Goal: Task Accomplishment & Management: Manage account settings

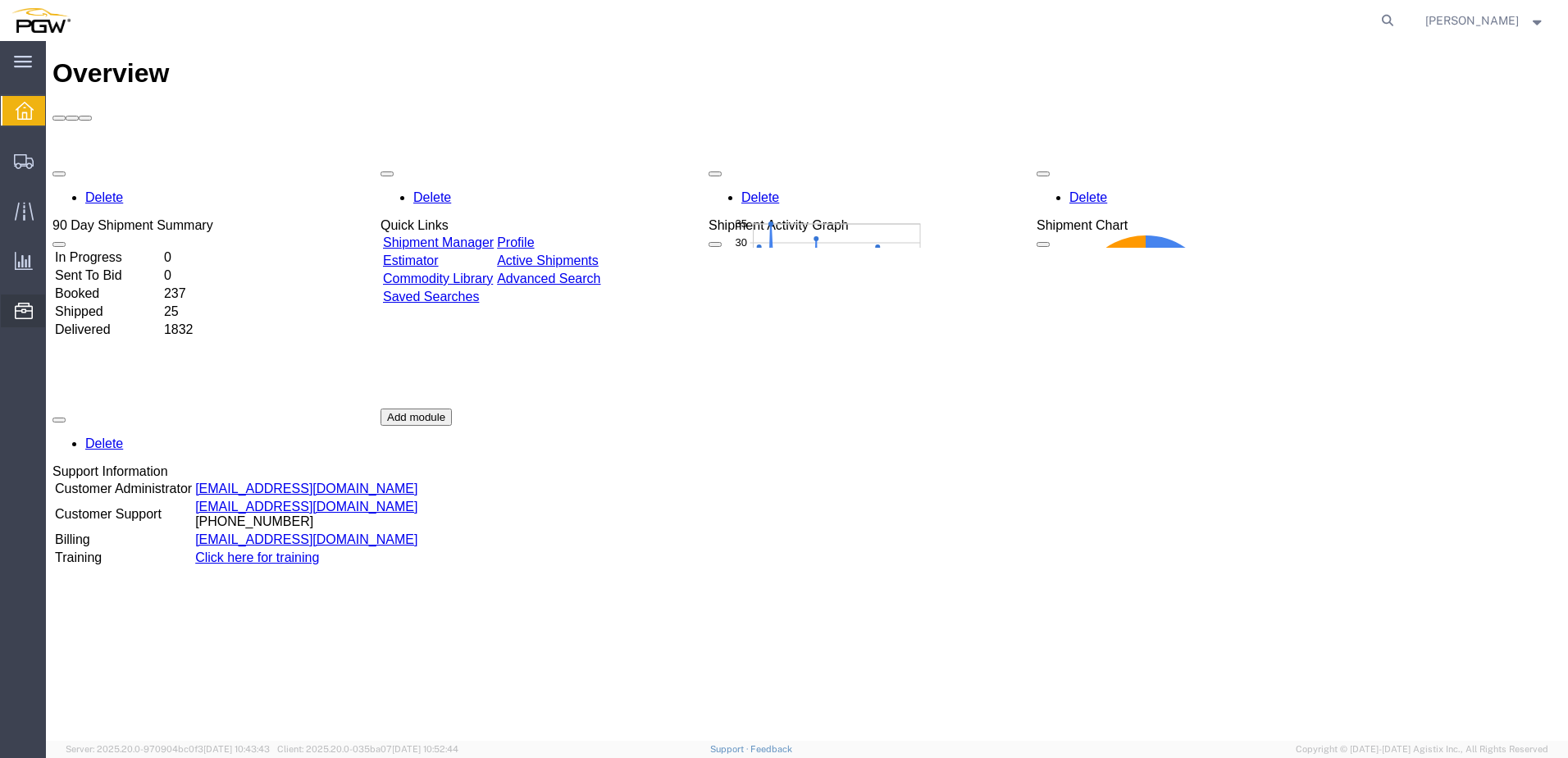
click at [0, 0] on span "Location Appointment" at bounding box center [0, 0] width 0 height 0
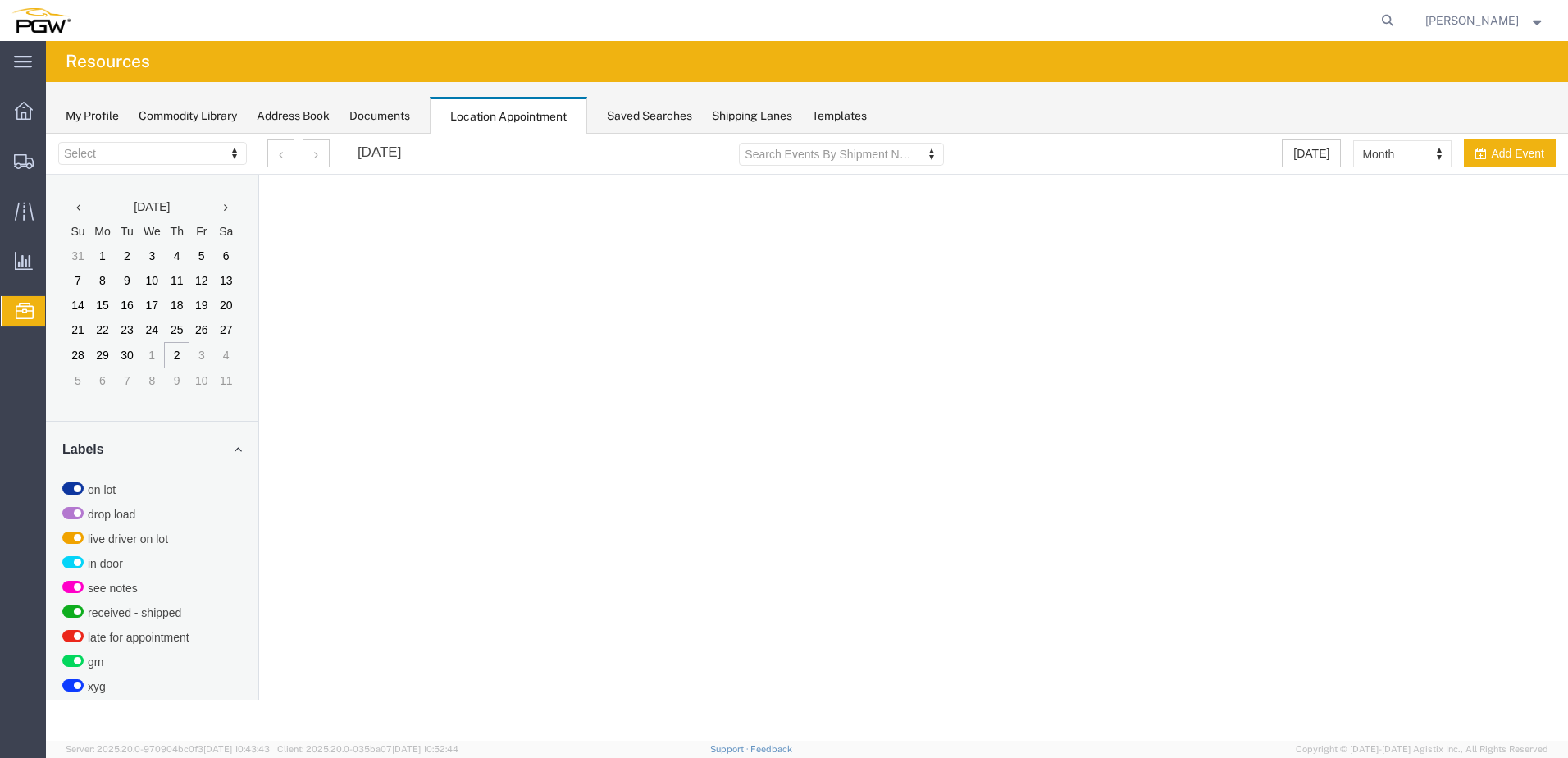
select select "28253"
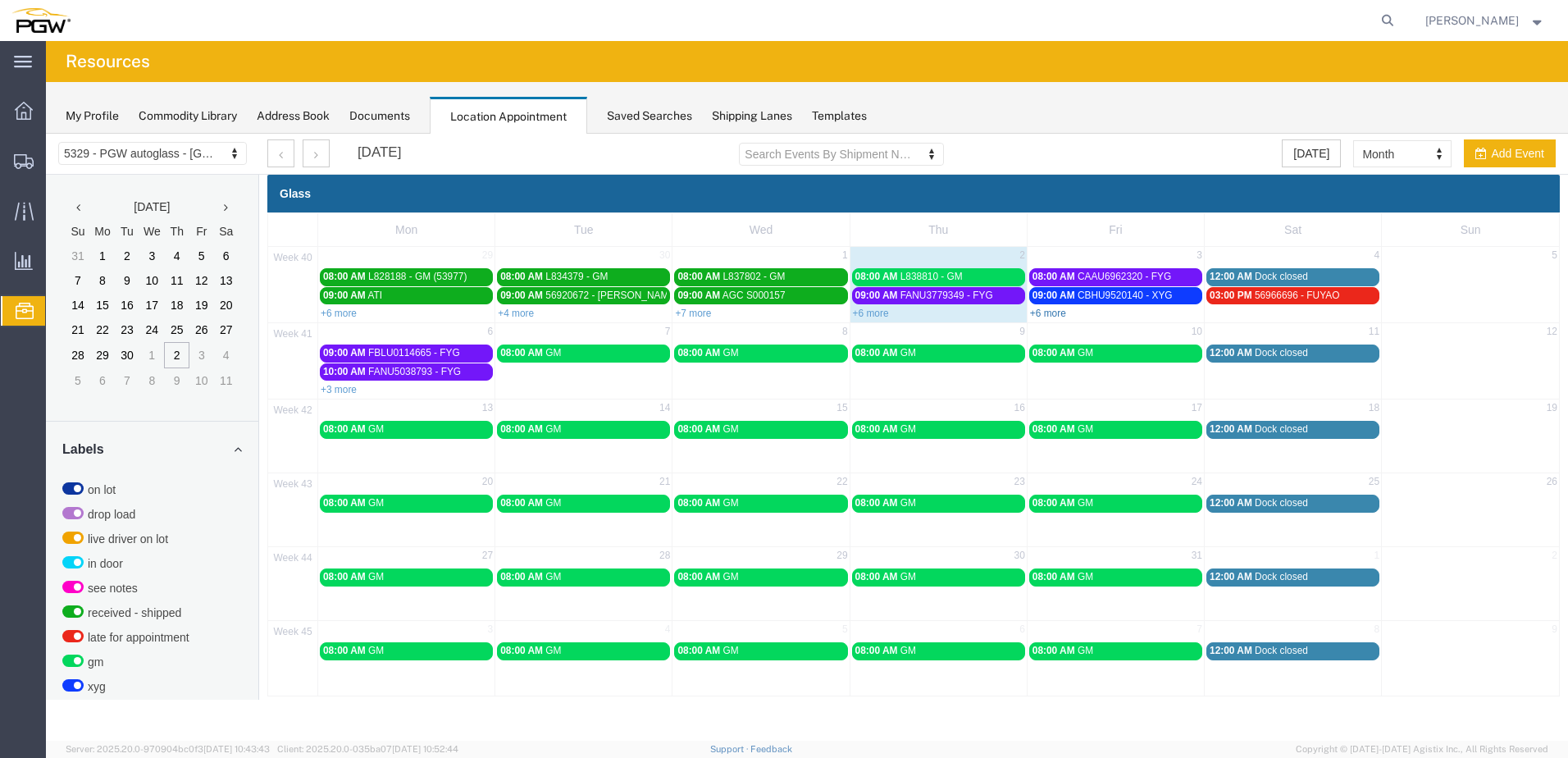
click at [1050, 312] on link "+6 more" at bounding box center [1048, 313] width 36 height 11
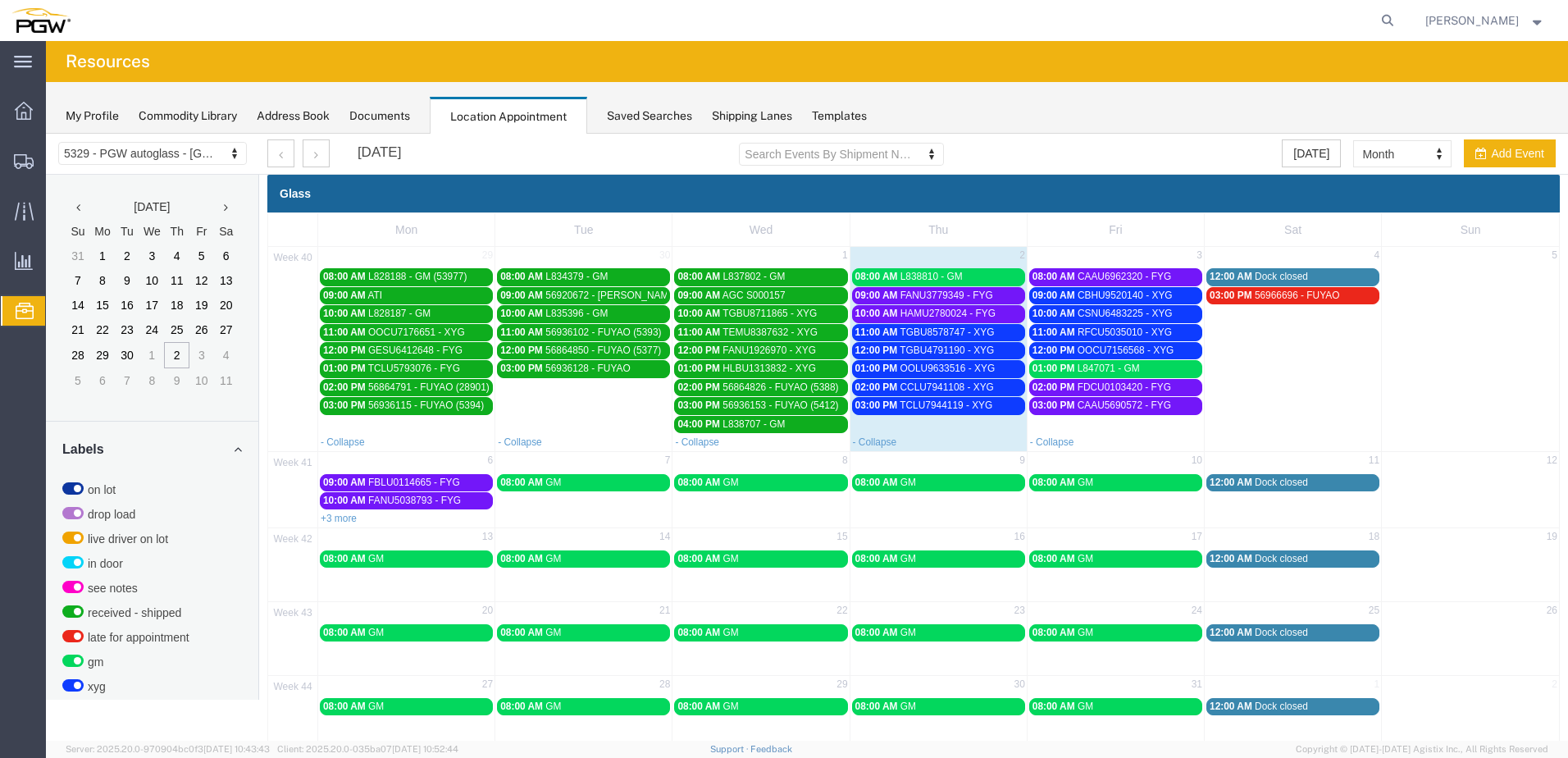
click at [353, 516] on link "+3 more" at bounding box center [338, 518] width 36 height 11
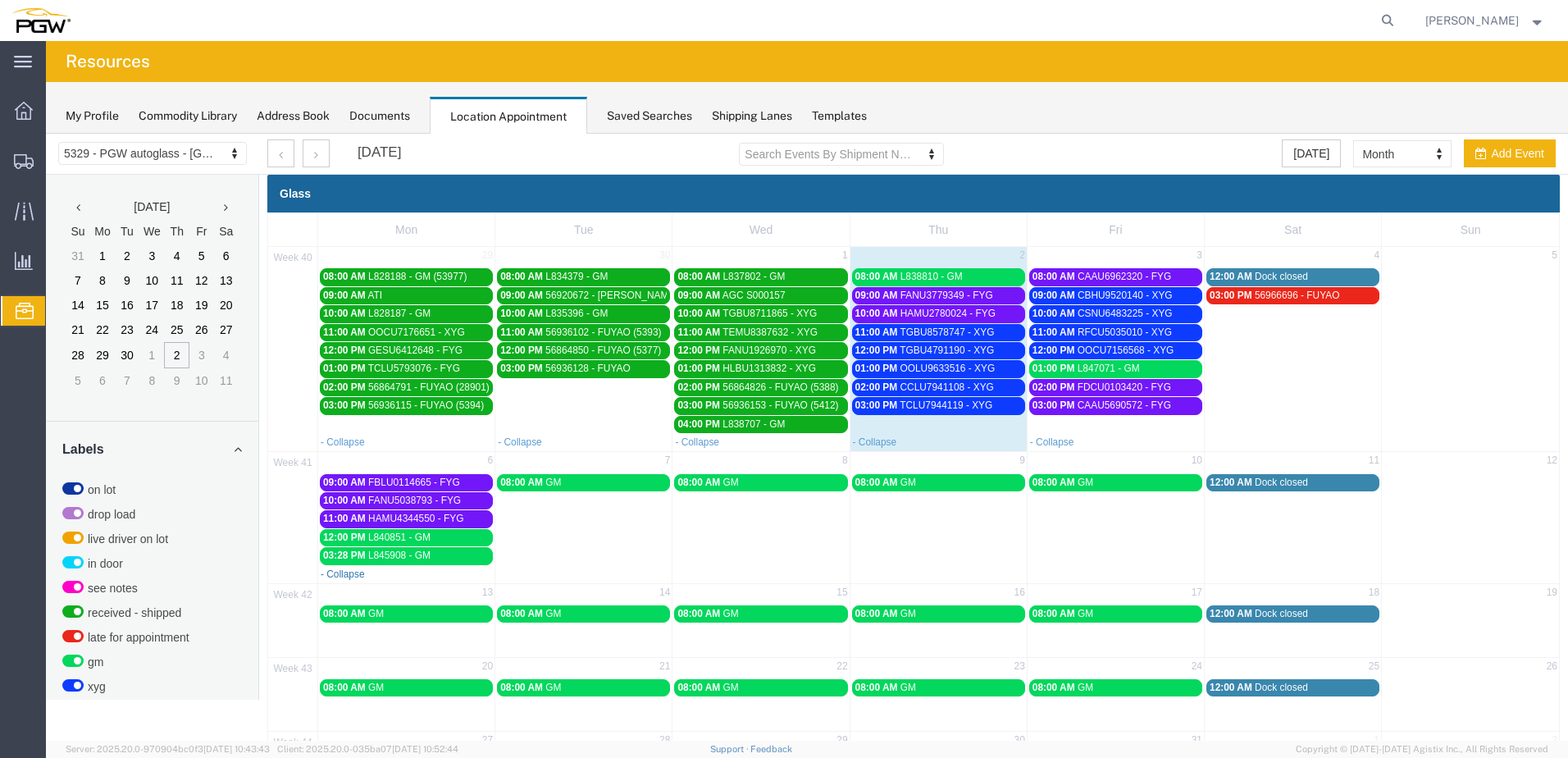
click at [335, 572] on link "- Collapse" at bounding box center [343, 574] width 45 height 11
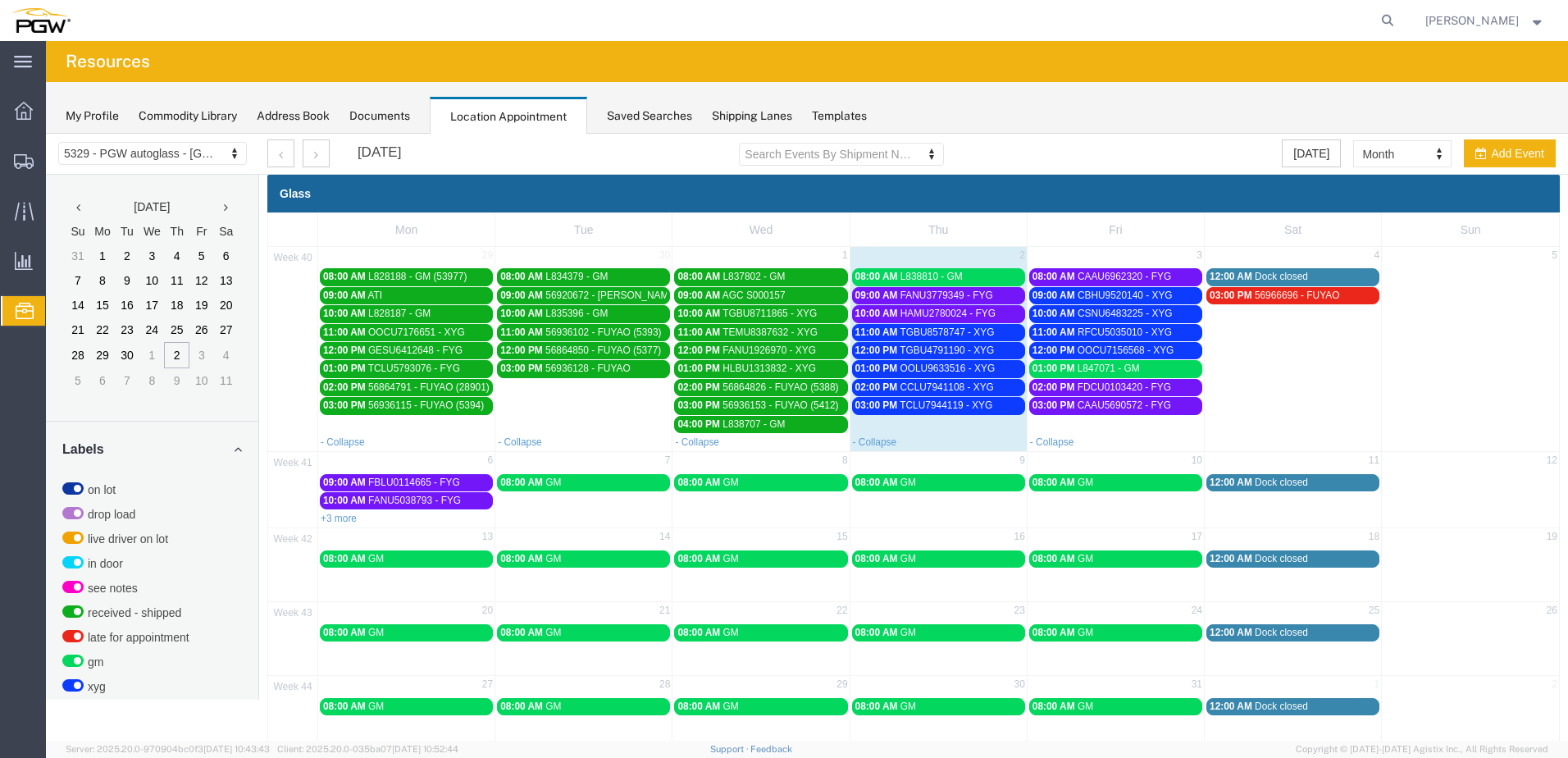
click at [339, 516] on link "+3 more" at bounding box center [338, 518] width 36 height 11
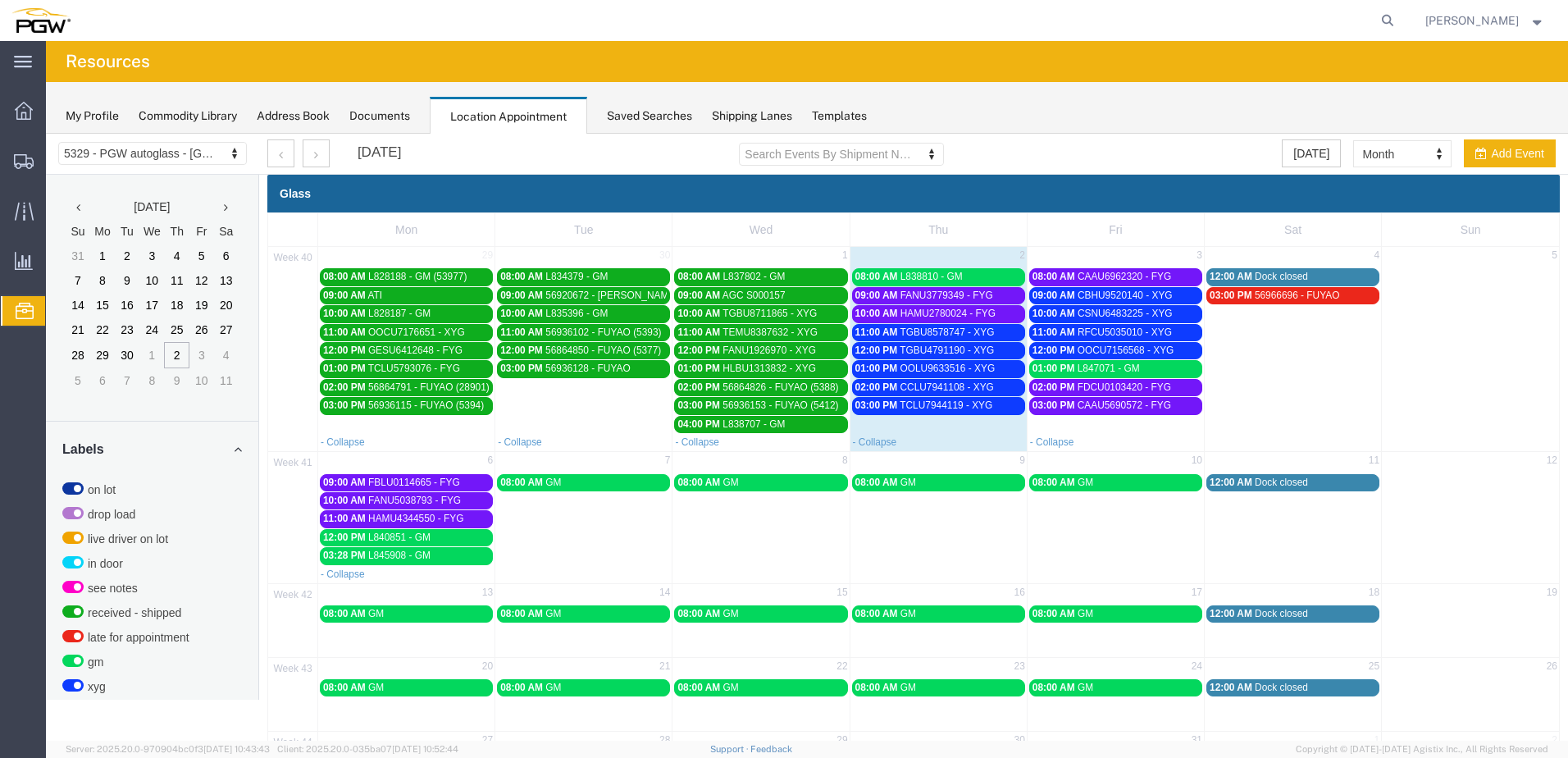
click at [402, 524] on span "HAMU4344550 - FYG" at bounding box center [415, 518] width 95 height 11
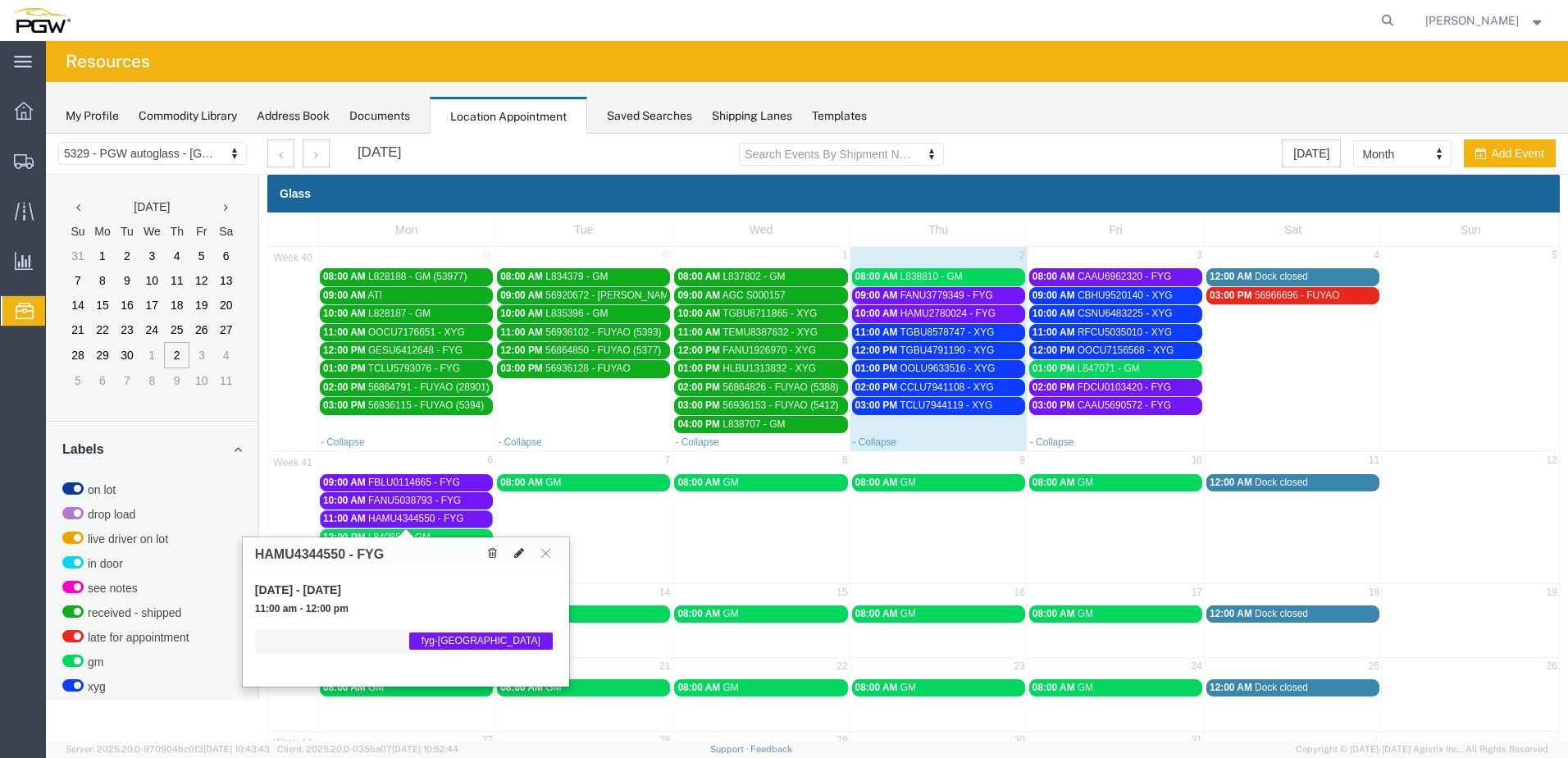
click at [516, 551] on icon at bounding box center [519, 553] width 10 height 11
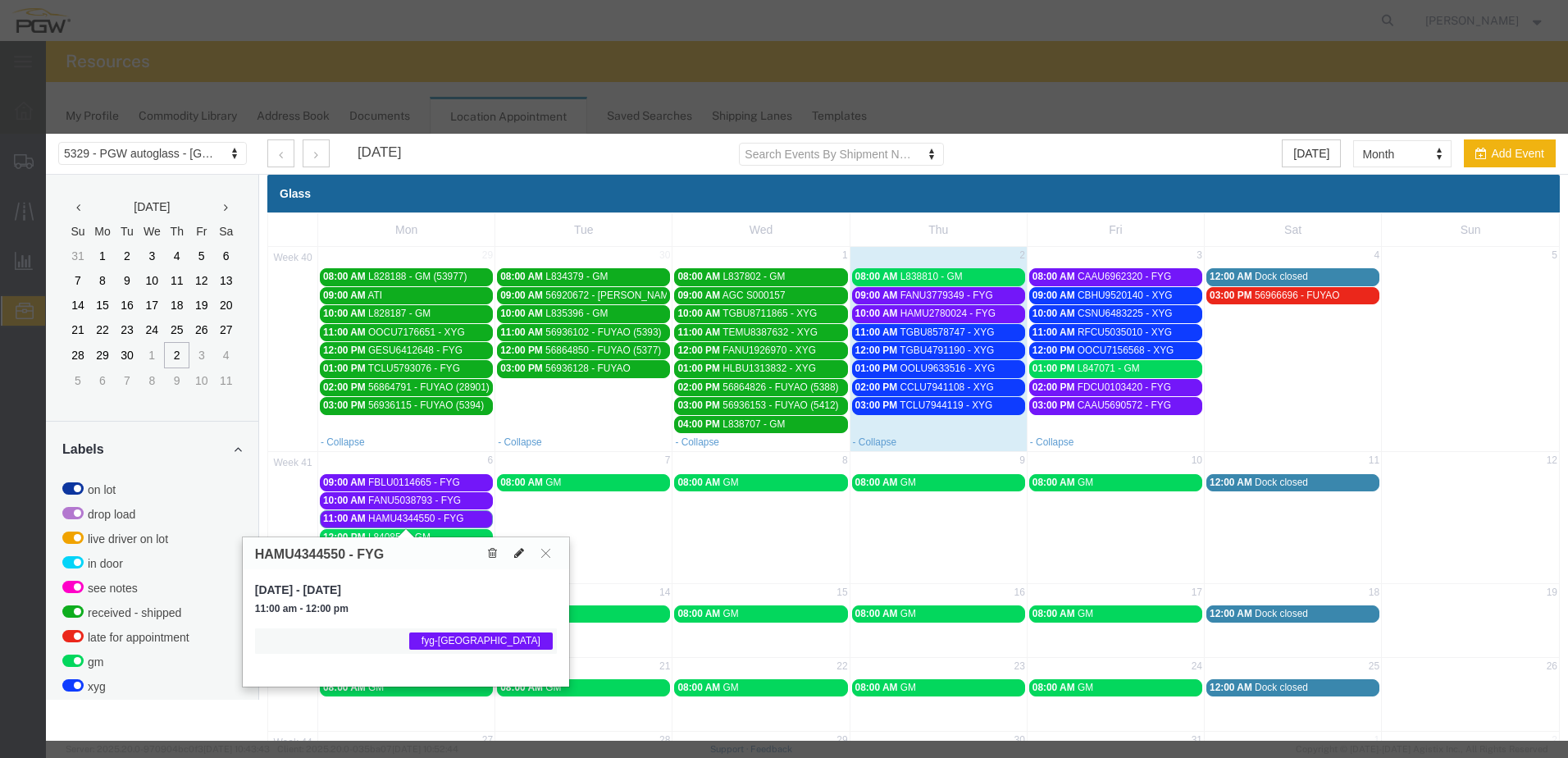
select select "1"
select select "12923"
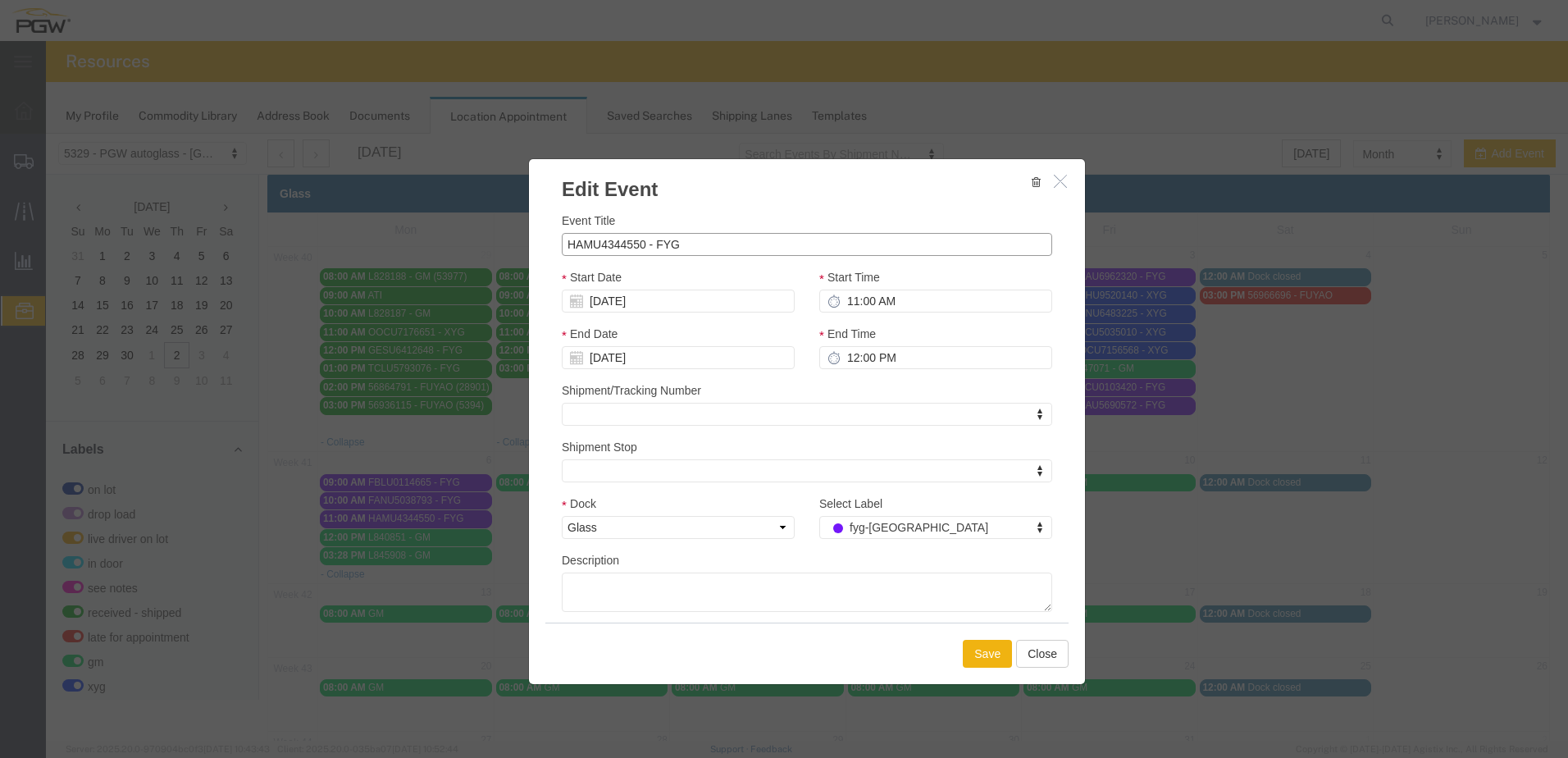
drag, startPoint x: 692, startPoint y: 243, endPoint x: 485, endPoint y: 240, distance: 207.0
click at [485, 240] on div "Edit Event Event Title HAMU4344550 - FYG Start Date 10/06/2025 Start Time 11:00…" at bounding box center [806, 437] width 1522 height 607
click at [1041, 661] on button "Close" at bounding box center [1042, 654] width 53 height 28
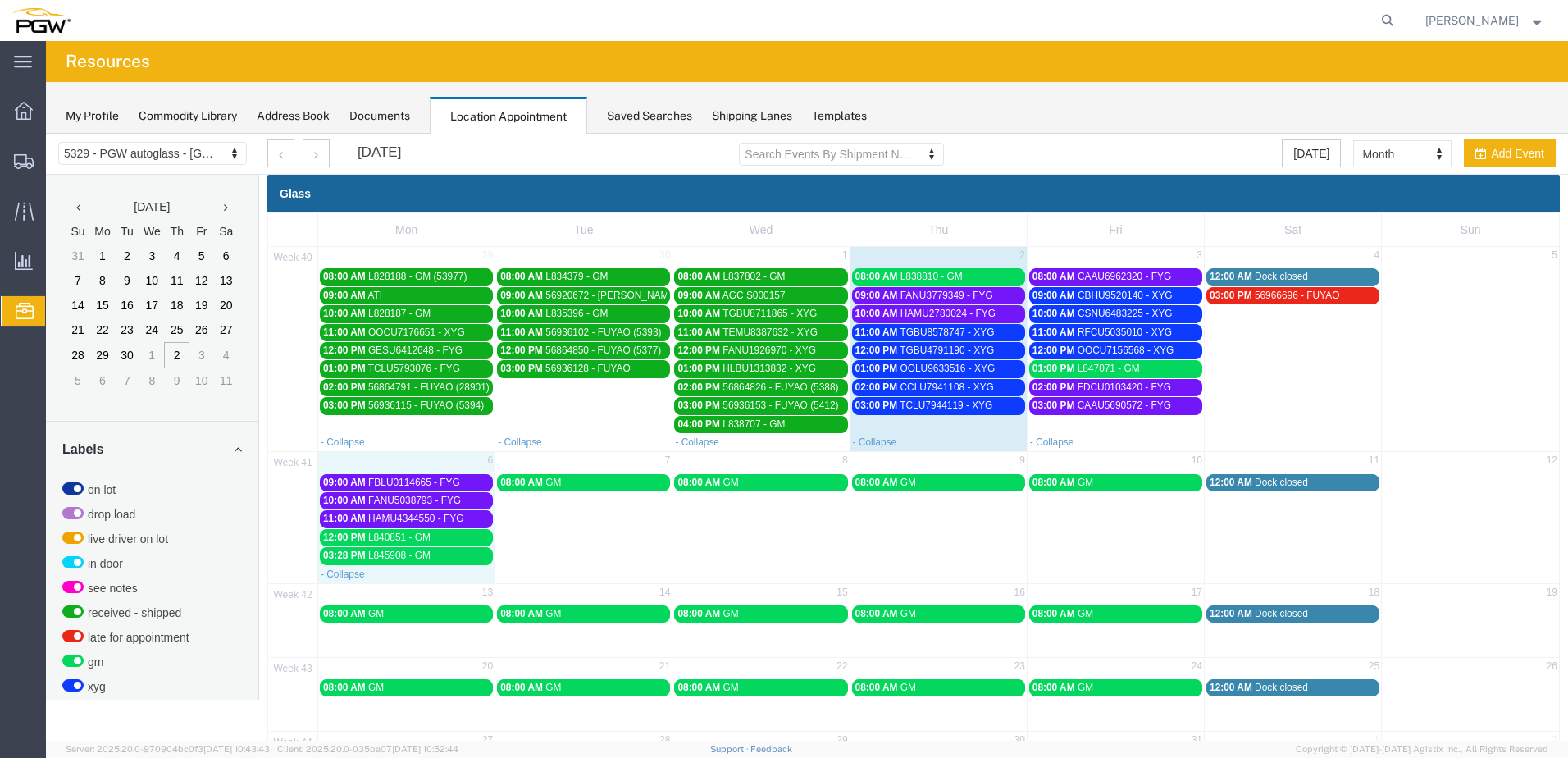
click at [479, 573] on div "- Collapse" at bounding box center [407, 573] width 176 height 17
select select "1"
select select
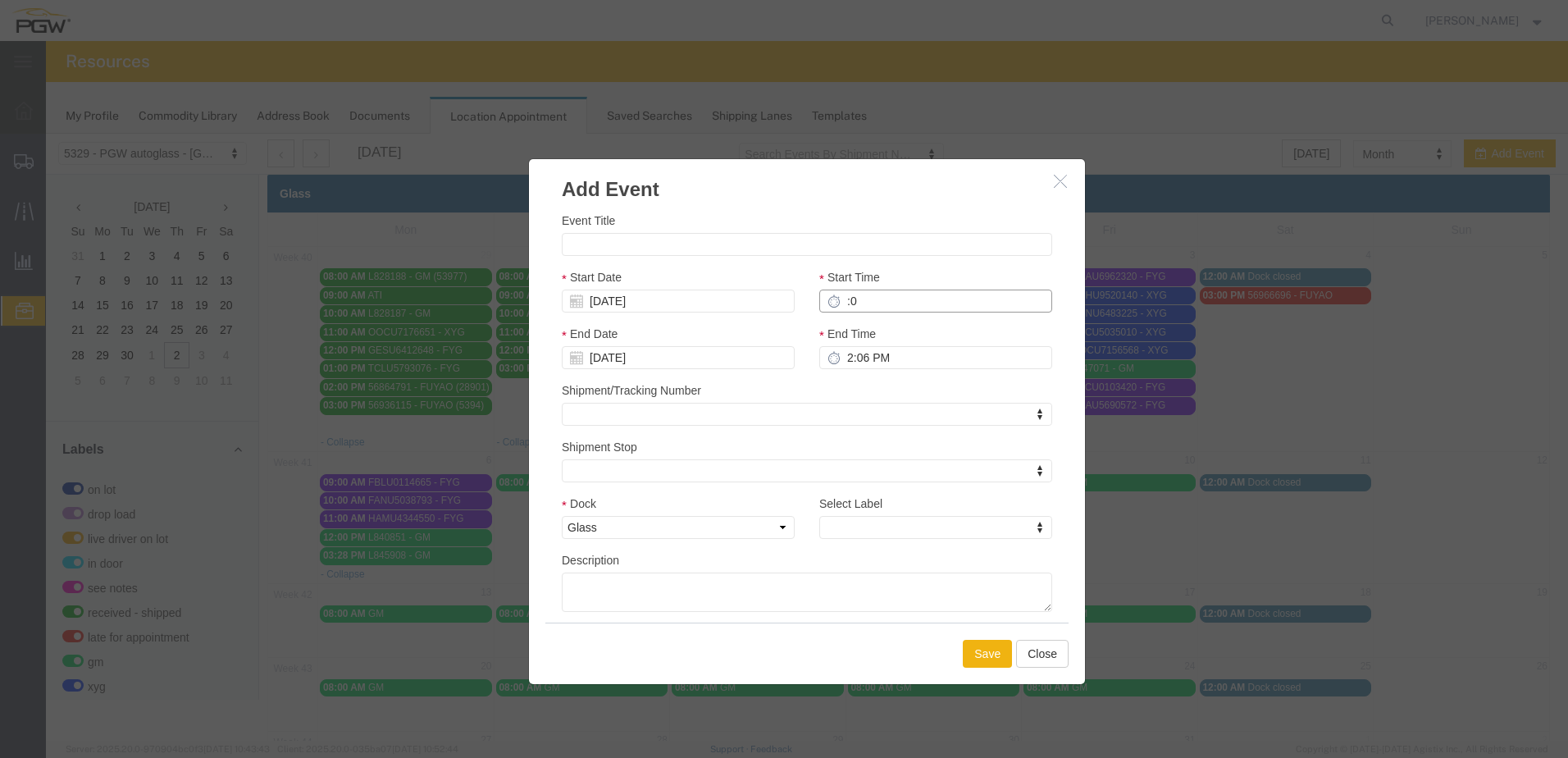
type input ":"
type input "8:00 AM"
click at [576, 244] on input "Event Title" at bounding box center [807, 244] width 490 height 23
paste input "MRKU5129340"
type input "MRKU5129340- XYG"
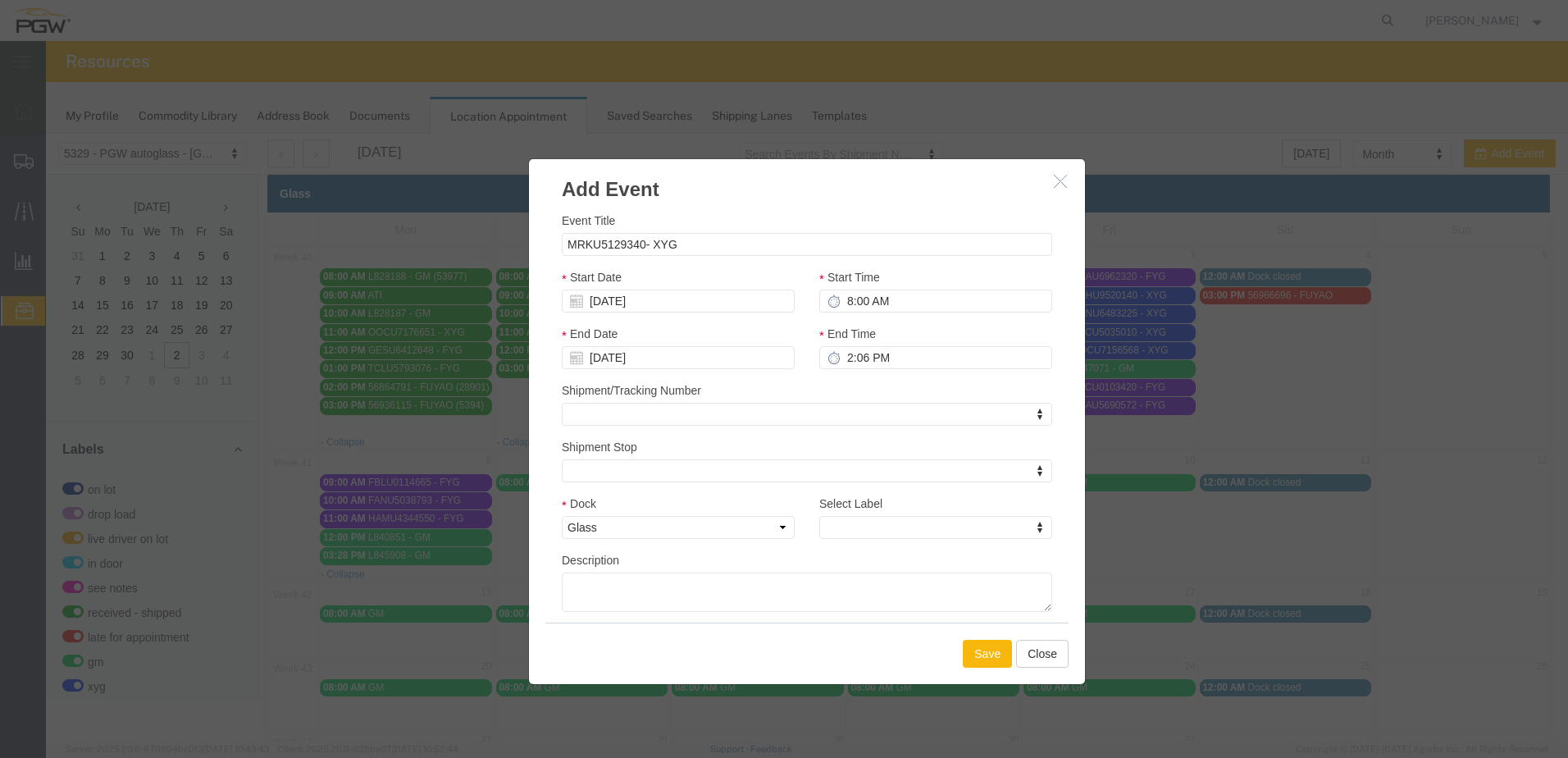
click at [979, 659] on button "Save" at bounding box center [987, 654] width 49 height 28
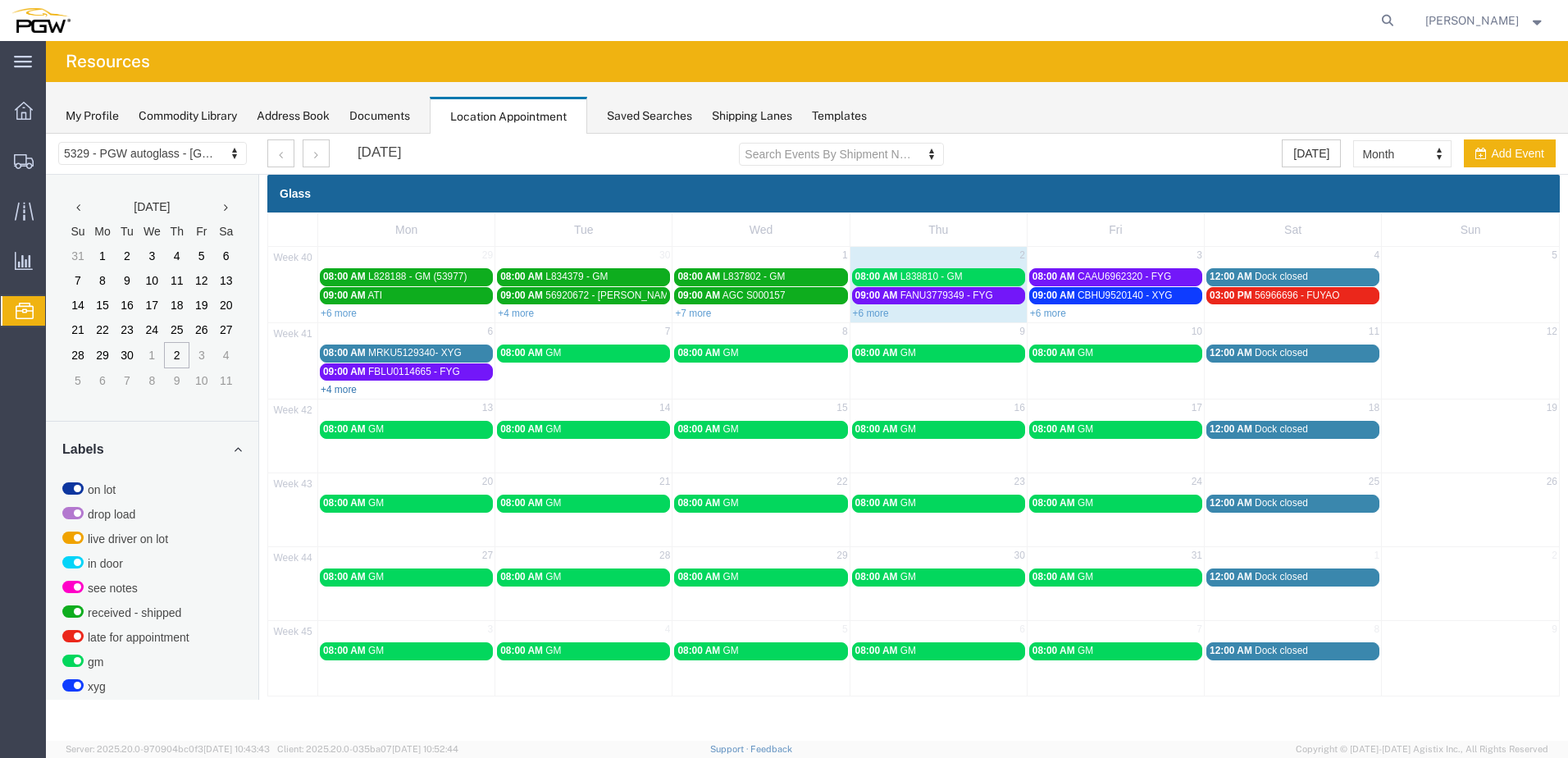
click at [338, 390] on link "+4 more" at bounding box center [338, 389] width 36 height 11
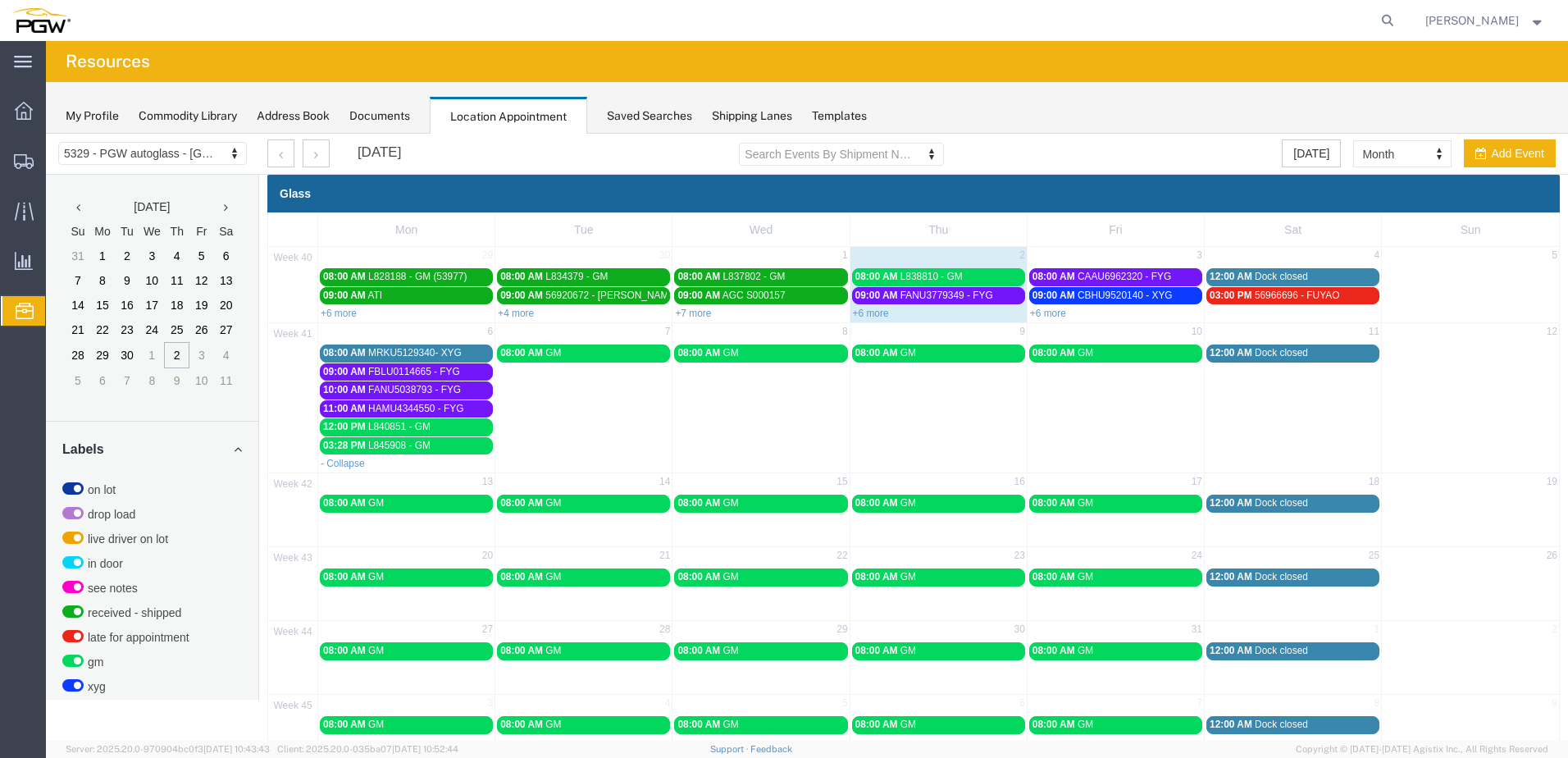
click at [431, 458] on div "- Collapse" at bounding box center [407, 463] width 176 height 17
select select "1"
select select
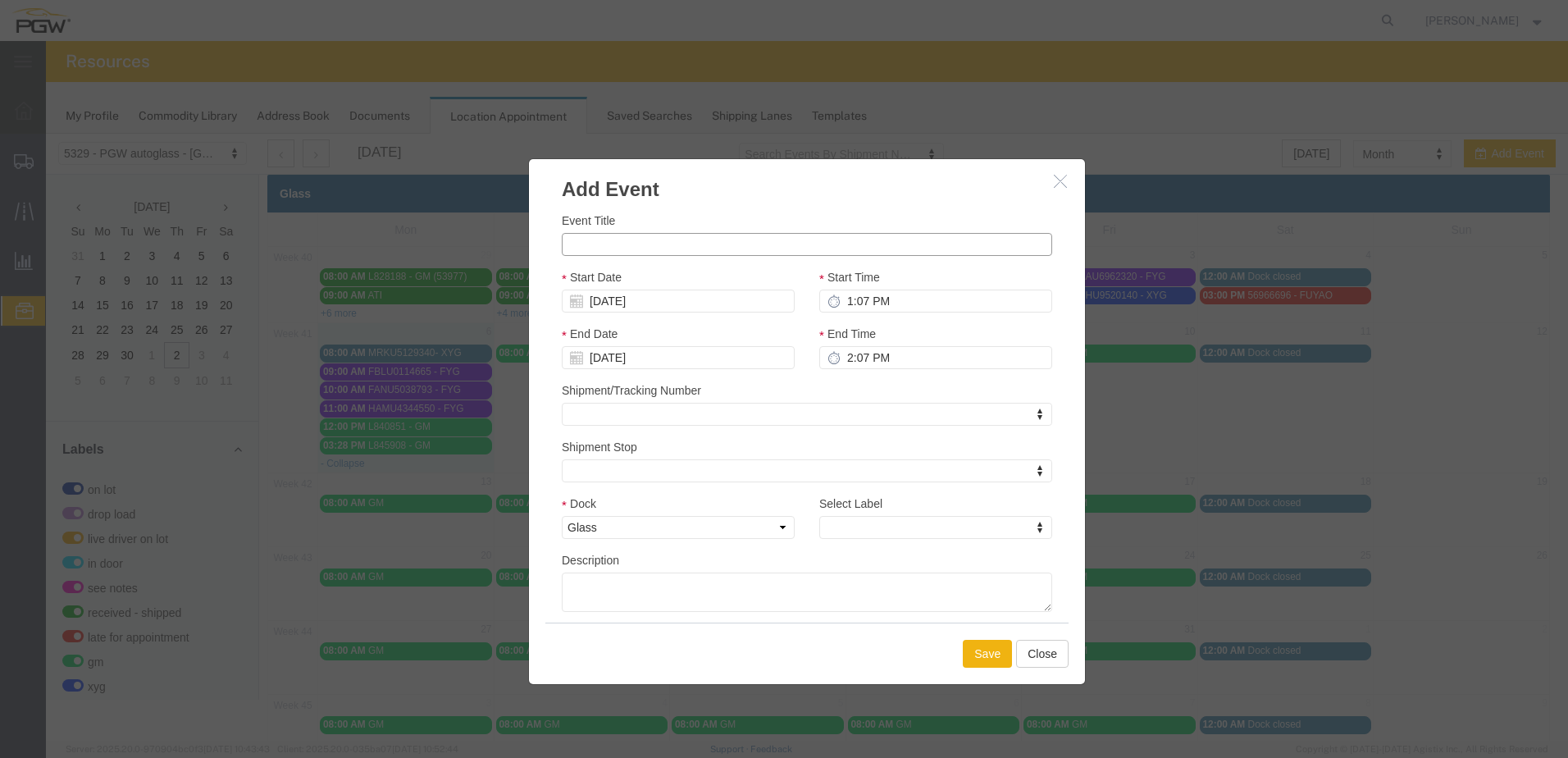
paste input "MRKU4813070"
type input "MRKU4813070---XYG"
click at [895, 300] on input "1:07 PM" at bounding box center [935, 301] width 233 height 23
click at [879, 291] on input "12:00:07 PM" at bounding box center [935, 301] width 233 height 23
click at [881, 295] on input "12:00:07 PM" at bounding box center [935, 301] width 233 height 23
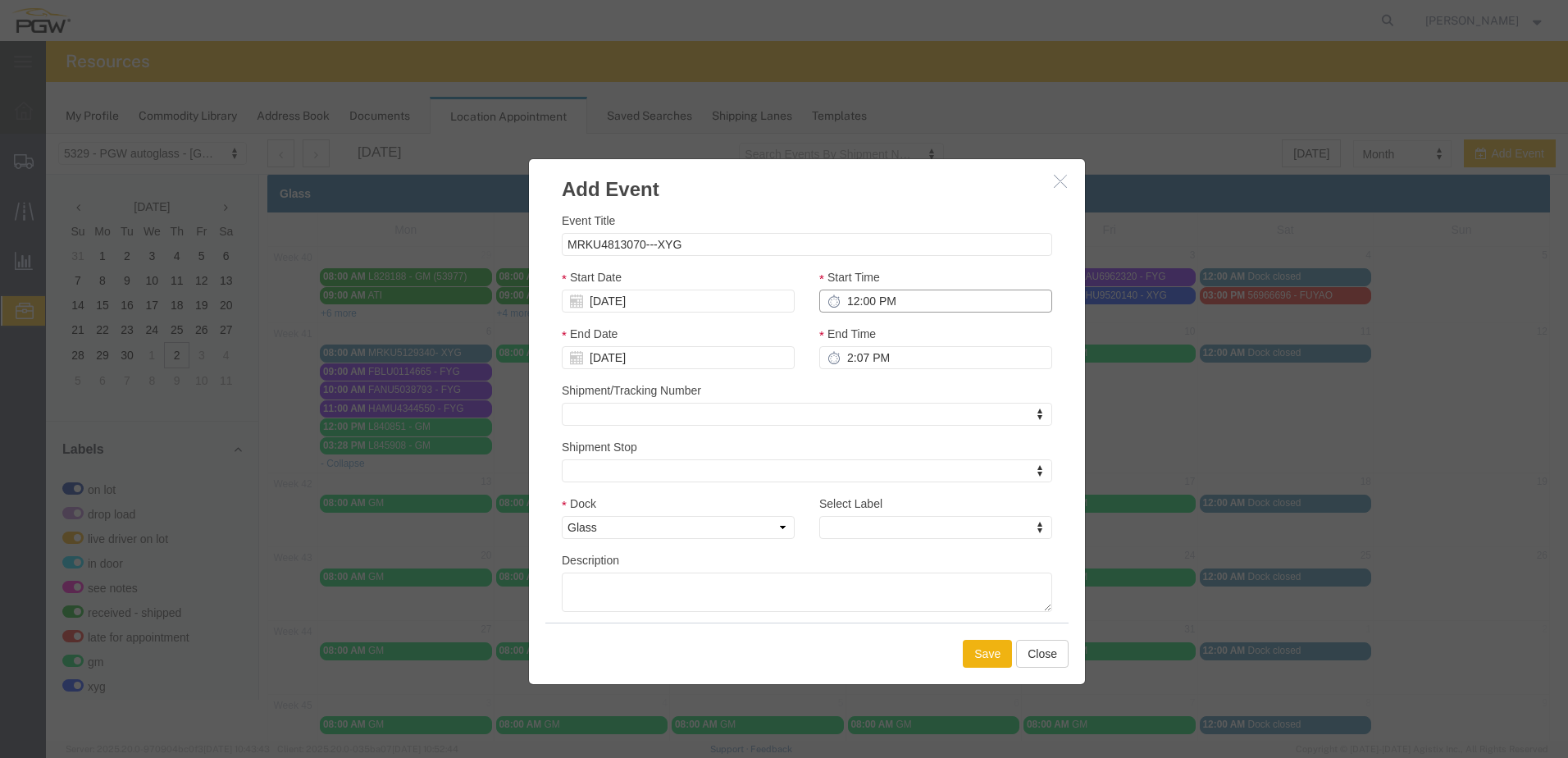
type input "12:00 PM"
click at [895, 389] on div "Shipment/Tracking Number Shipment/Tracking Number Shipment/Tracking Number" at bounding box center [807, 404] width 490 height 45
click at [971, 654] on button "Save" at bounding box center [987, 654] width 49 height 28
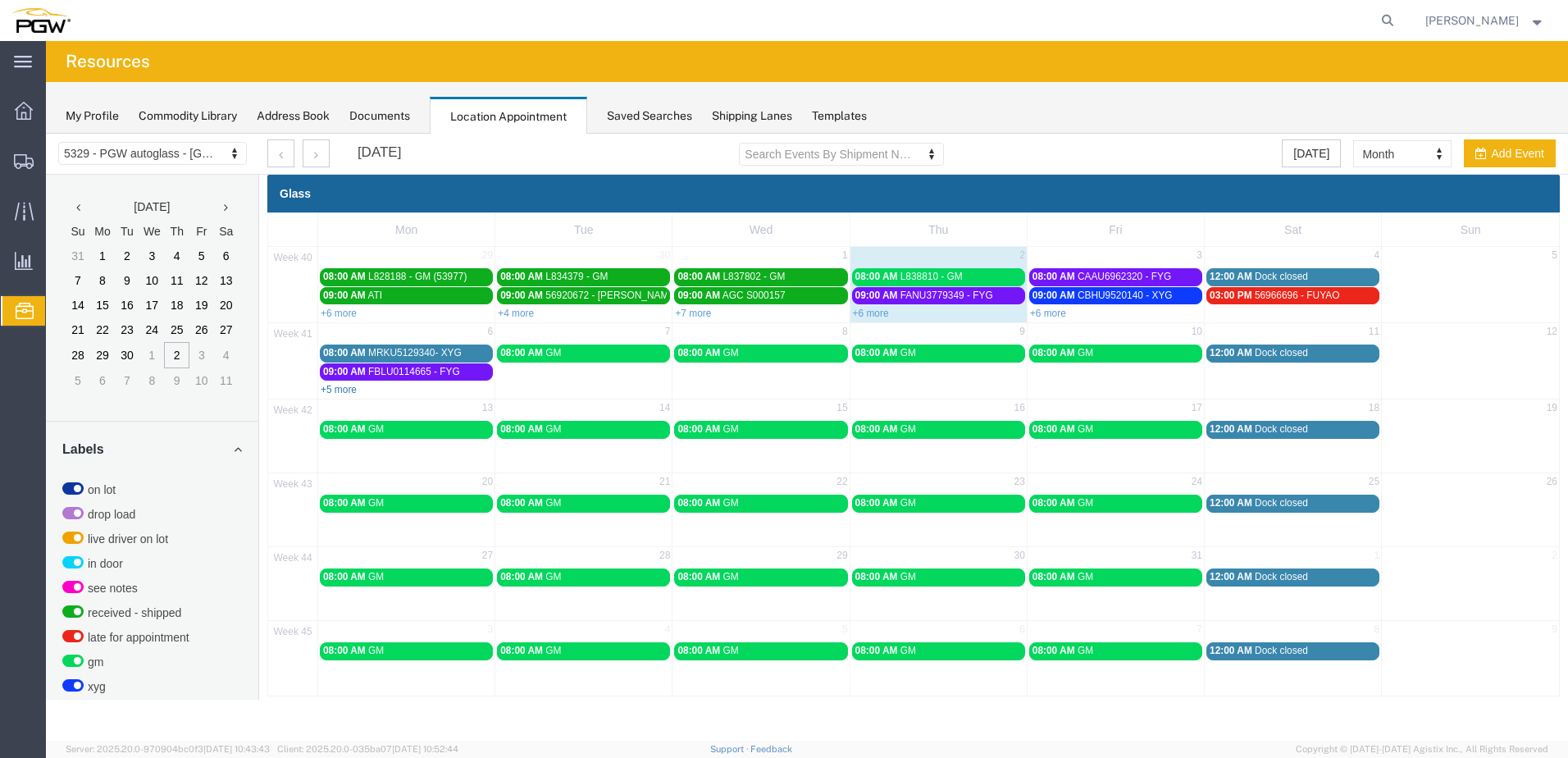
click at [336, 390] on link "+5 more" at bounding box center [338, 389] width 36 height 11
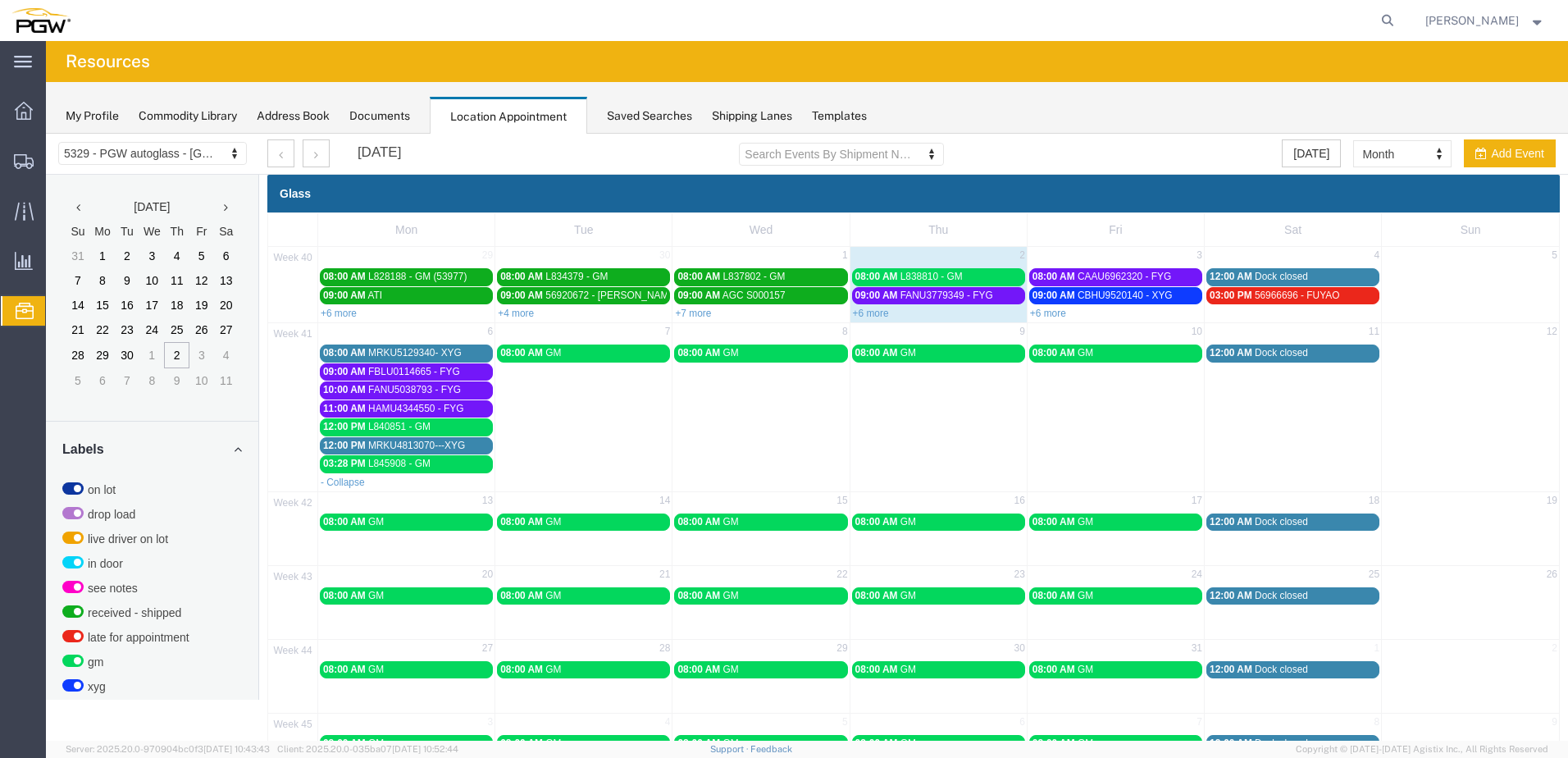
drag, startPoint x: 382, startPoint y: 438, endPoint x: 356, endPoint y: 449, distance: 28.2
click at [357, 449] on span "12:00 PM" at bounding box center [345, 445] width 43 height 11
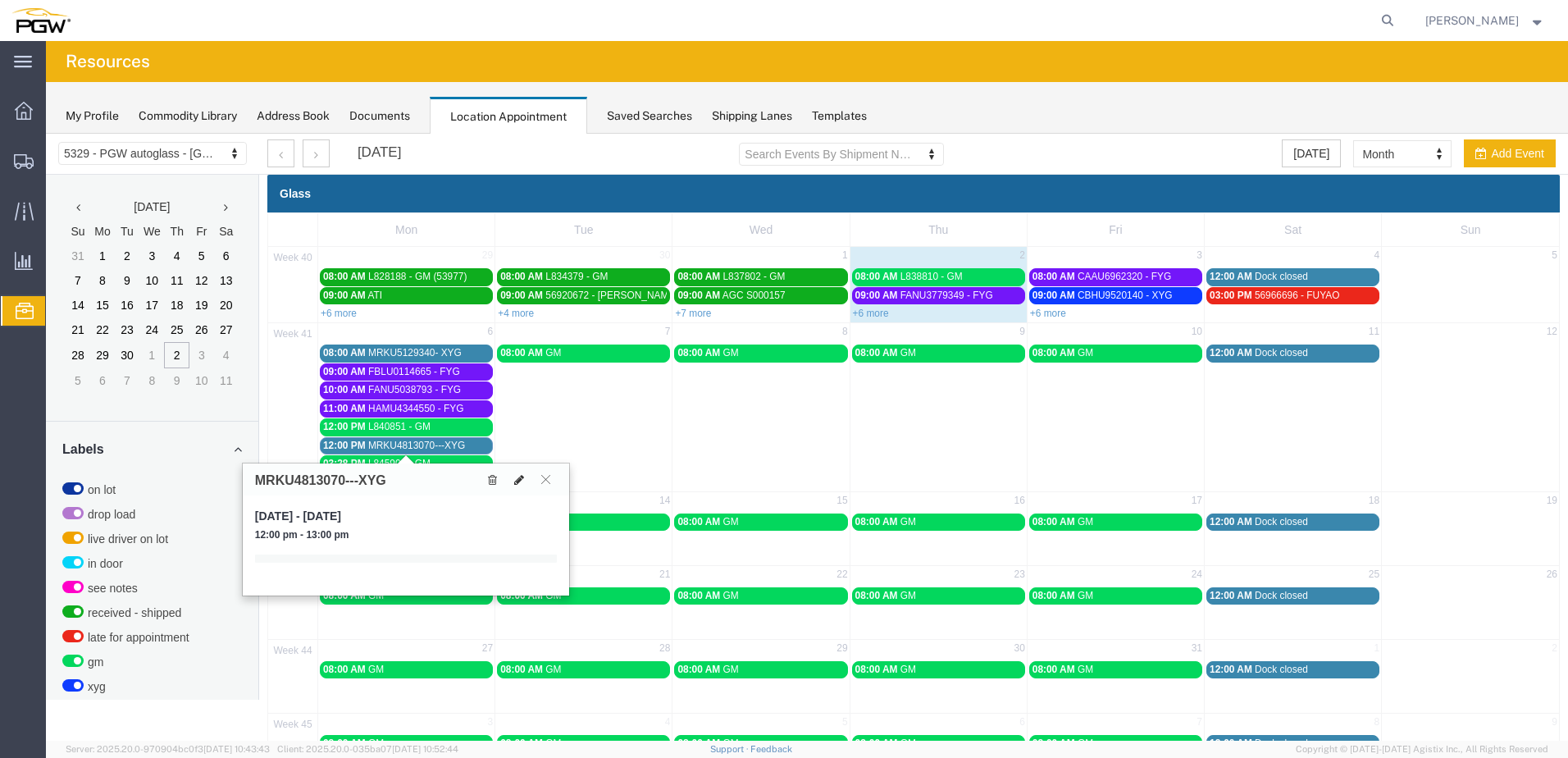
click at [518, 473] on button at bounding box center [519, 479] width 23 height 18
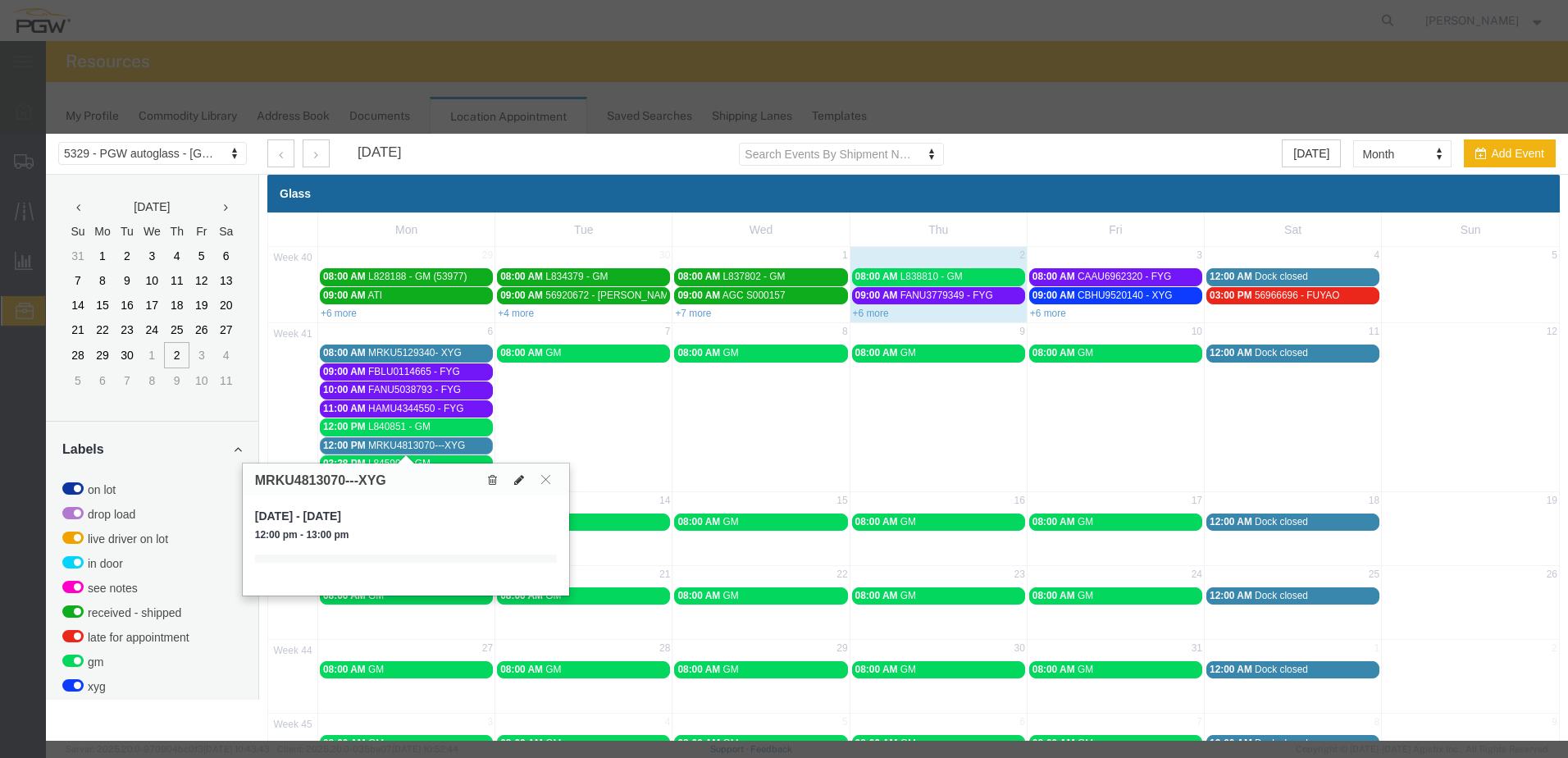
select select "1"
select select
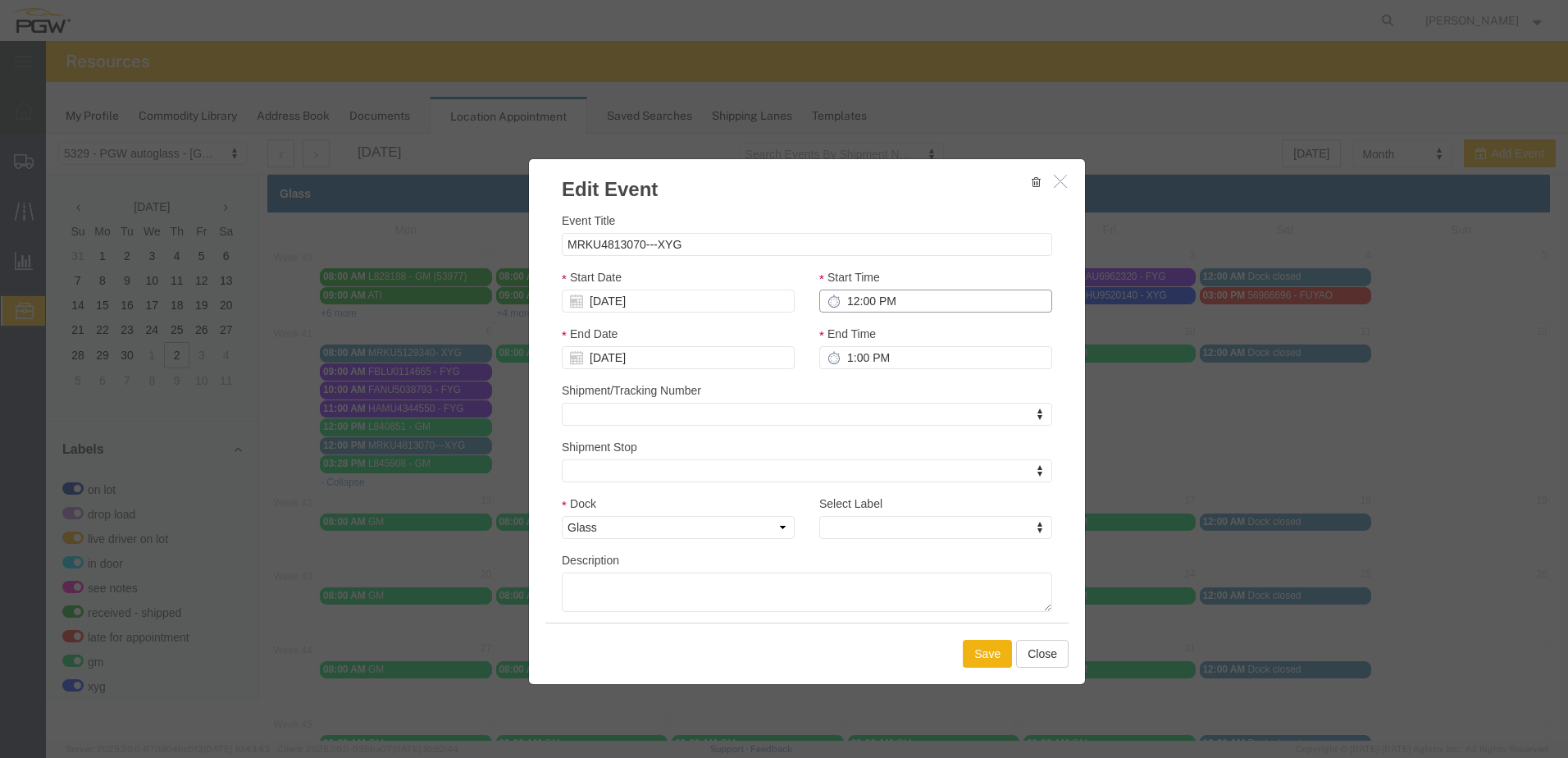
click at [843, 298] on input "12:00 PM" at bounding box center [935, 301] width 233 height 23
type input "1:00 PM"
click at [820, 376] on div "End Time 1:00 PM" at bounding box center [935, 353] width 257 height 57
click at [972, 647] on button "Save" at bounding box center [987, 654] width 49 height 28
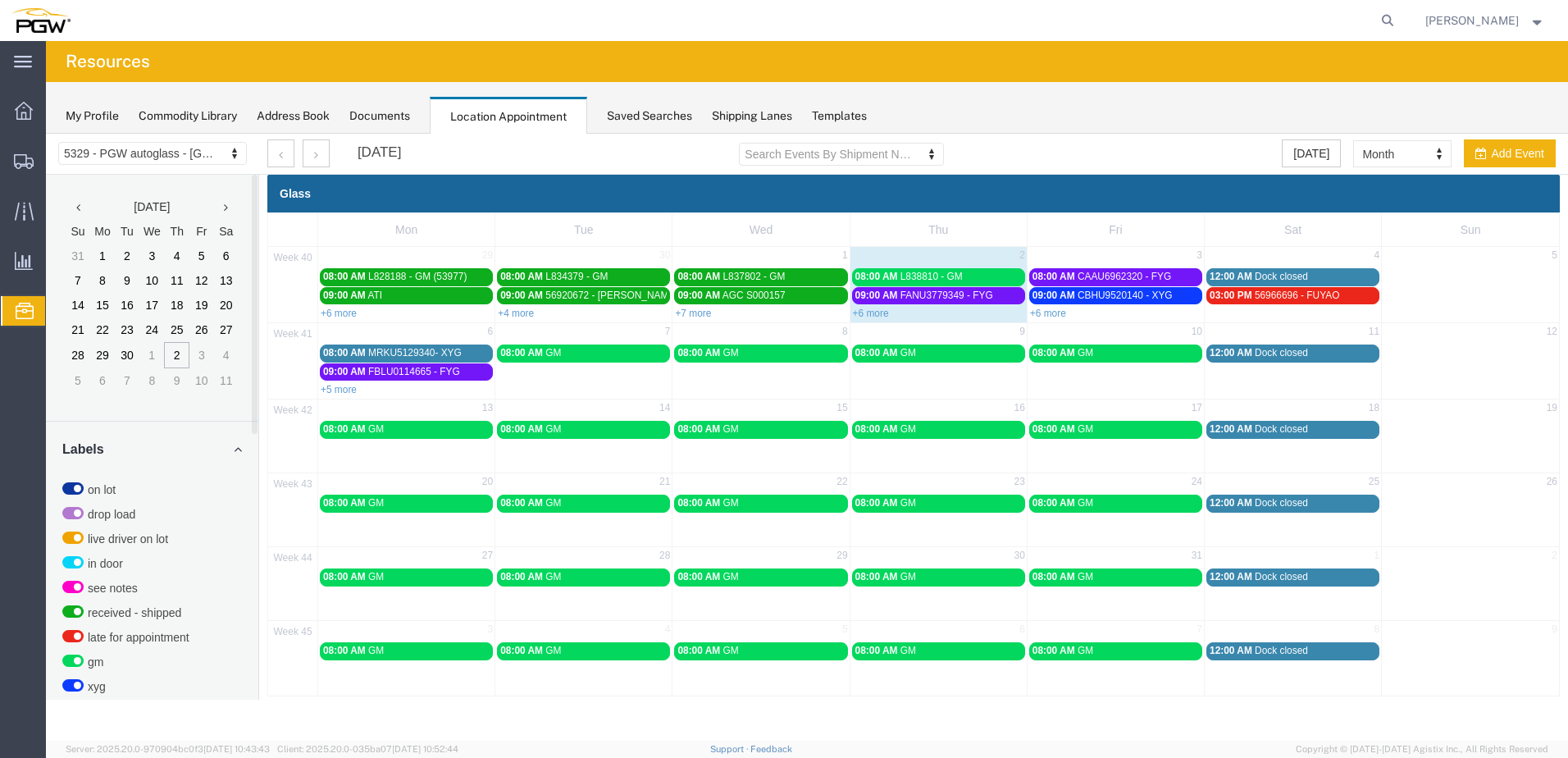
click at [346, 390] on link "+5 more" at bounding box center [338, 389] width 36 height 11
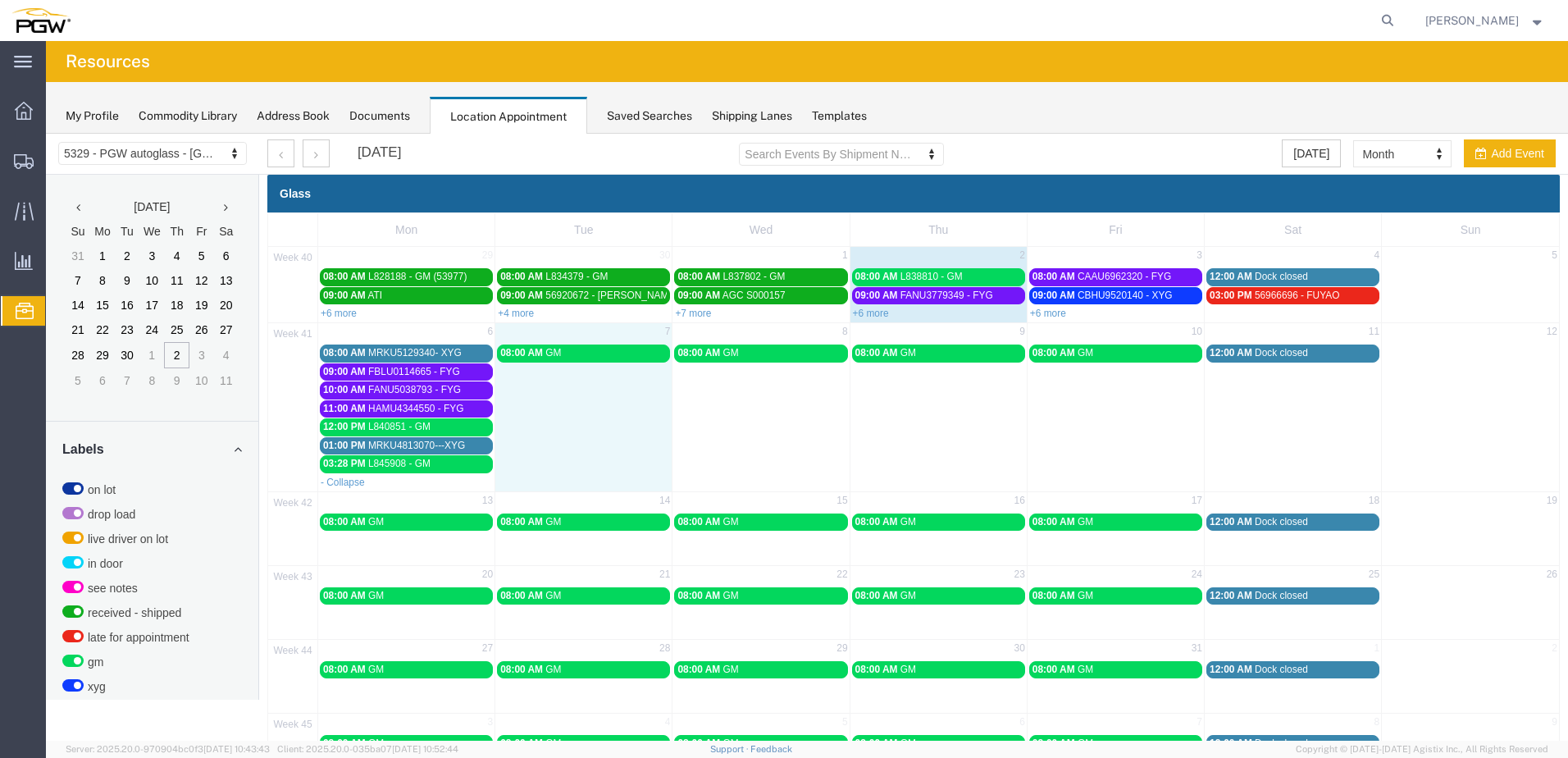
click at [528, 372] on td "08:00 AM GM" at bounding box center [583, 408] width 177 height 130
select select "1"
select select
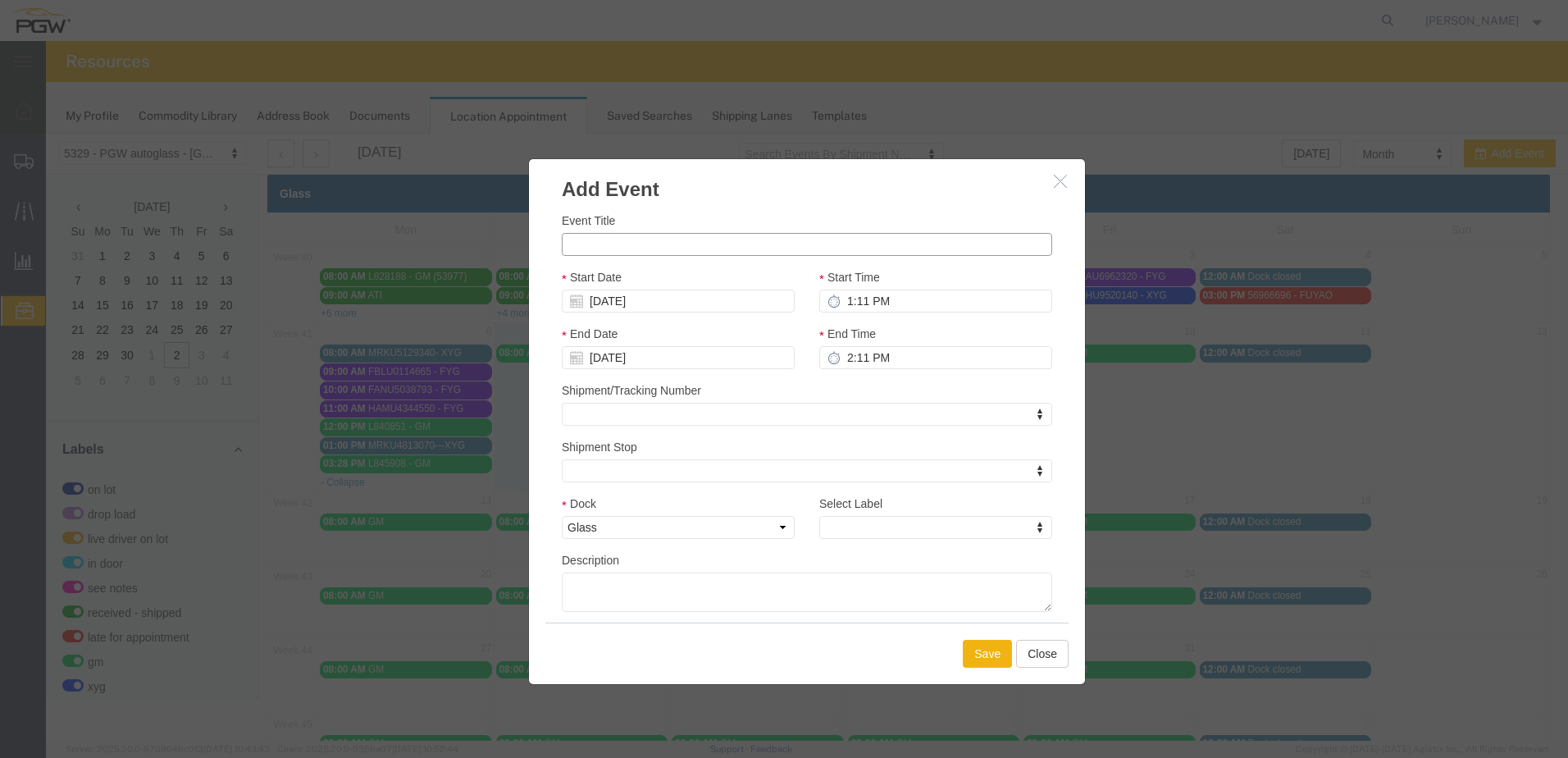
paste input "FFAU5660036"
type input "FFAU5660036--XYG"
click at [899, 305] on input "1:11 PM" at bounding box center [935, 301] width 233 height 23
drag, startPoint x: 893, startPoint y: 301, endPoint x: 833, endPoint y: 302, distance: 60.0
click at [838, 302] on input "1:11 PM" at bounding box center [935, 301] width 233 height 23
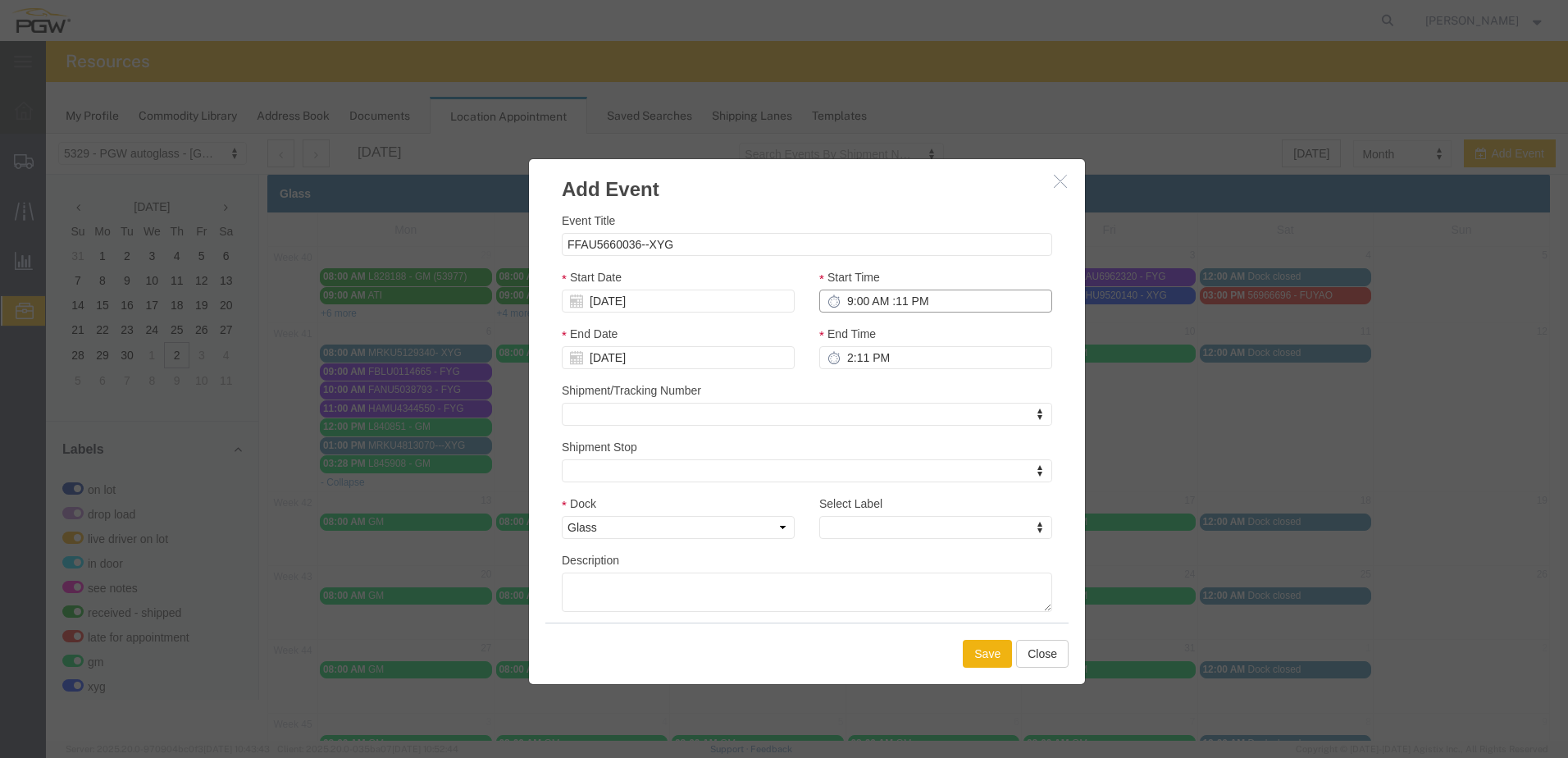
click at [924, 300] on input "9:00 AM :11 PM" at bounding box center [935, 301] width 233 height 23
type input "9:00 AM"
click at [790, 325] on div "End Date 10/07/2025" at bounding box center [678, 353] width 257 height 57
click at [986, 659] on button "Save" at bounding box center [987, 654] width 49 height 28
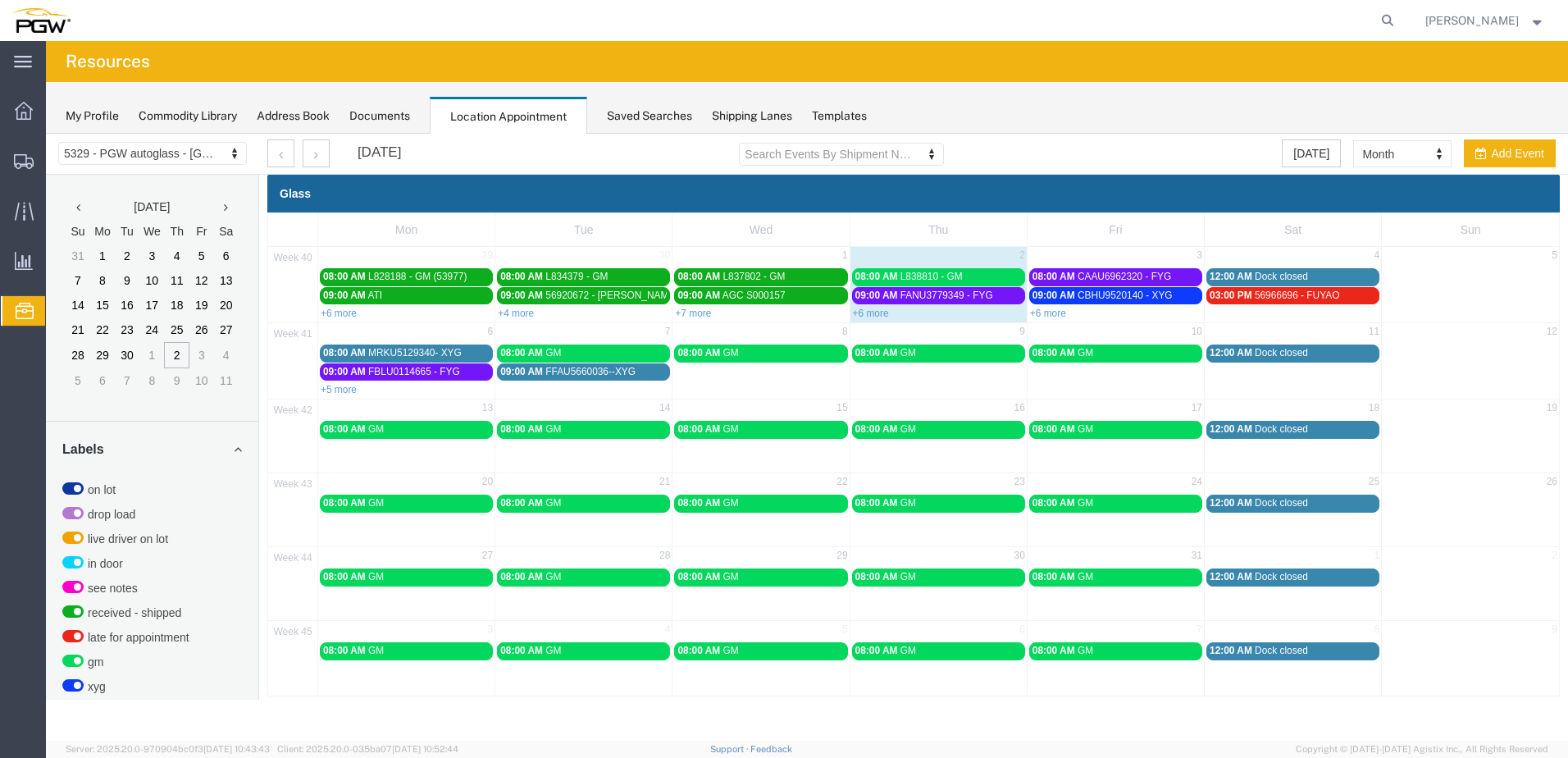
click at [634, 386] on td "09:00 AM FFAU5660036--XYG" at bounding box center [583, 379] width 177 height 34
select select "1"
select select
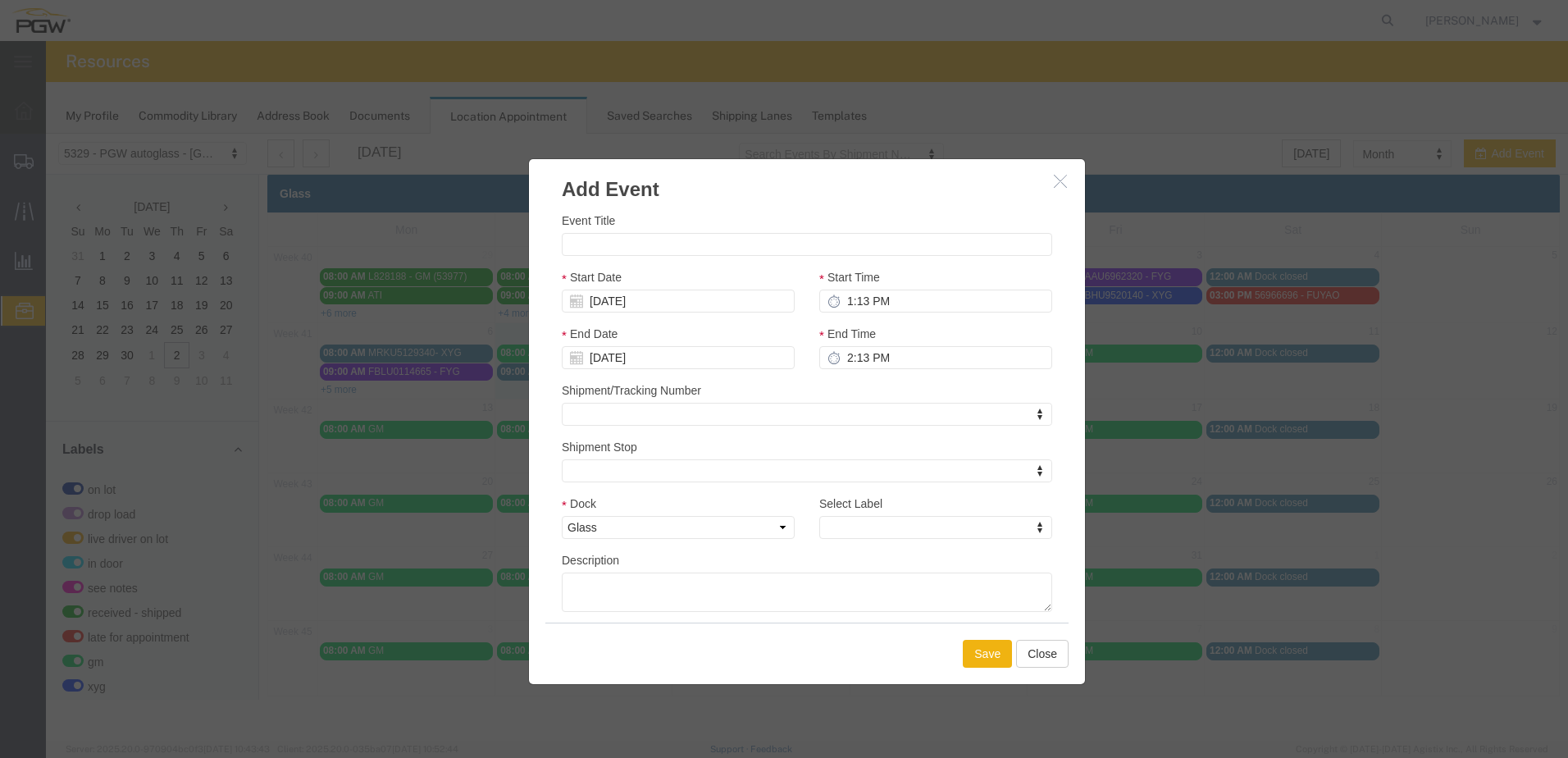
click at [634, 386] on div "Event Title Start Date 10/07/2025 Start Time 1:13 PM End Date 10/07/2025 End Ti…" at bounding box center [807, 412] width 490 height 400
drag, startPoint x: 895, startPoint y: 294, endPoint x: 839, endPoint y: 296, distance: 56.0
click at [839, 296] on input "1:13 PM" at bounding box center [935, 301] width 233 height 23
drag, startPoint x: 909, startPoint y: 307, endPoint x: 838, endPoint y: 305, distance: 71.0
click at [838, 305] on input "1:13 PM" at bounding box center [935, 301] width 233 height 23
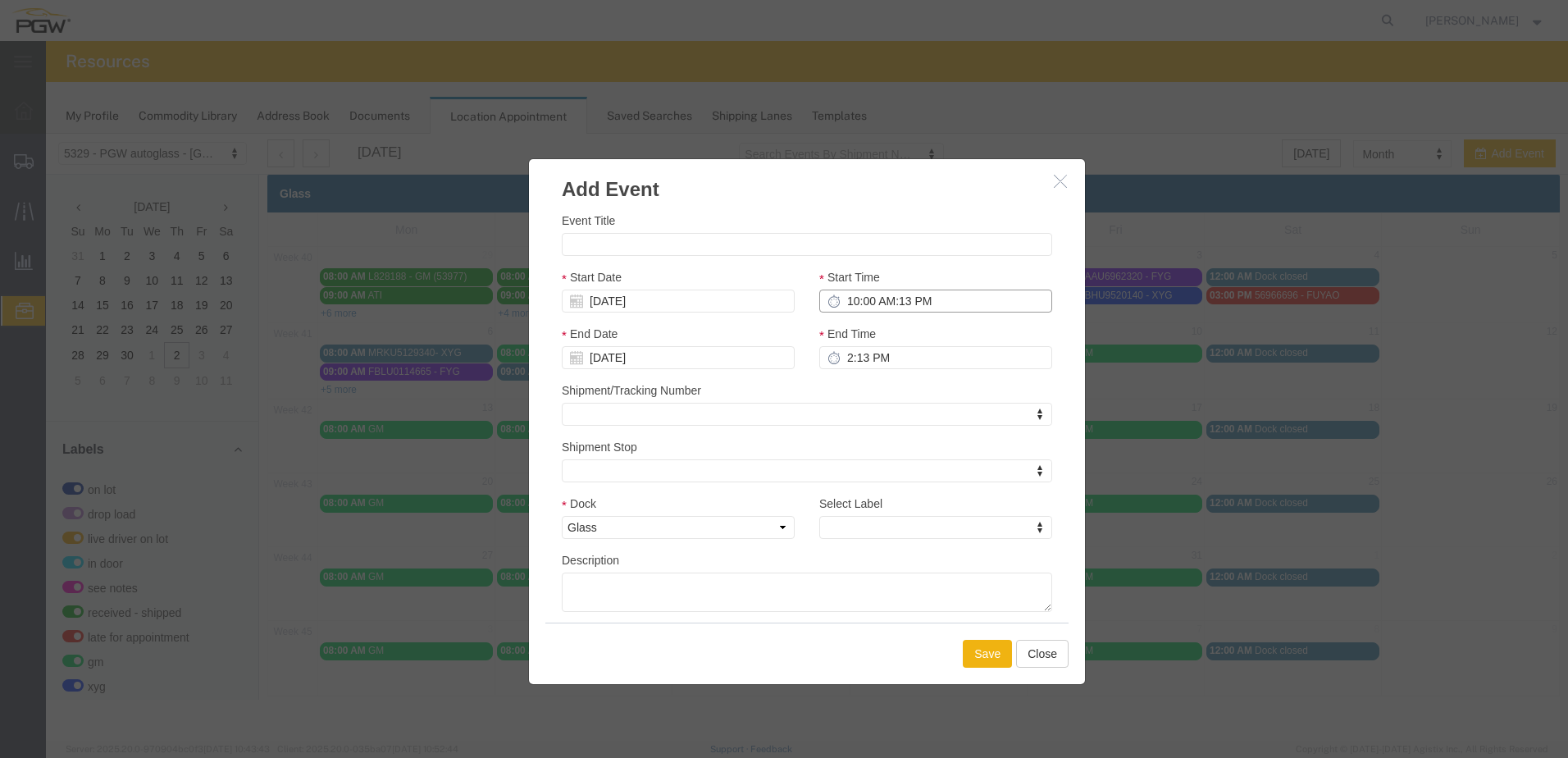
click at [966, 299] on input "10:00 AM:13 PM" at bounding box center [935, 301] width 233 height 23
type input "10:00 AM"
click at [784, 277] on div "Start Date 10/07/2025" at bounding box center [678, 291] width 233 height 45
click at [638, 253] on input "Event Title" at bounding box center [807, 244] width 490 height 23
paste input "HAMU3957135"
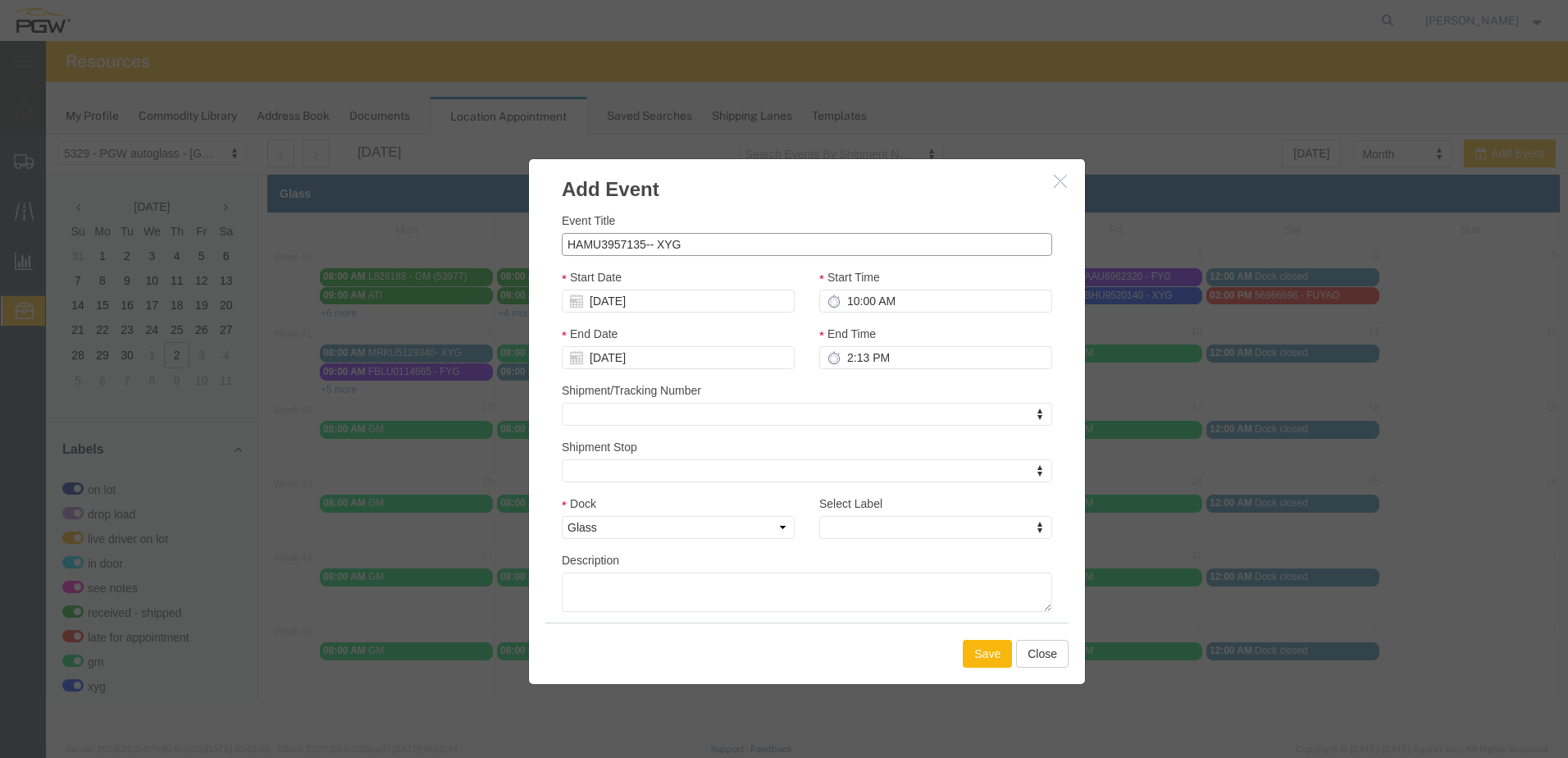
type input "HAMU3957135-- XYG"
click at [977, 657] on button "Save" at bounding box center [987, 654] width 49 height 28
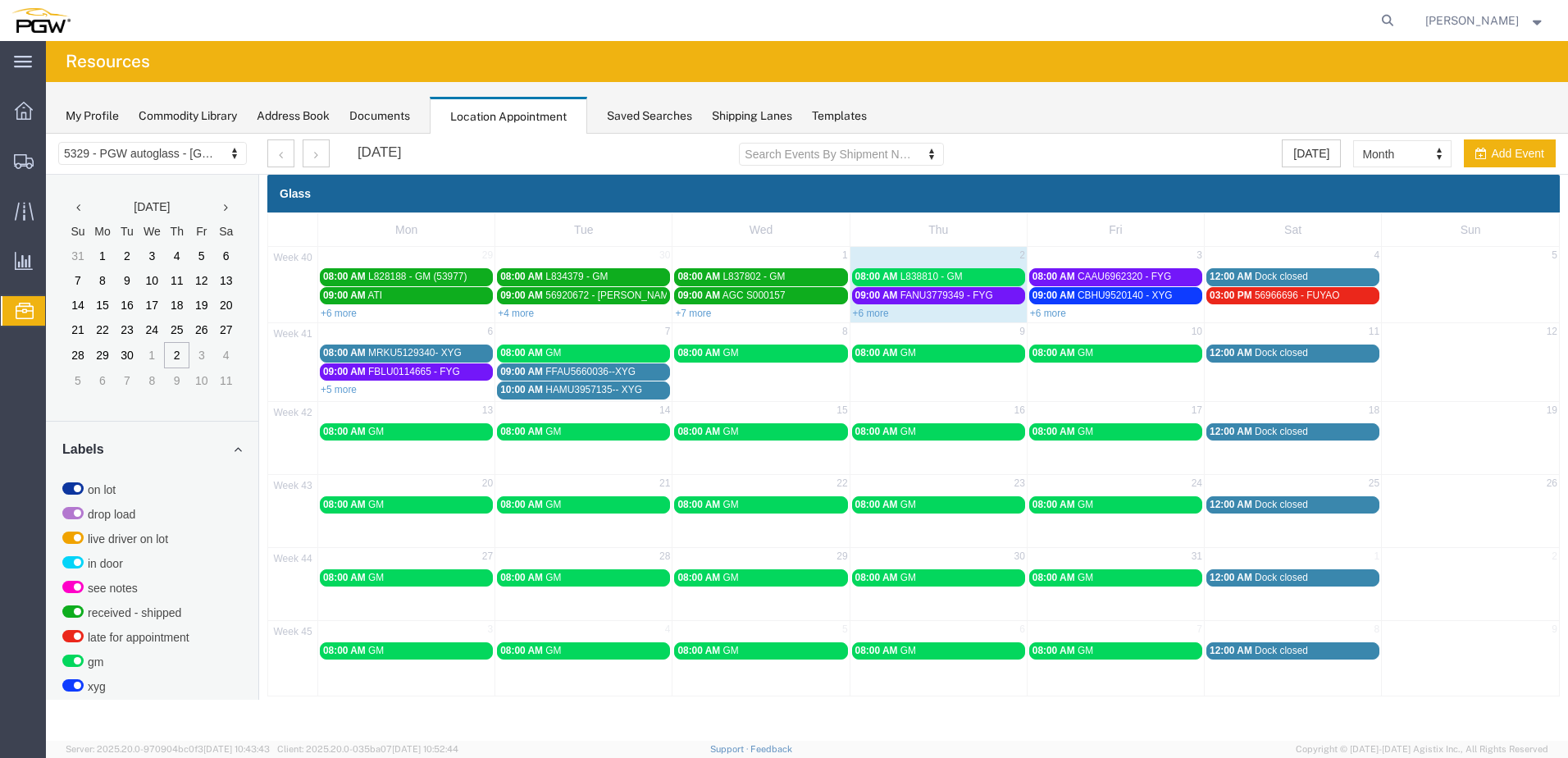
drag, startPoint x: 584, startPoint y: 370, endPoint x: 551, endPoint y: 372, distance: 33.1
click at [551, 372] on span "FFAU5660036--XYG" at bounding box center [590, 372] width 90 height 11
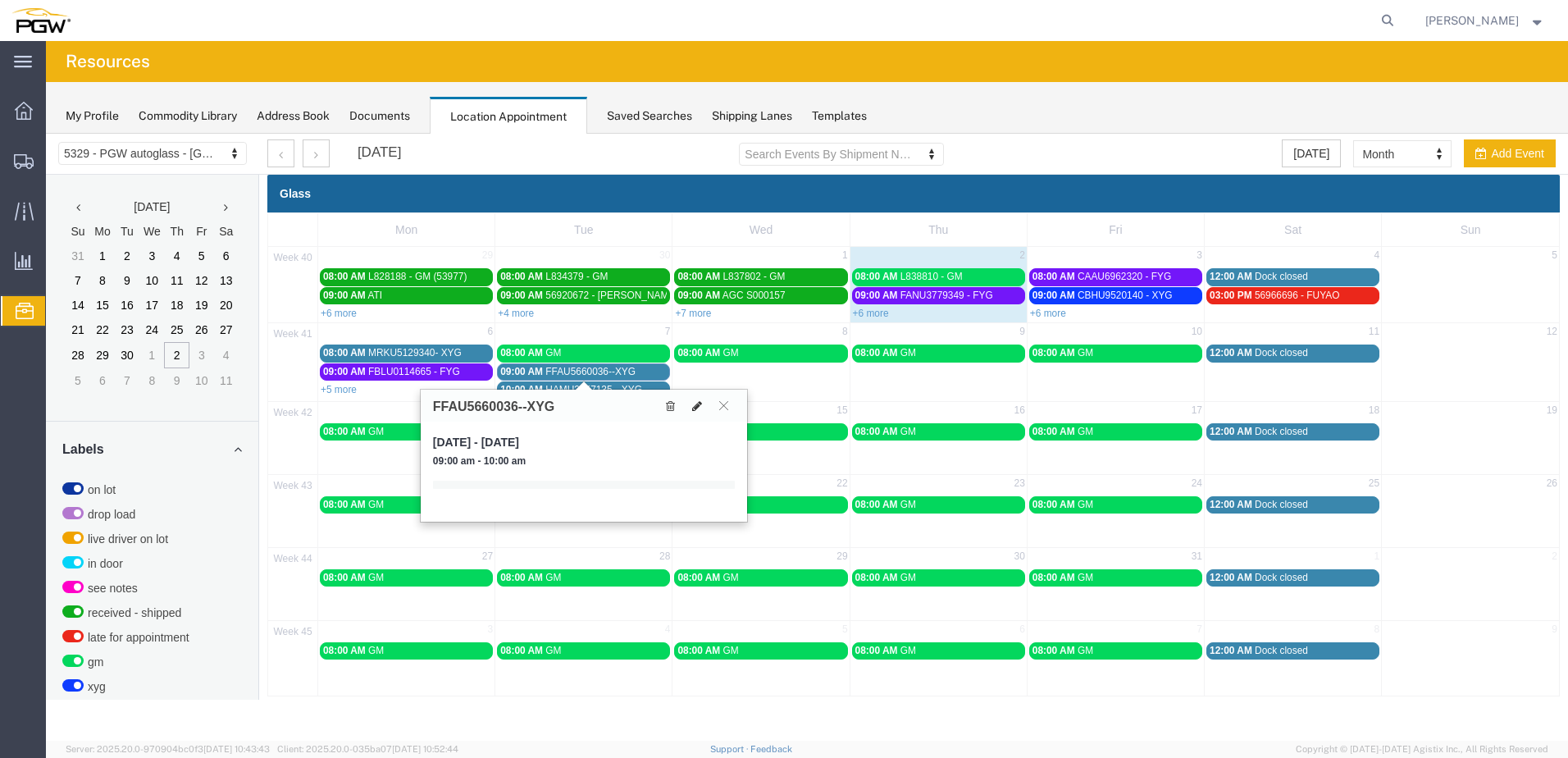
click at [699, 407] on icon at bounding box center [697, 406] width 10 height 11
select select "1"
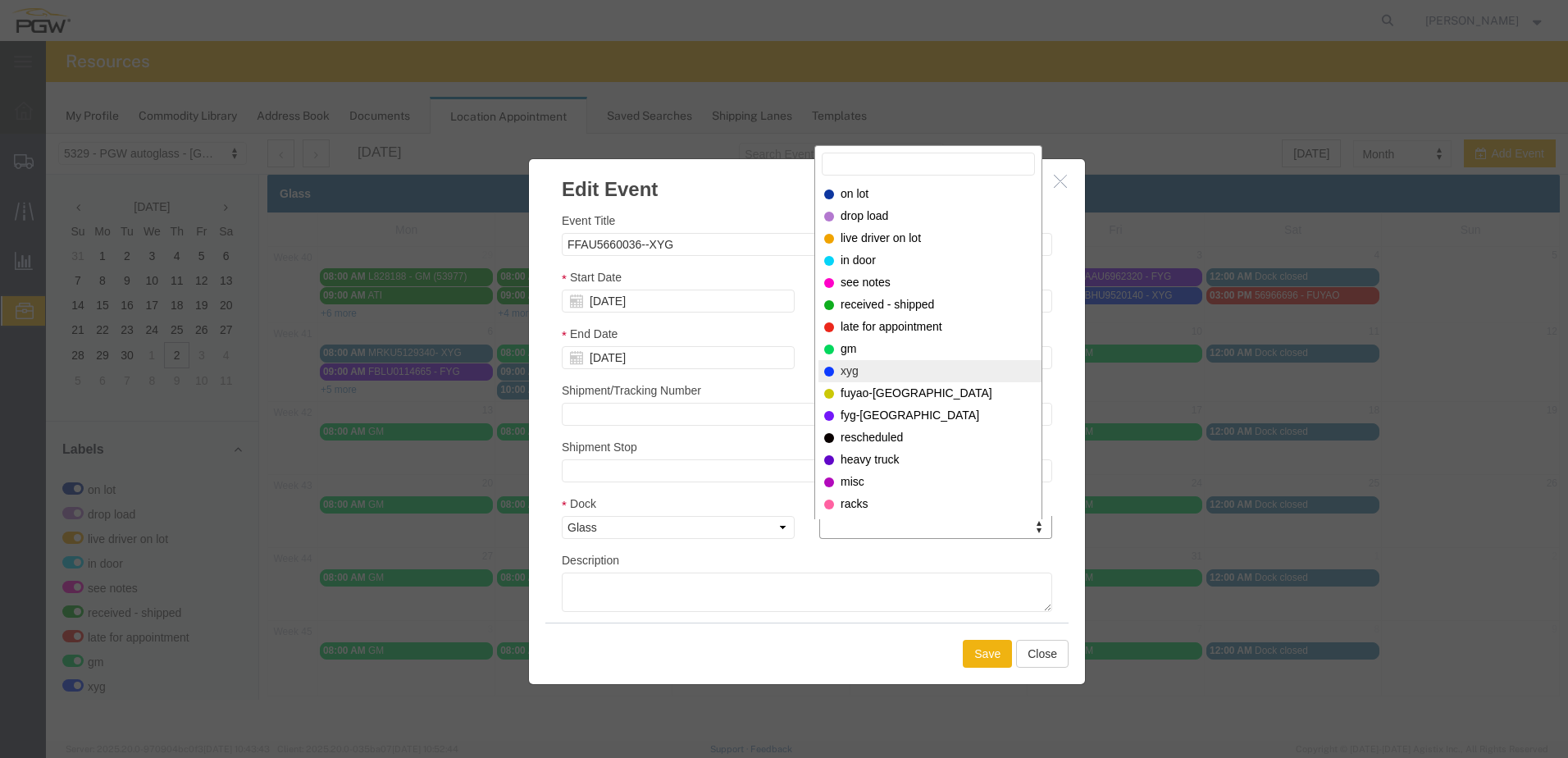
select select "12920"
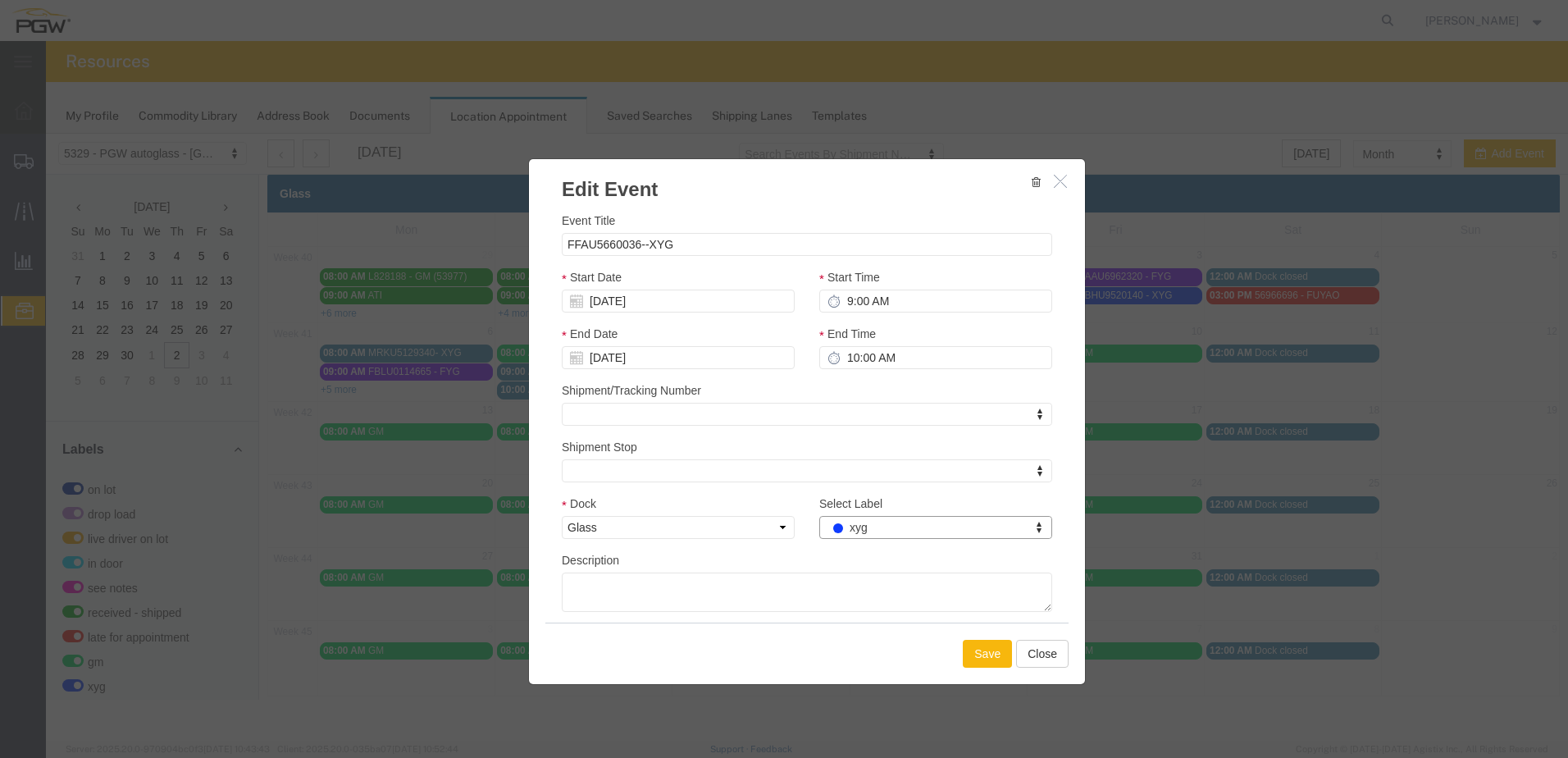
click at [977, 649] on button "Save" at bounding box center [987, 654] width 49 height 28
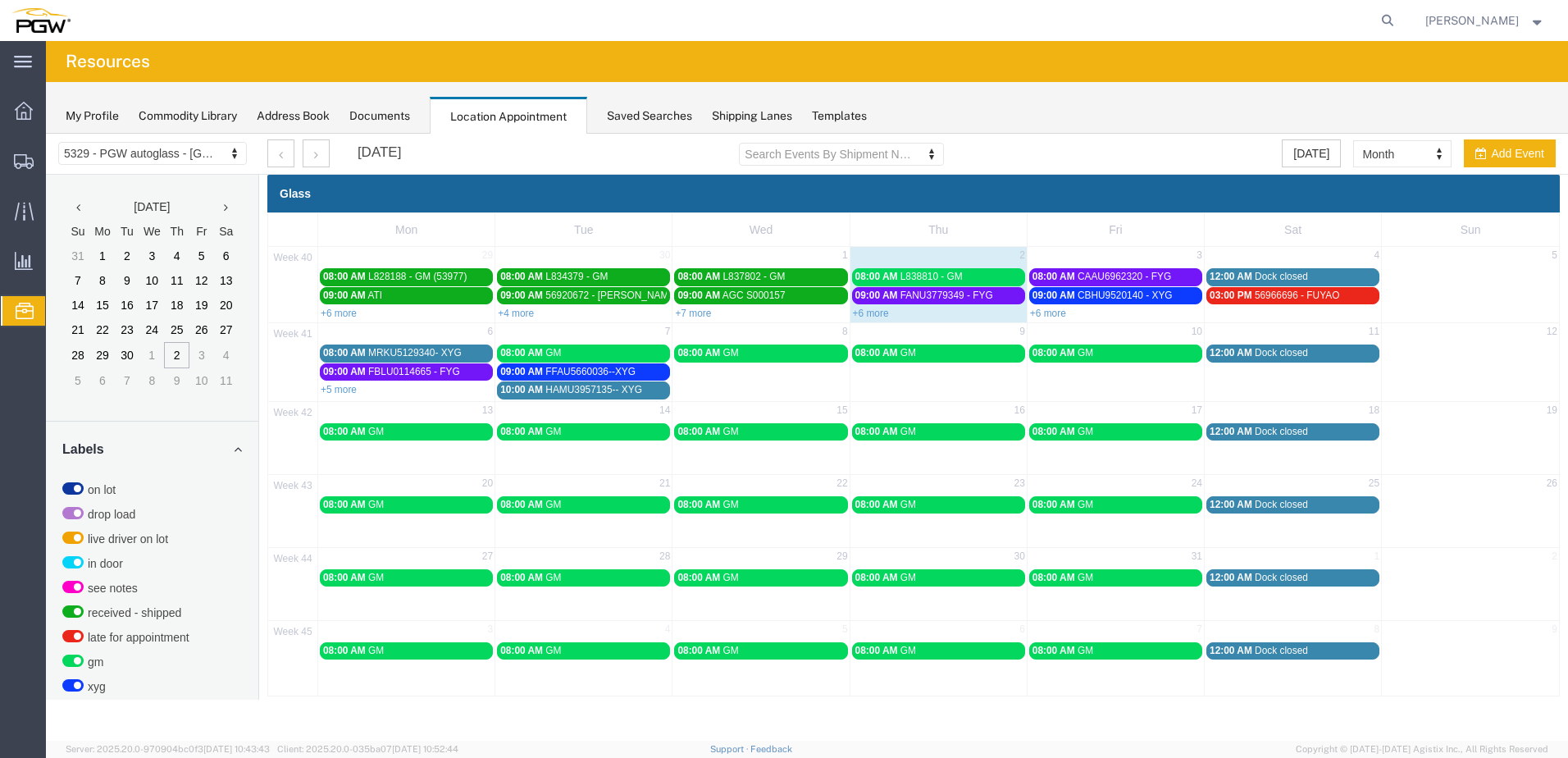
click at [564, 391] on span "HAMU3957135-- XYG" at bounding box center [594, 389] width 97 height 11
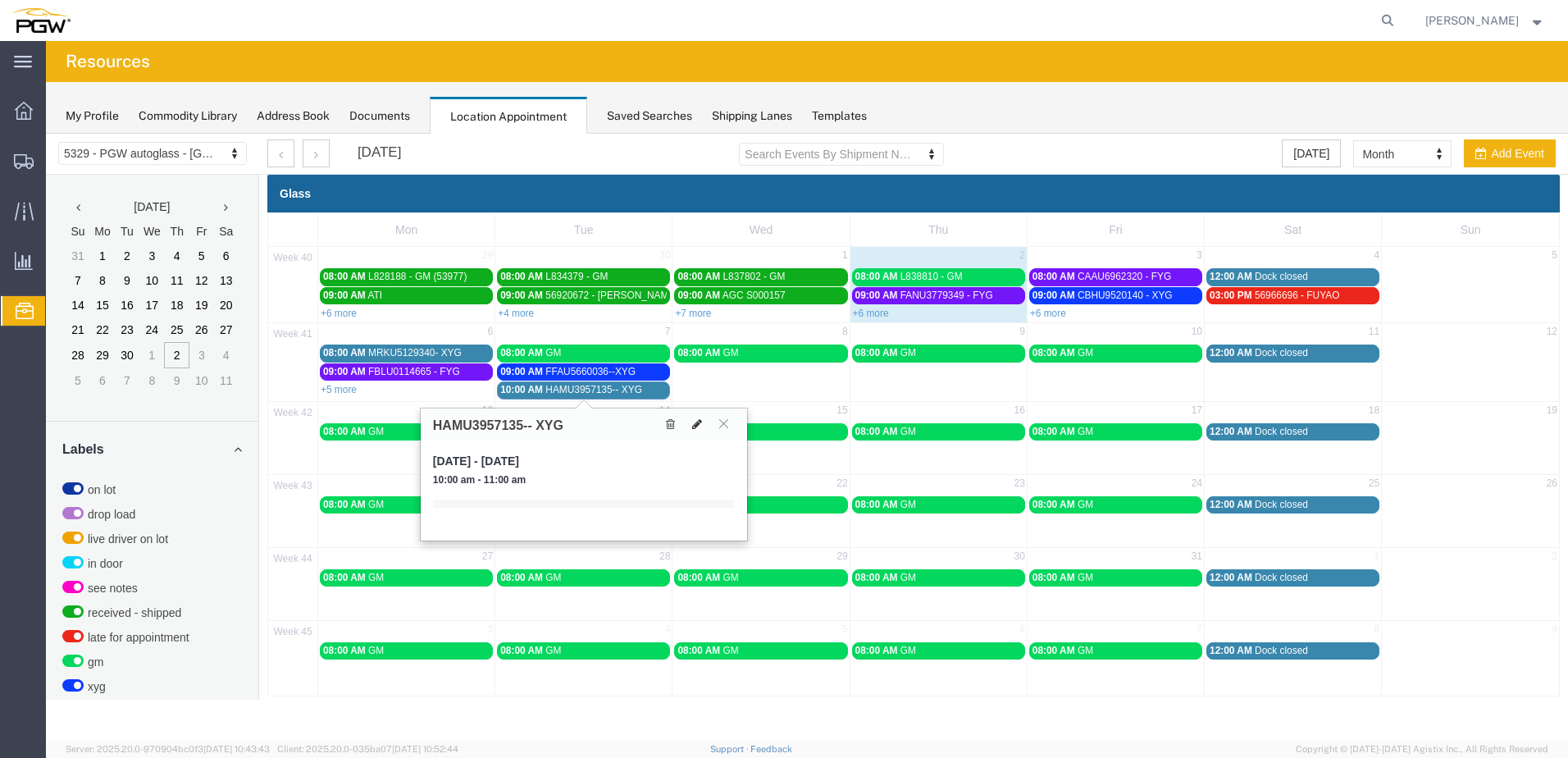
click at [702, 429] on button at bounding box center [697, 425] width 23 height 18
select select "1"
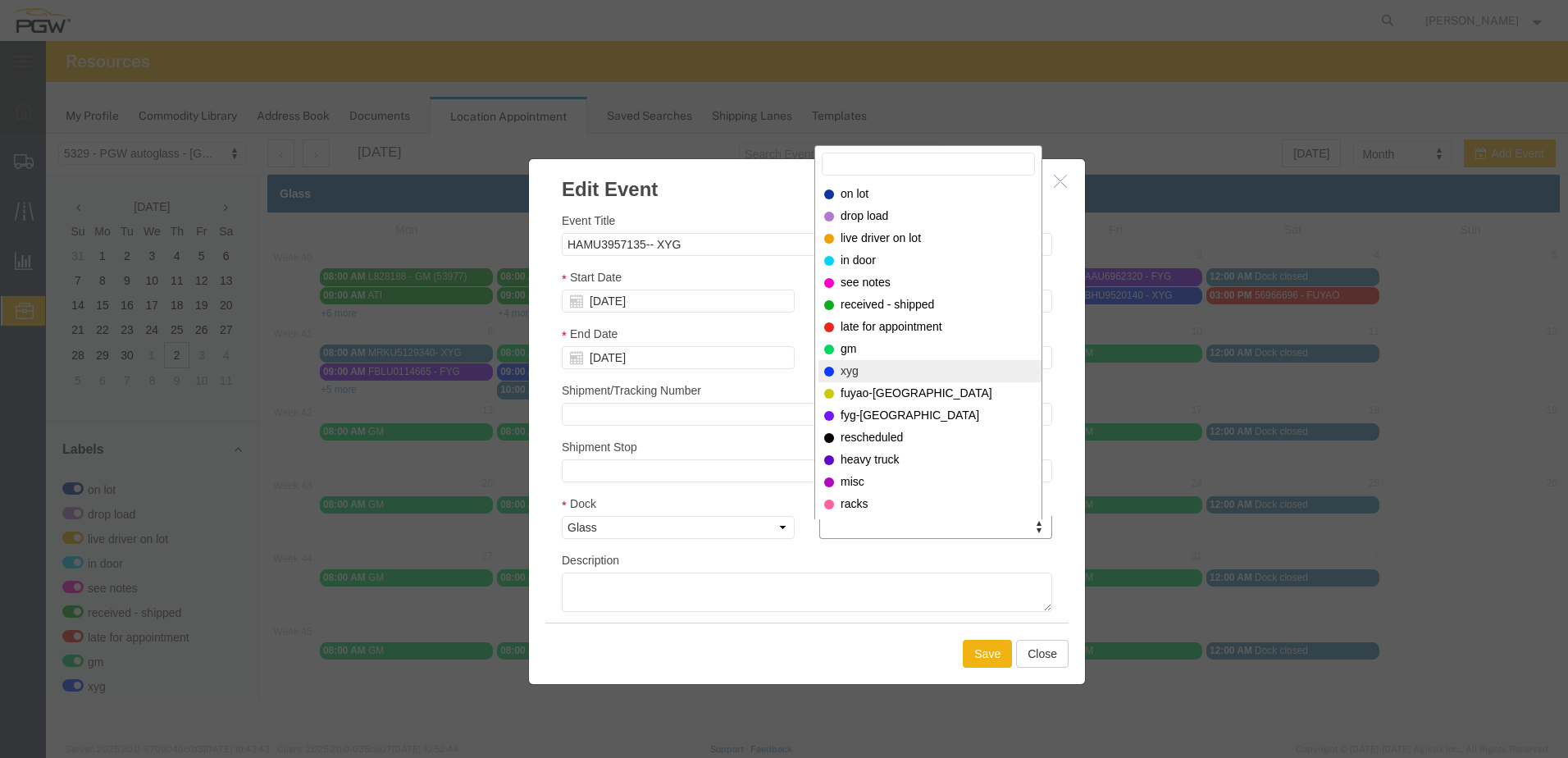
select select "12920"
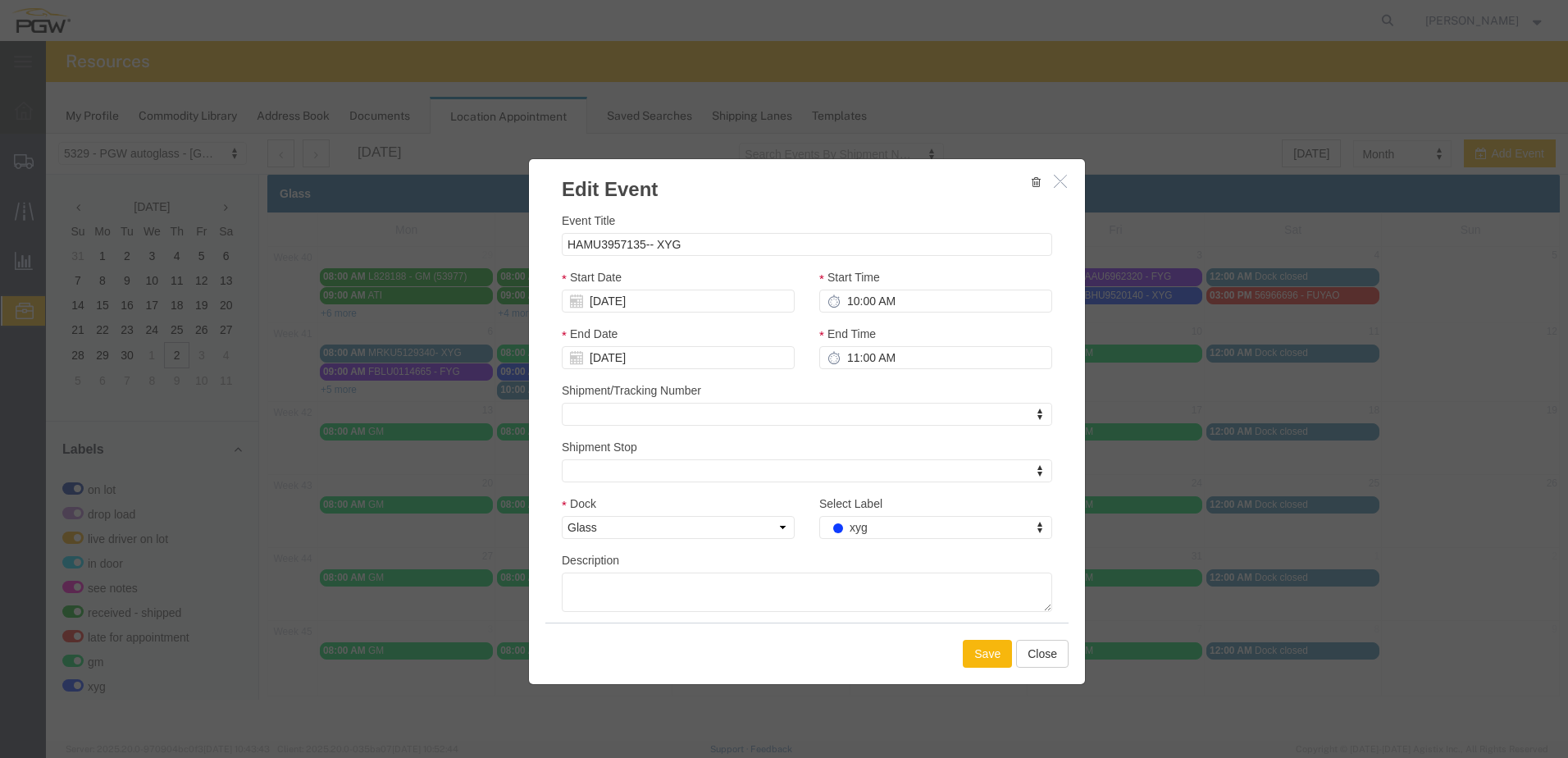
drag, startPoint x: 969, startPoint y: 633, endPoint x: 983, endPoint y: 651, distance: 22.8
click at [970, 634] on div "Save Close" at bounding box center [806, 653] width 523 height 61
click at [984, 653] on button "Save" at bounding box center [987, 654] width 49 height 28
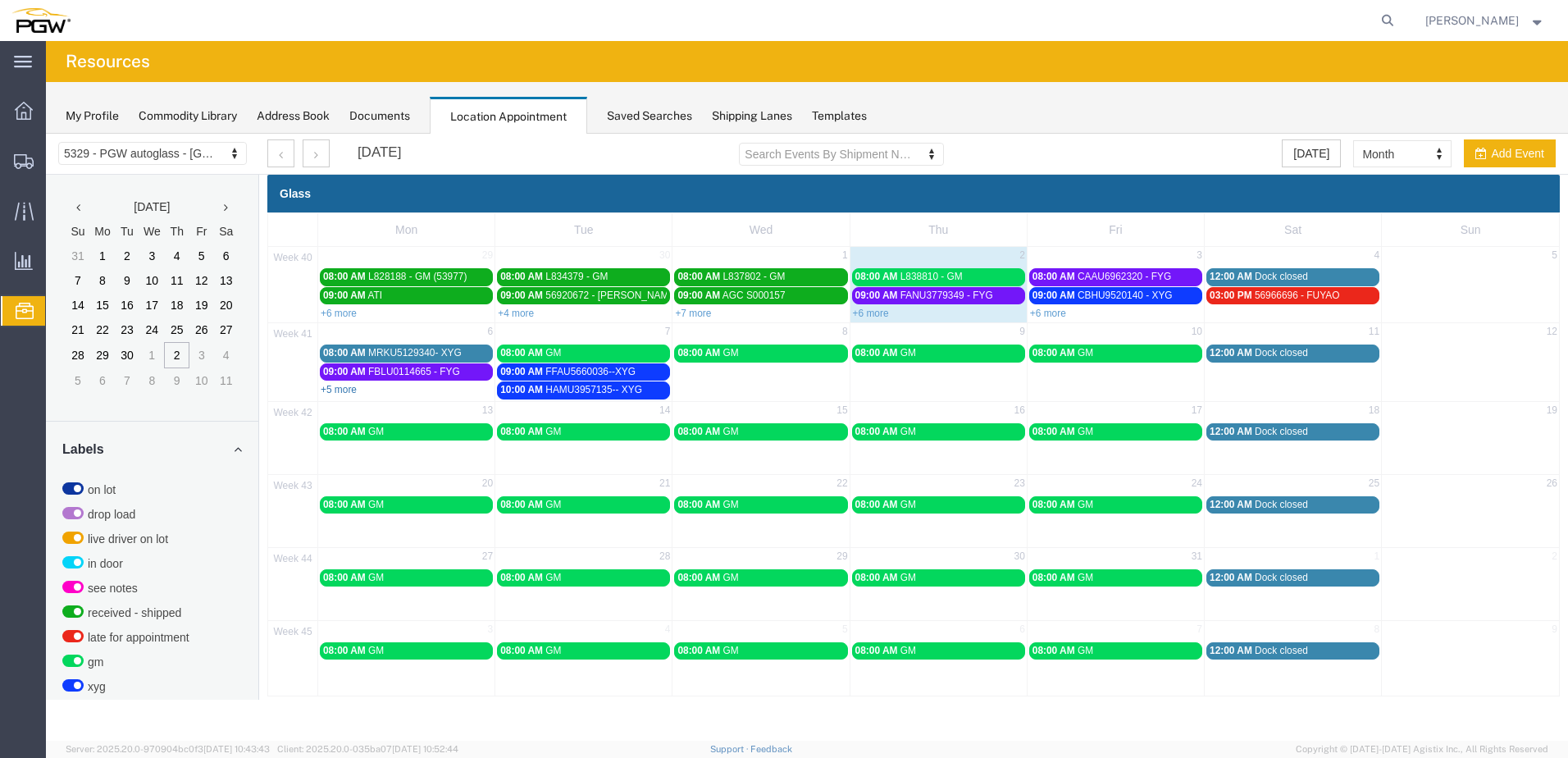
click at [332, 388] on link "+5 more" at bounding box center [338, 389] width 36 height 11
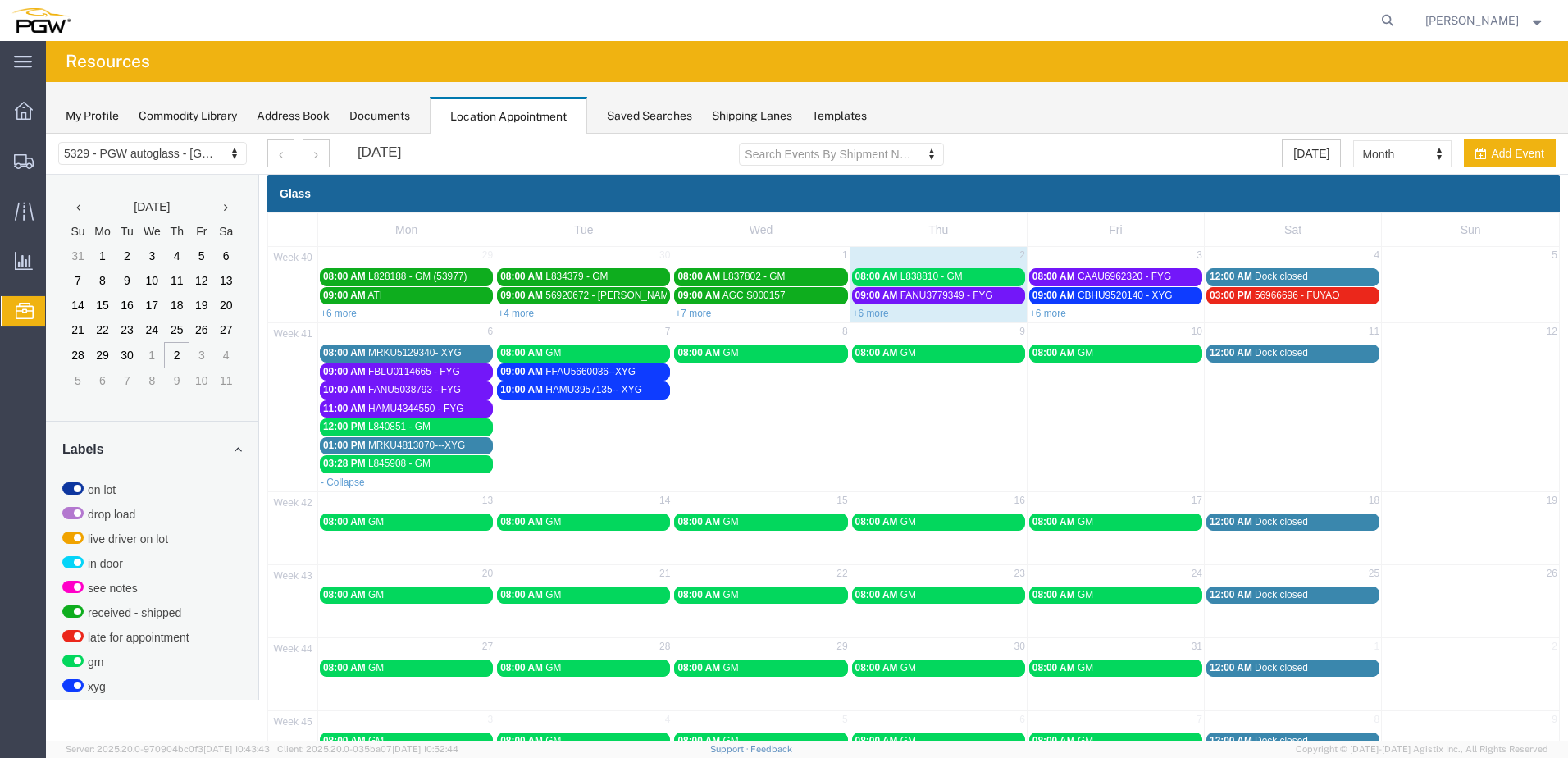
click at [447, 438] on link "01:00 PM MRKU4813070---XYG" at bounding box center [406, 446] width 173 height 18
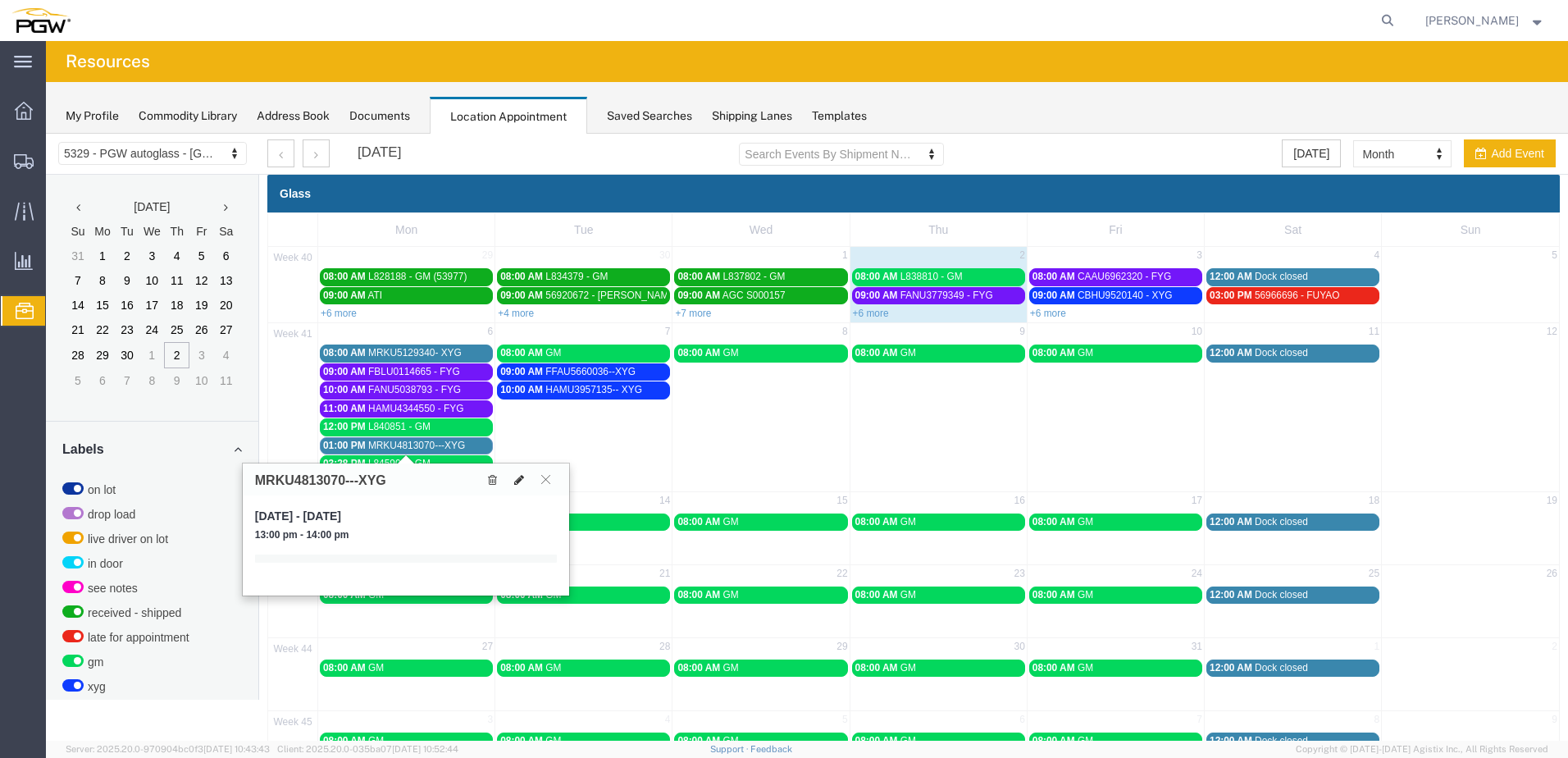
click at [519, 482] on icon at bounding box center [519, 479] width 10 height 11
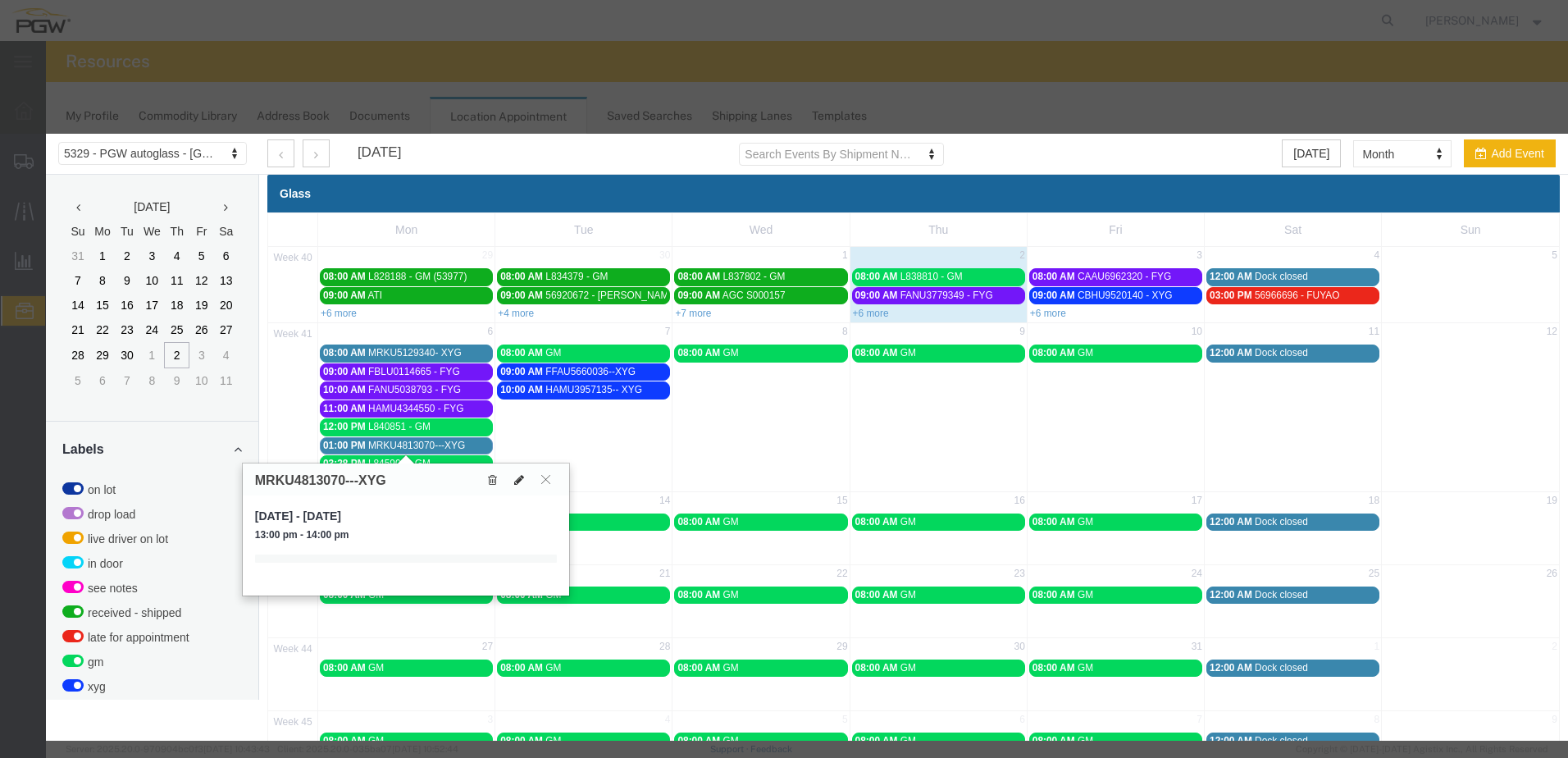
select select "1"
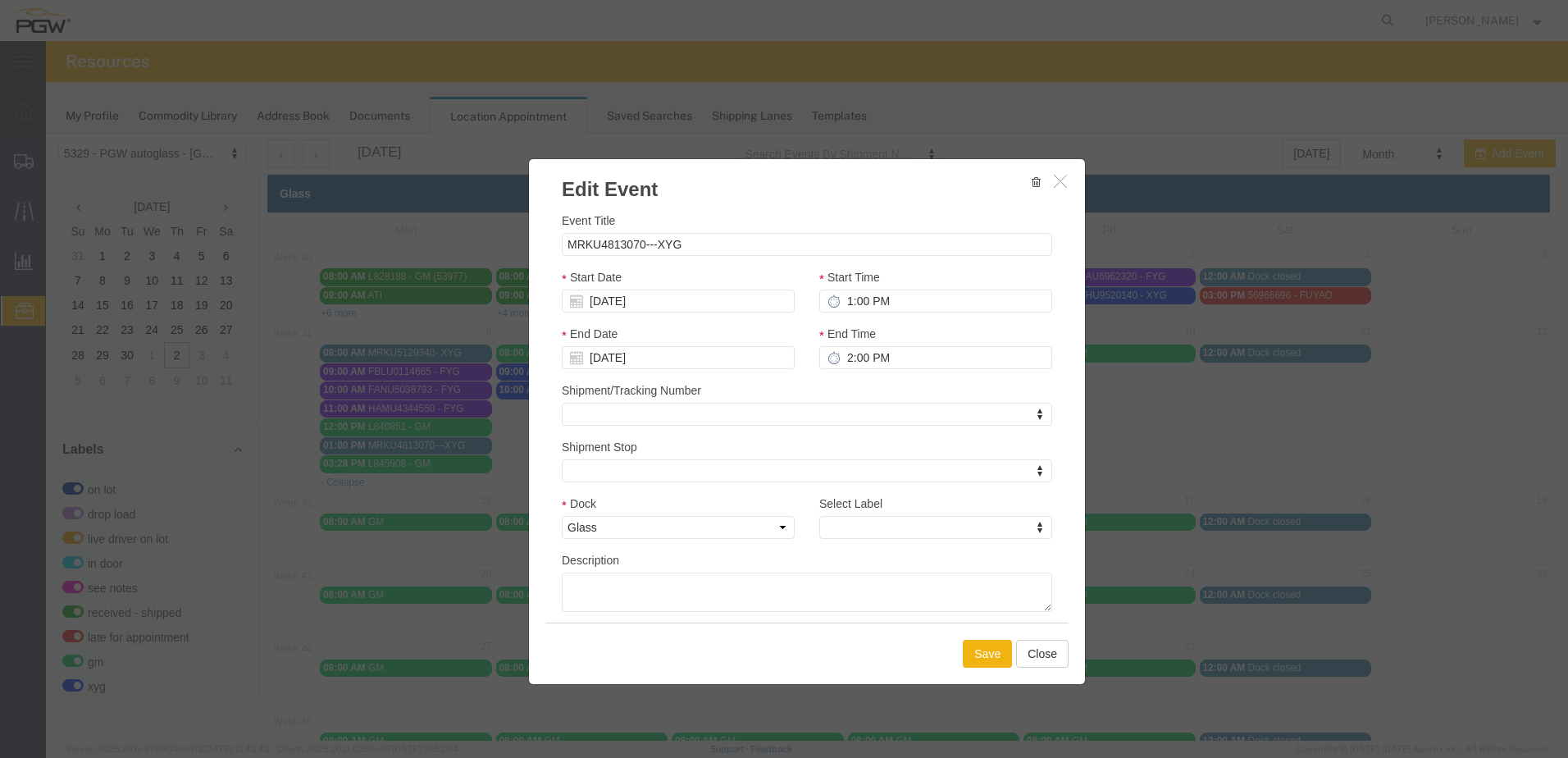
click at [852, 516] on div "Select Label Select Label Select Label on lot drop load live driver on lot in d…" at bounding box center [935, 516] width 233 height 45
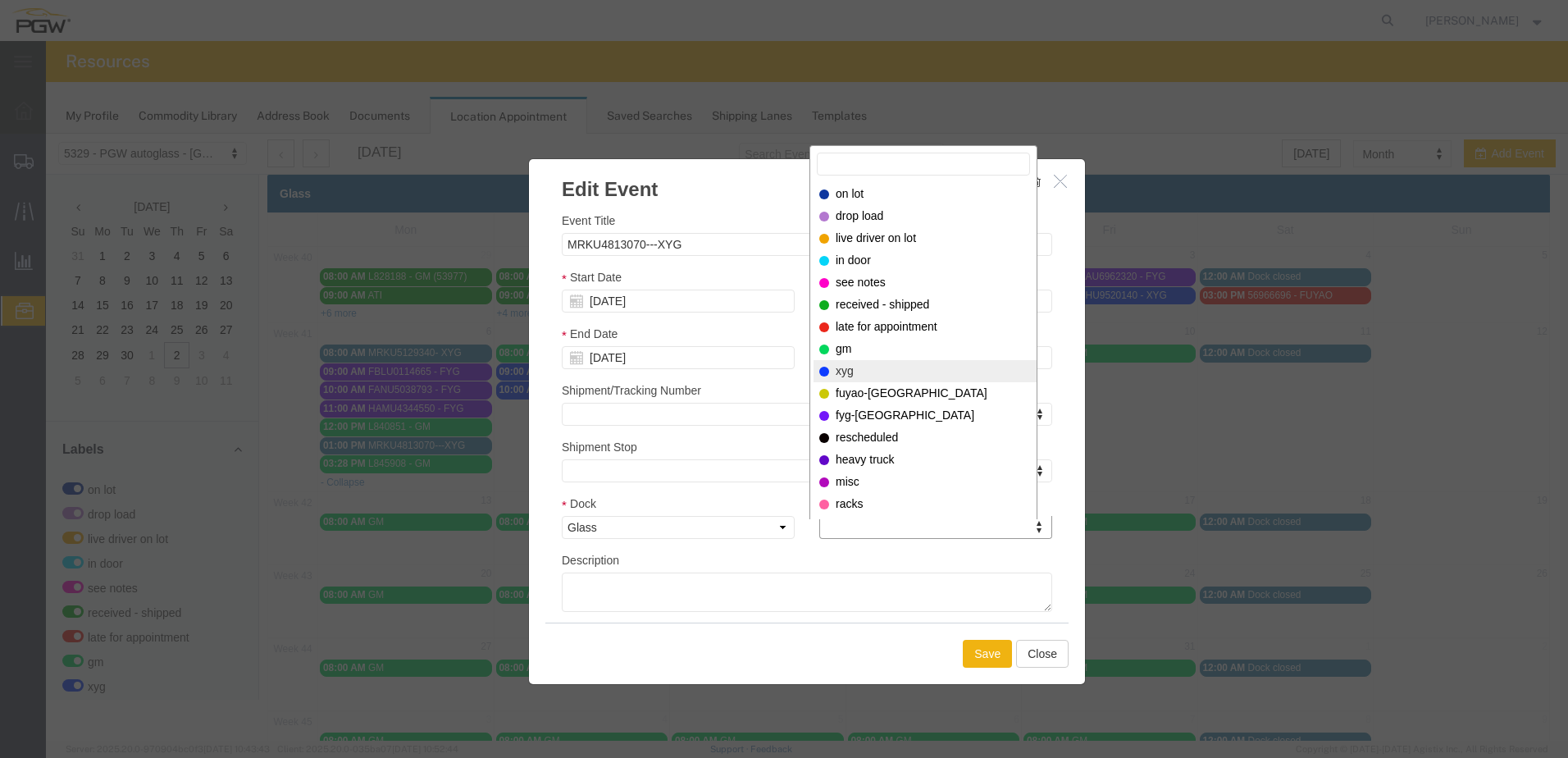
select select "12920"
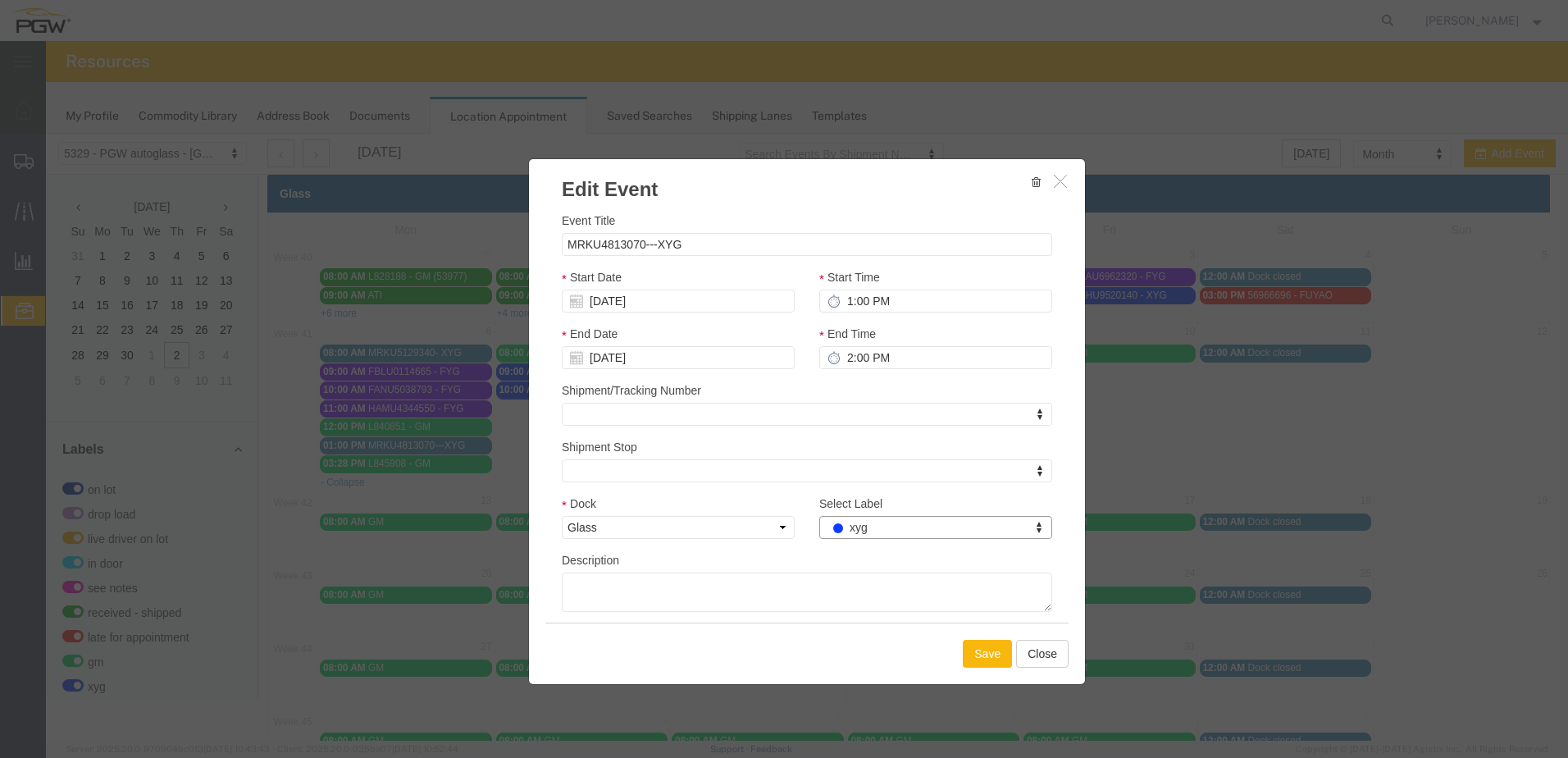
click at [966, 662] on button "Save" at bounding box center [987, 654] width 49 height 28
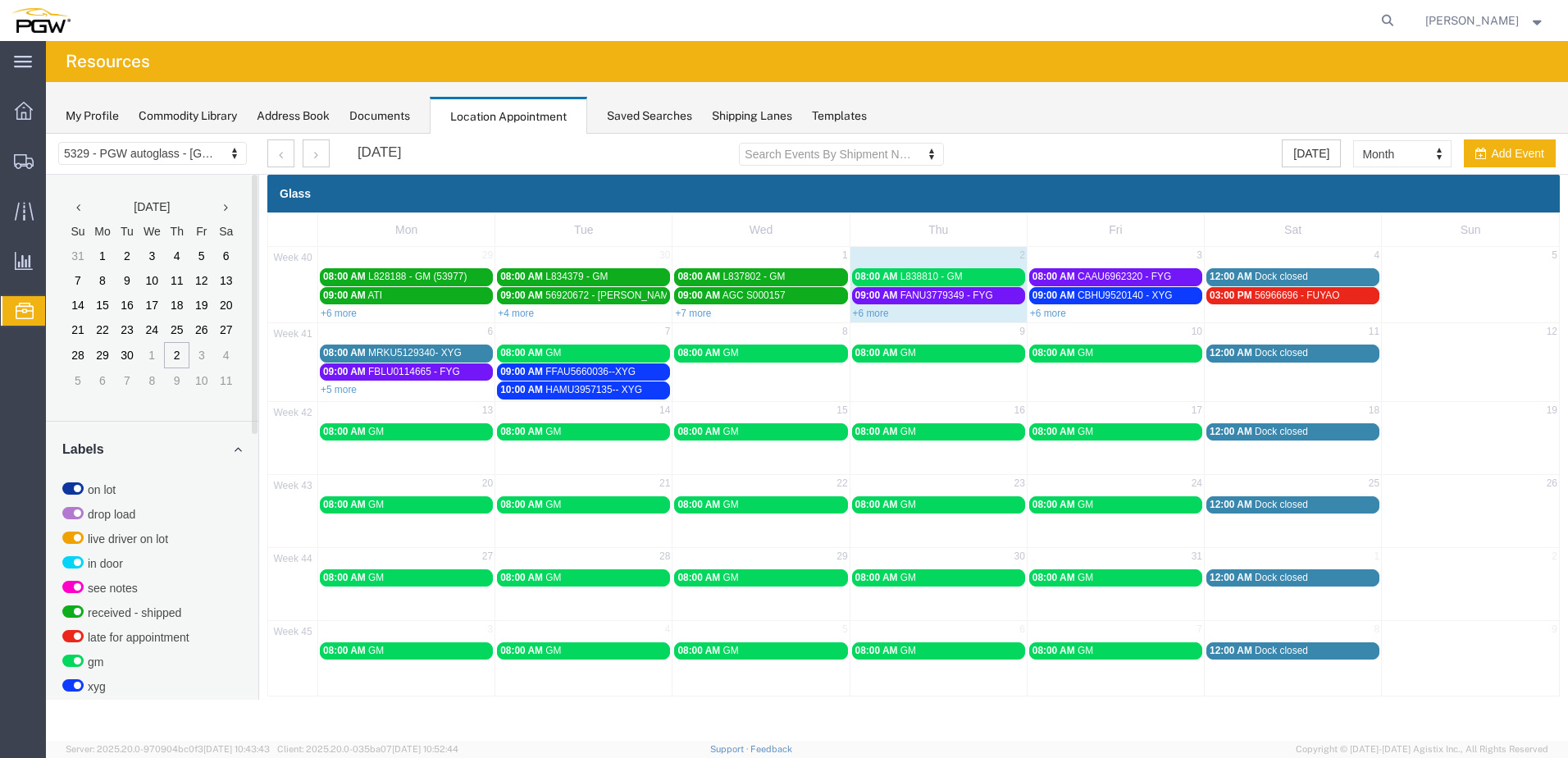
click at [414, 346] on link "08:00 AM MRKU5129340- XYG" at bounding box center [406, 353] width 173 height 18
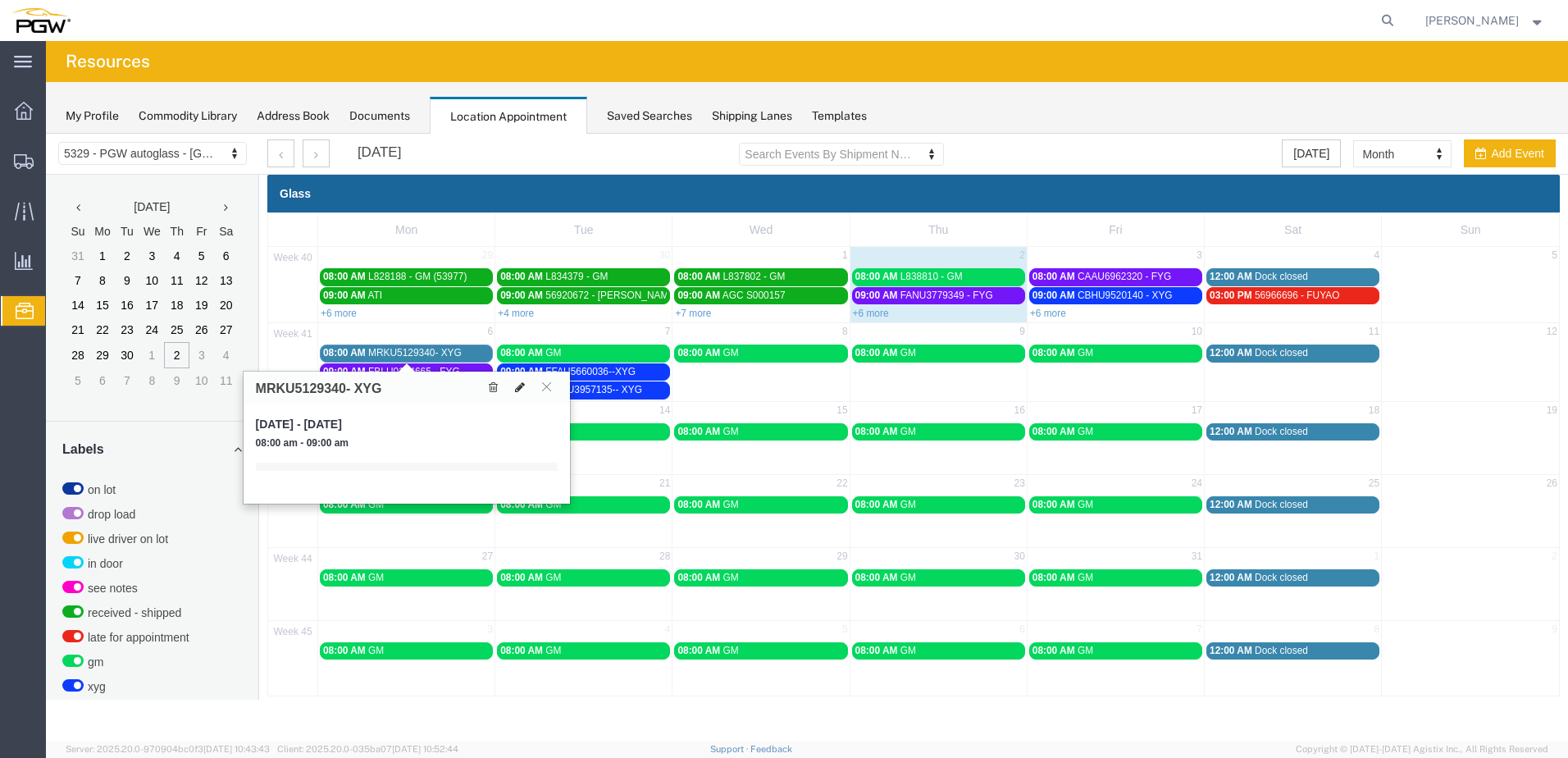
click at [525, 389] on button at bounding box center [519, 387] width 23 height 18
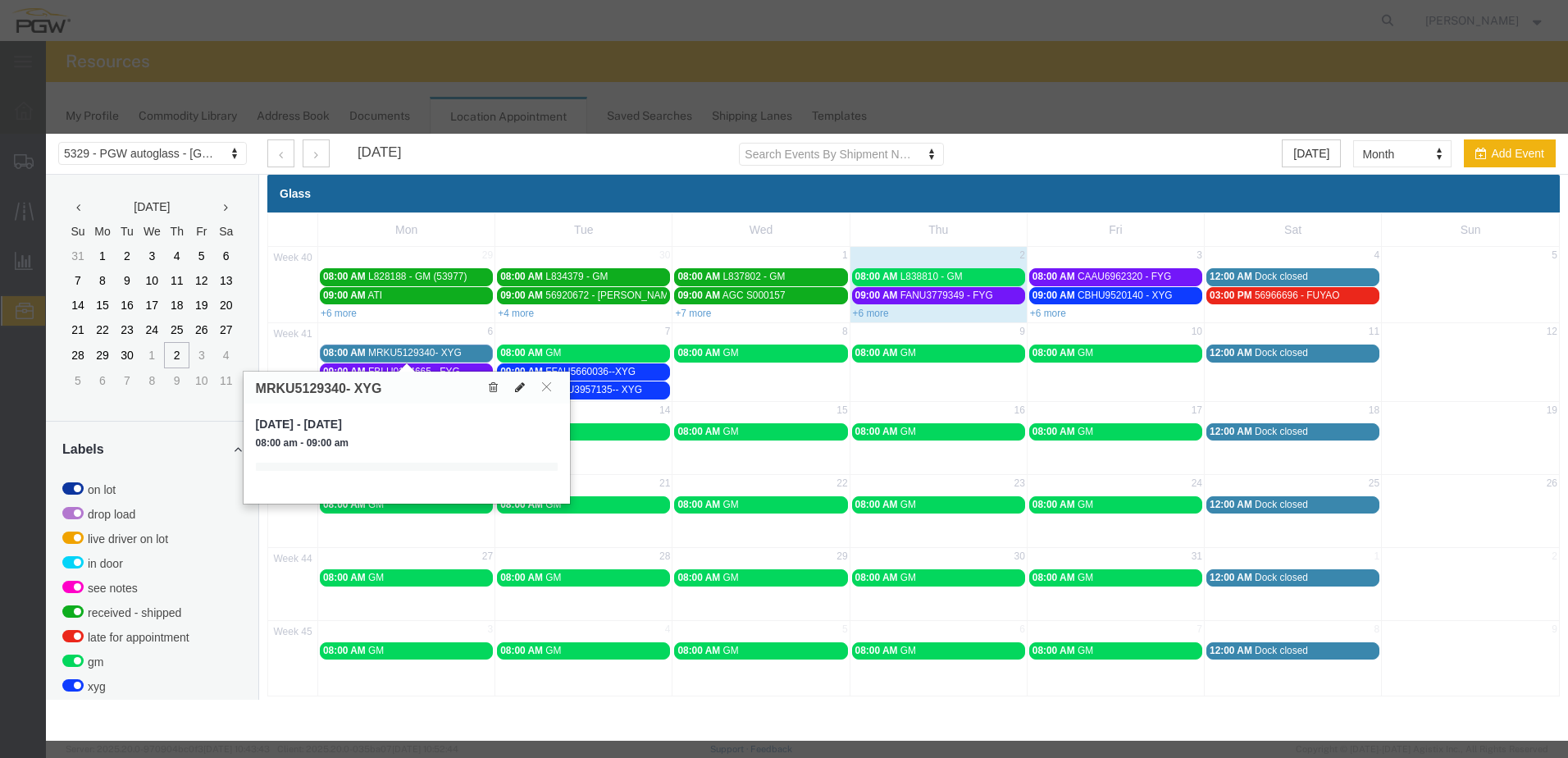
select select "1"
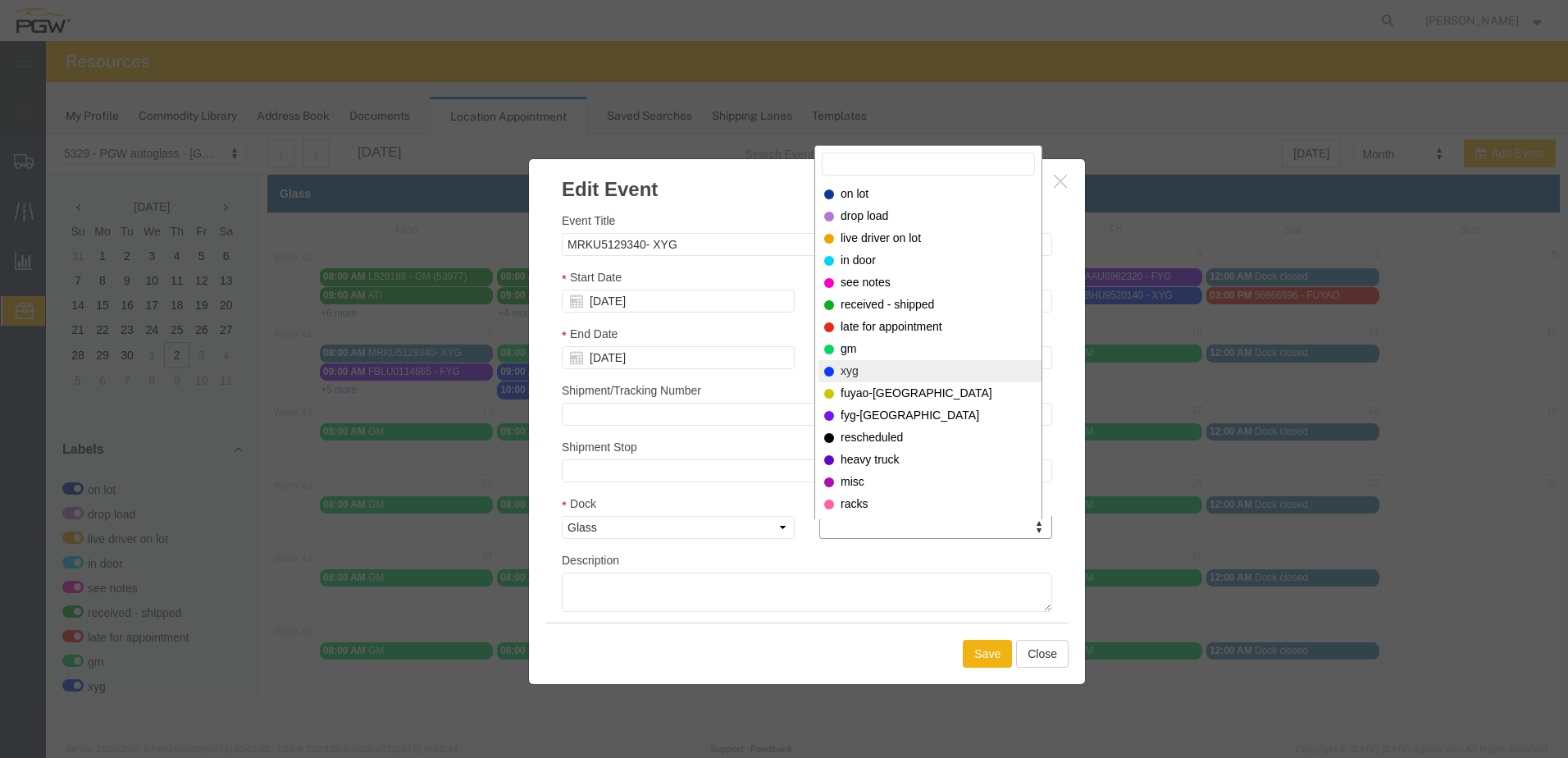
select select "12920"
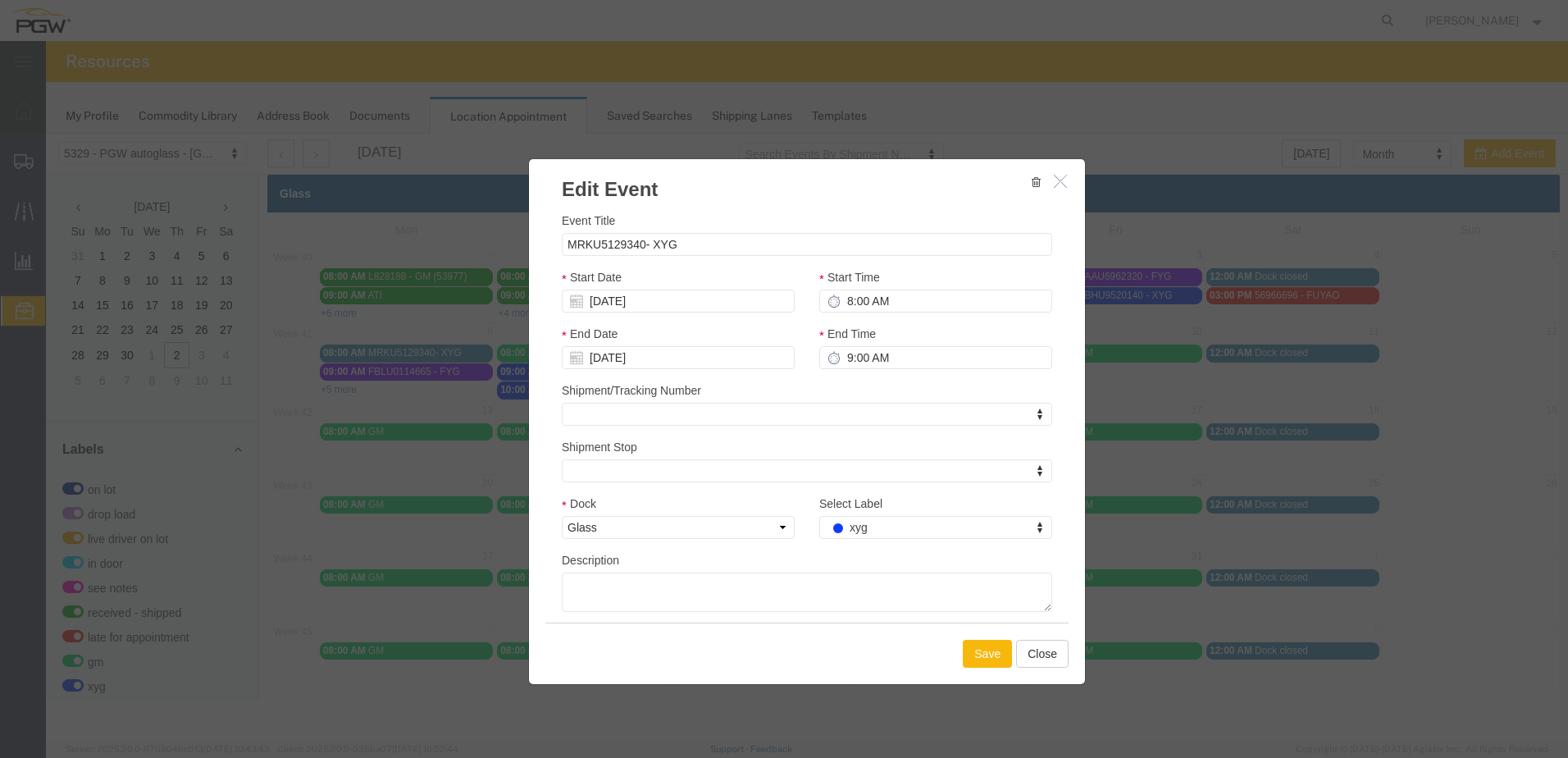
click at [996, 656] on button "Save" at bounding box center [987, 654] width 49 height 28
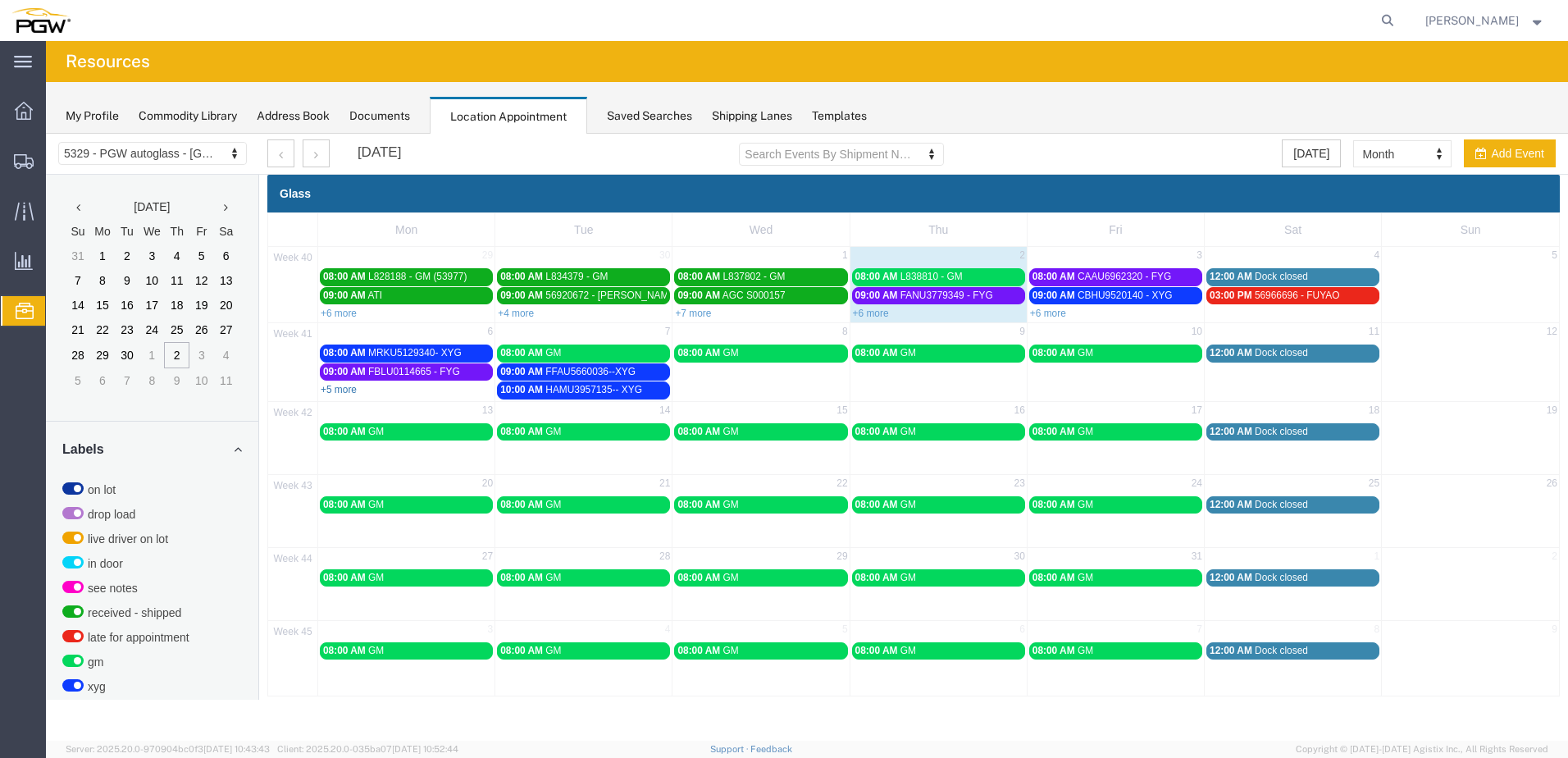
click at [337, 395] on link "+5 more" at bounding box center [338, 389] width 36 height 11
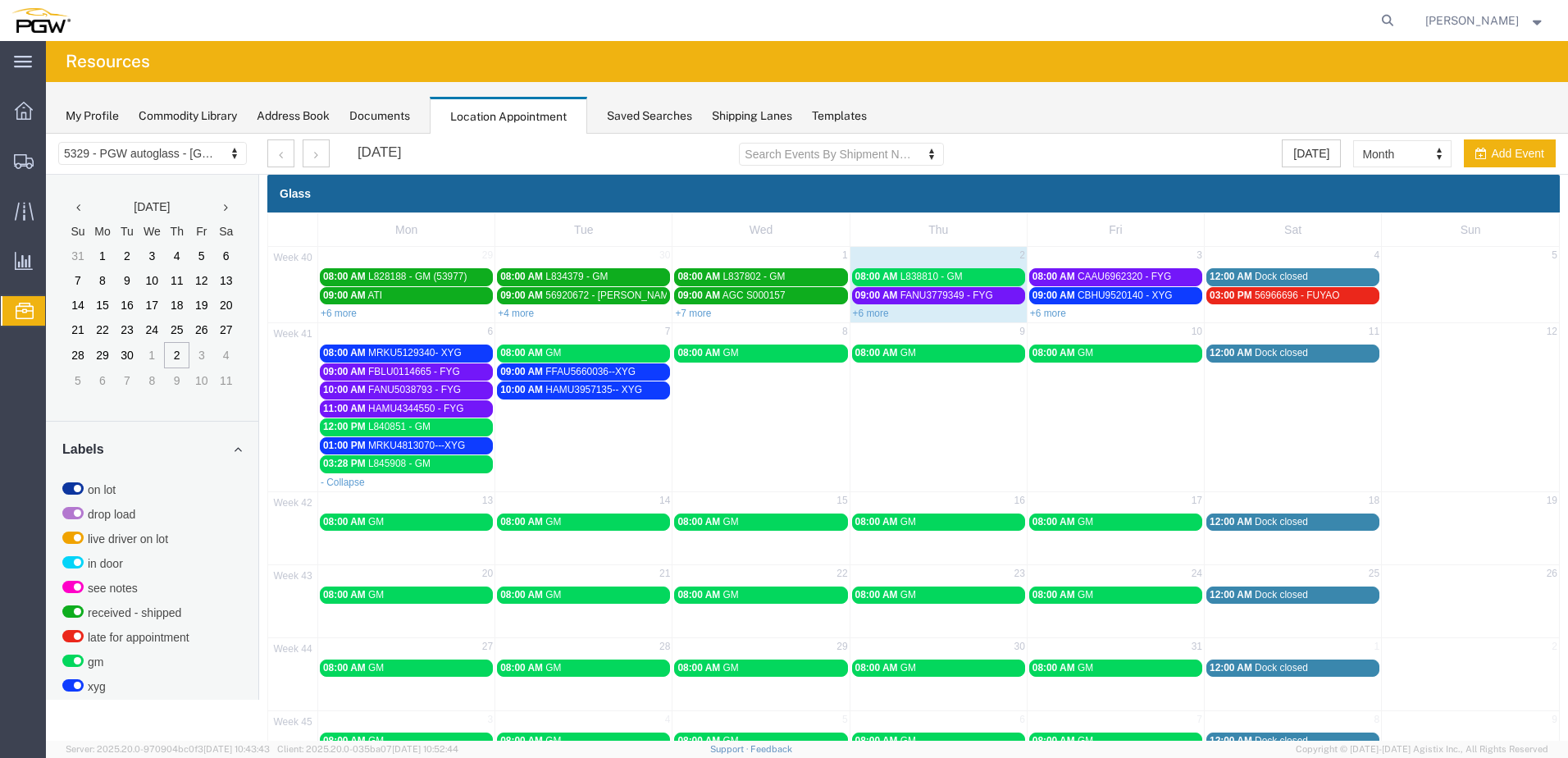
click at [458, 355] on span "MRKU5129340- XYG" at bounding box center [414, 353] width 94 height 11
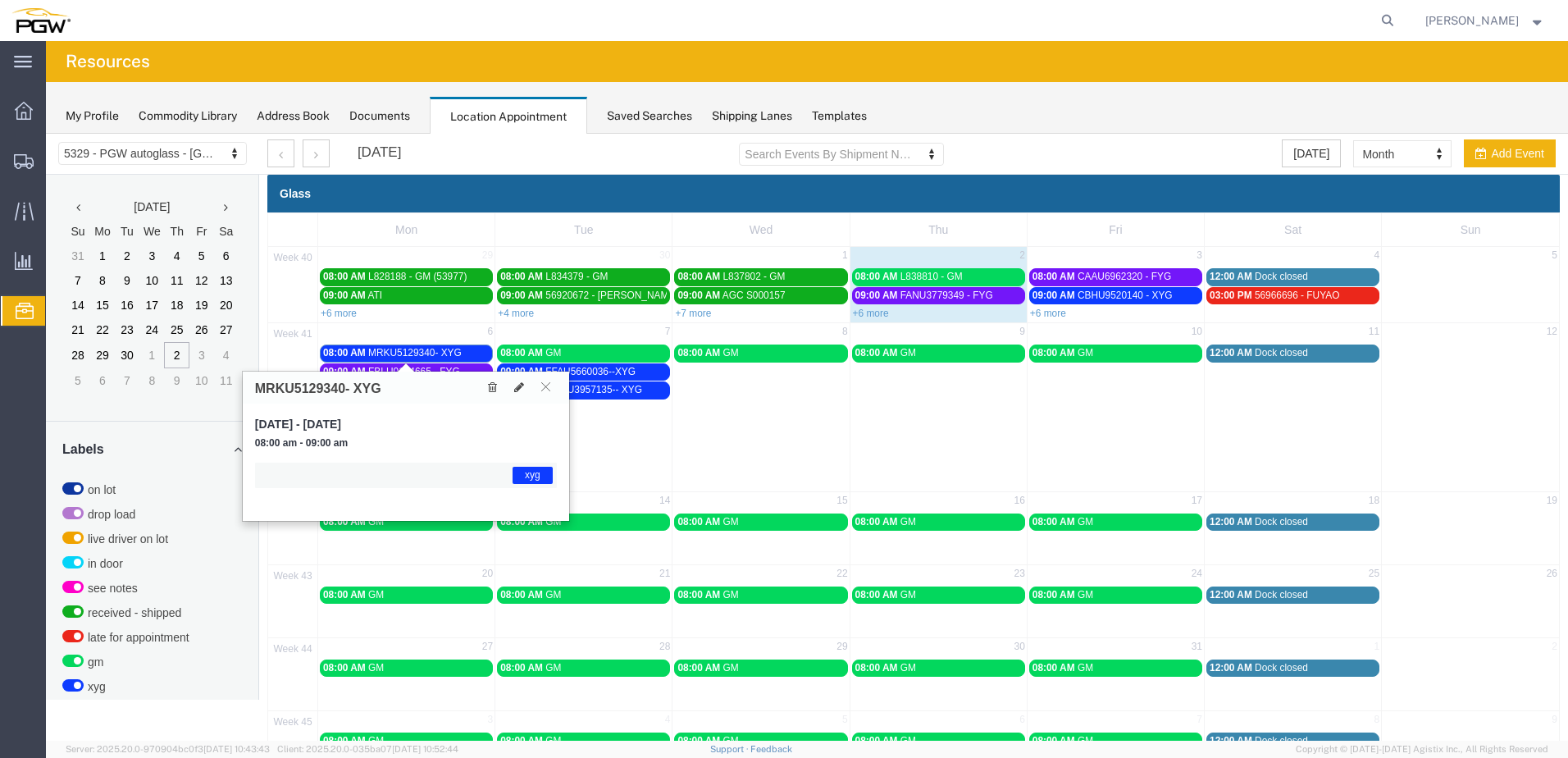
drag, startPoint x: 707, startPoint y: 441, endPoint x: 614, endPoint y: 423, distance: 94.7
click at [706, 442] on td "08:00 AM GM" at bounding box center [761, 408] width 177 height 130
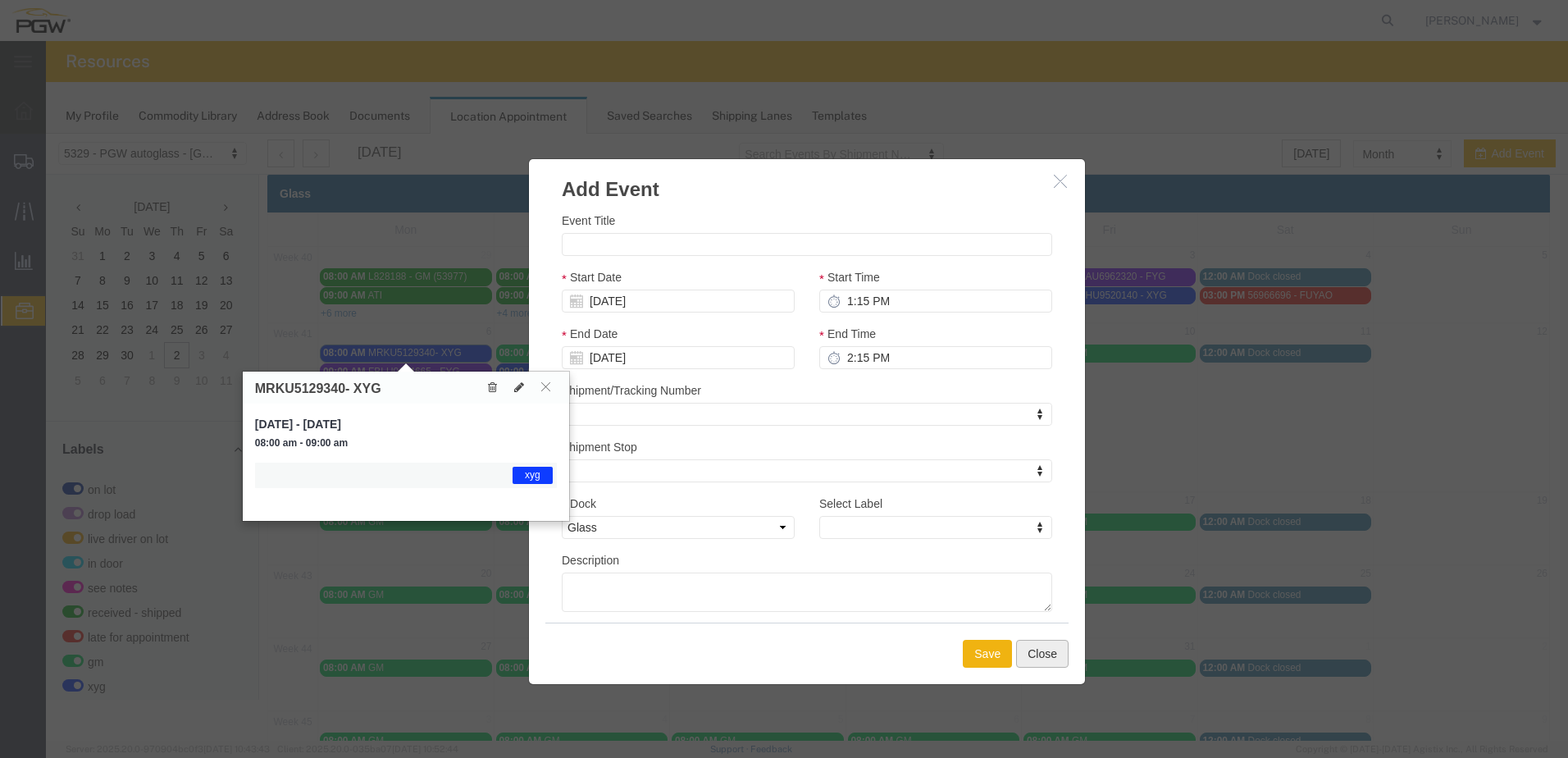
click at [1034, 660] on button "Close" at bounding box center [1042, 654] width 53 height 28
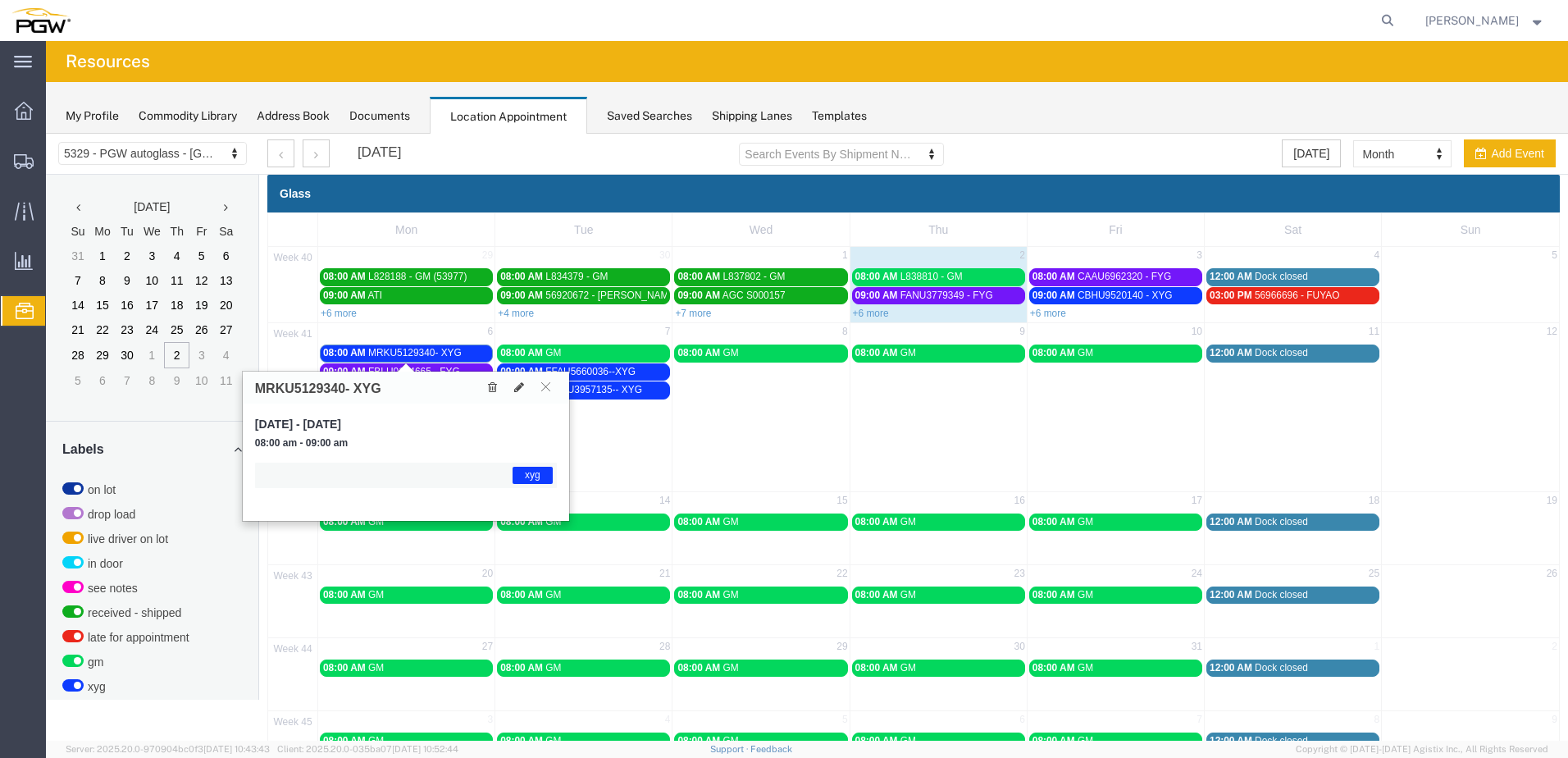
drag, startPoint x: 714, startPoint y: 474, endPoint x: 743, endPoint y: 673, distance: 201.1
click at [714, 475] on table "41 6 7 8 9 10 11 12 08:00 AM MRKU5129340- XYG 08:00 AM GM 08:00 AM GM 08:00 AM …" at bounding box center [914, 405] width 1291 height 166
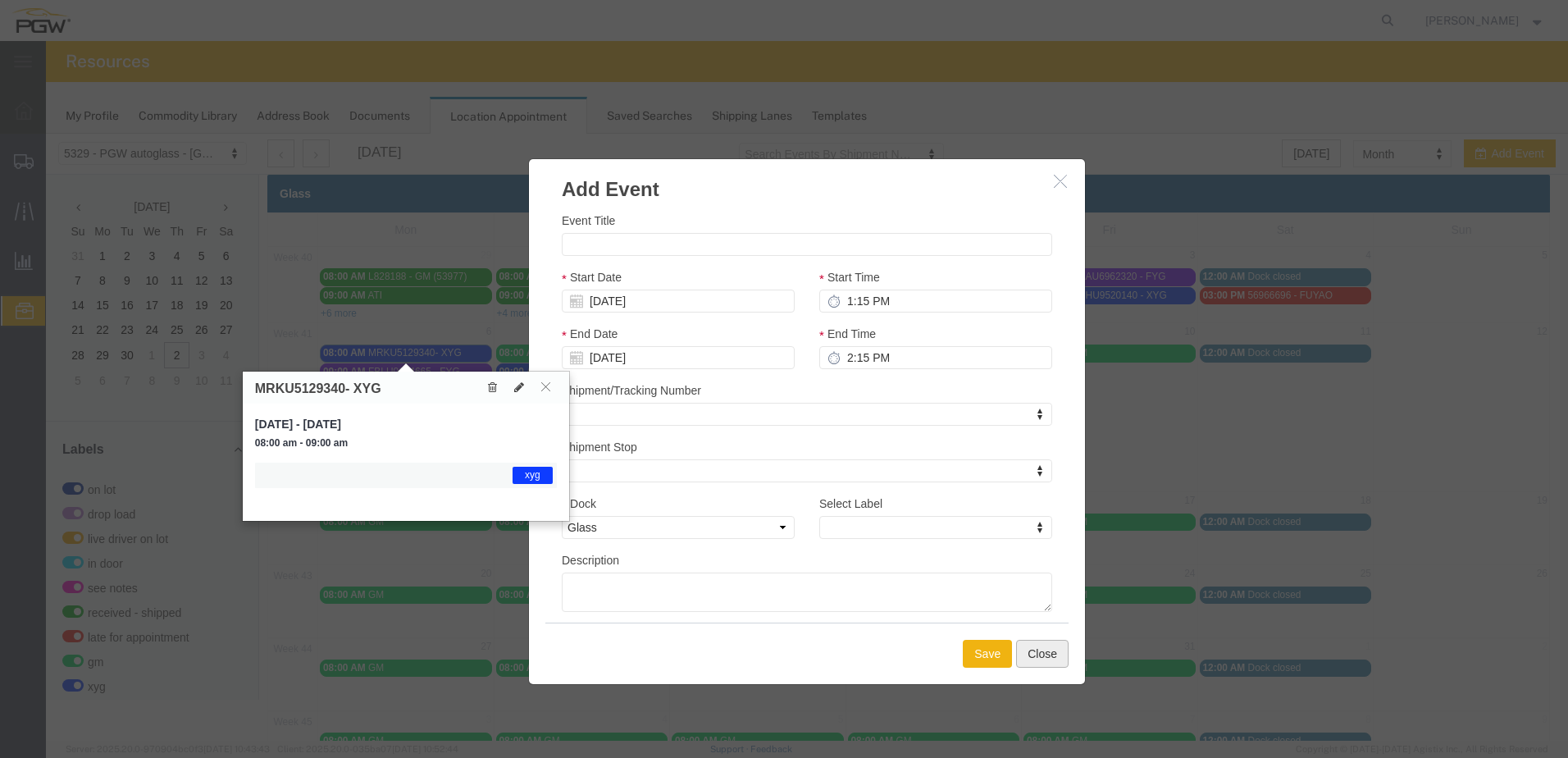
click at [1029, 654] on button "Close" at bounding box center [1042, 654] width 53 height 28
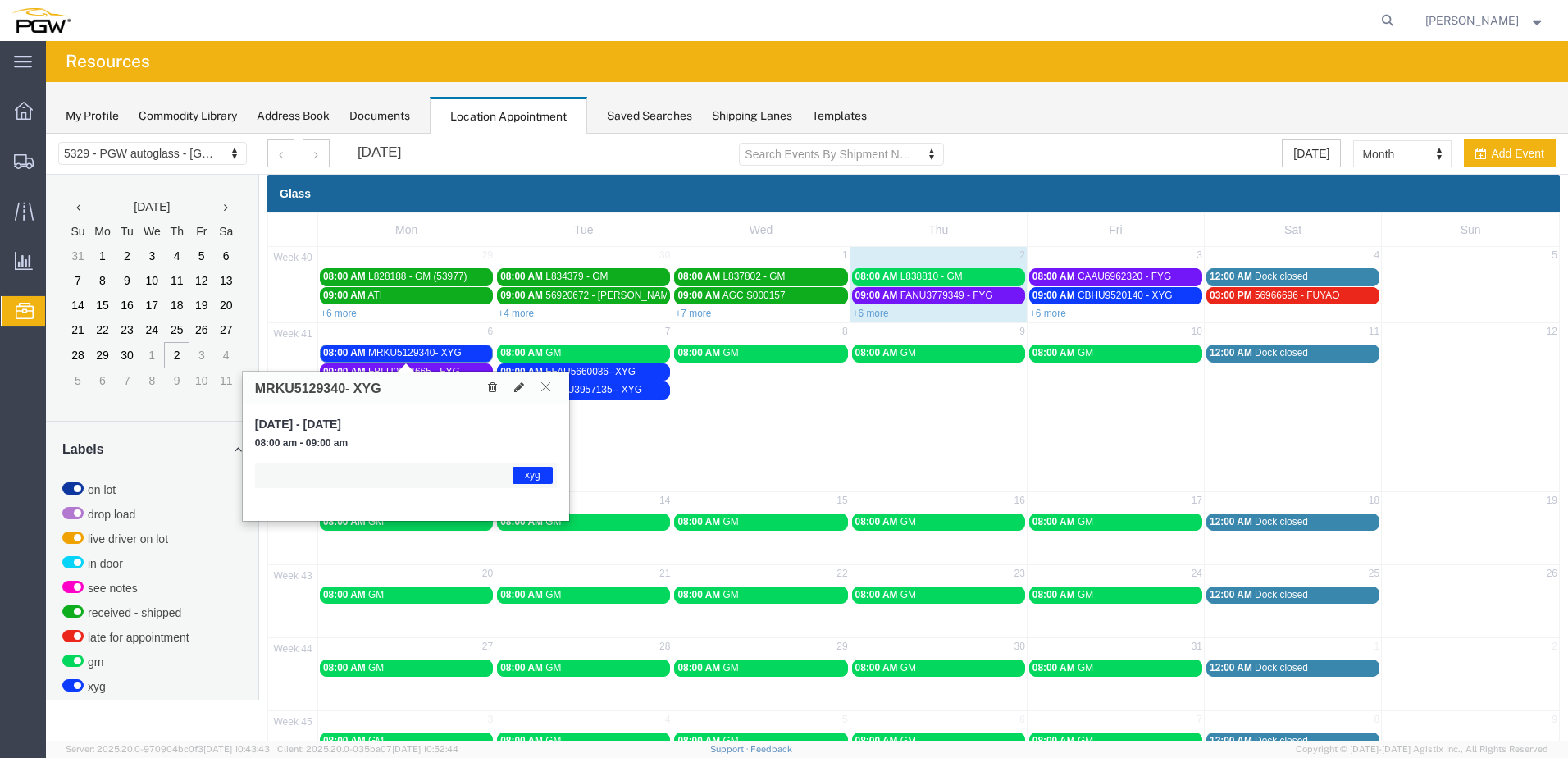
click at [543, 389] on icon at bounding box center [546, 386] width 9 height 10
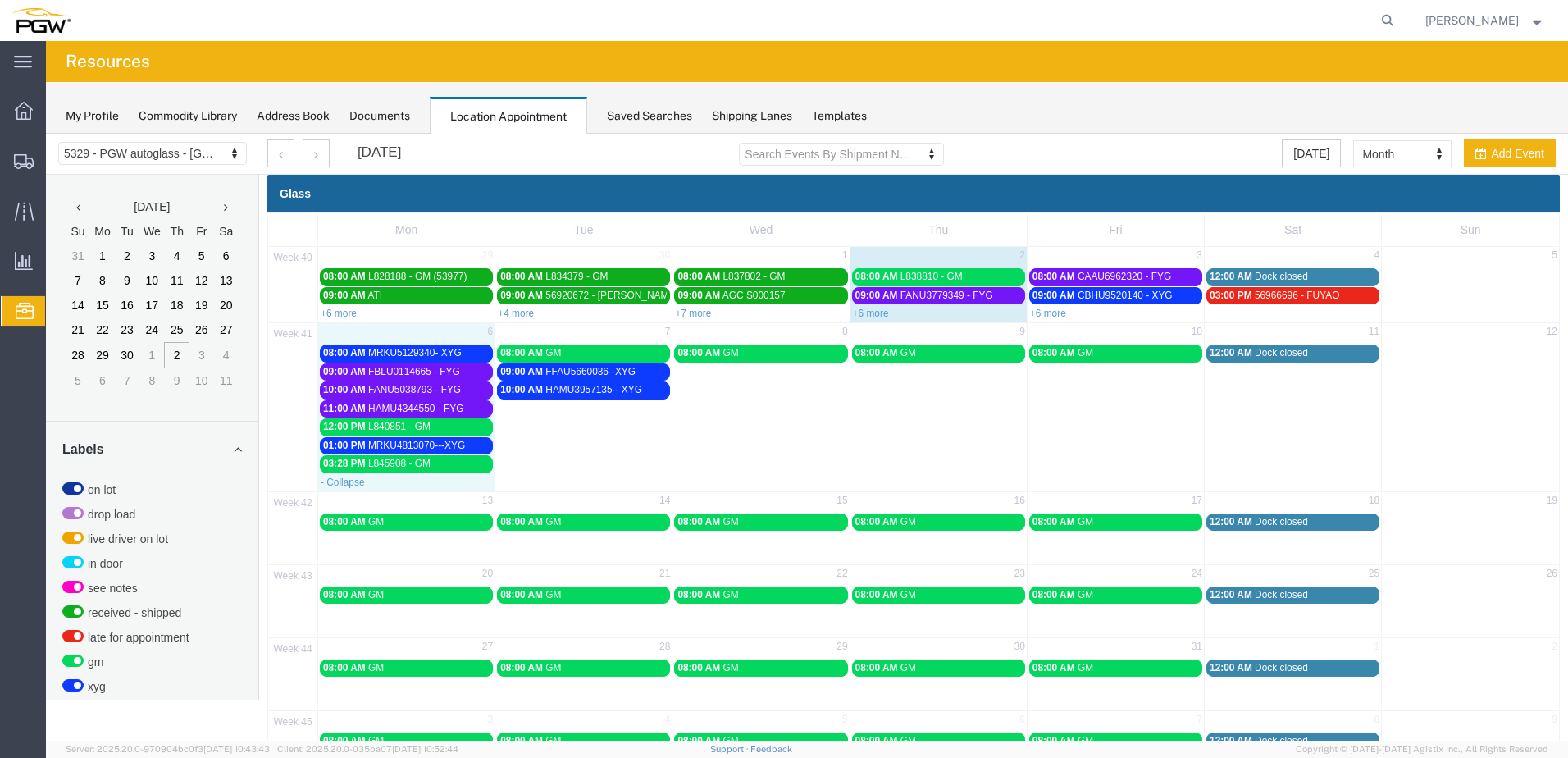
click at [417, 482] on div "- Collapse" at bounding box center [407, 482] width 176 height 17
select select "1"
select select
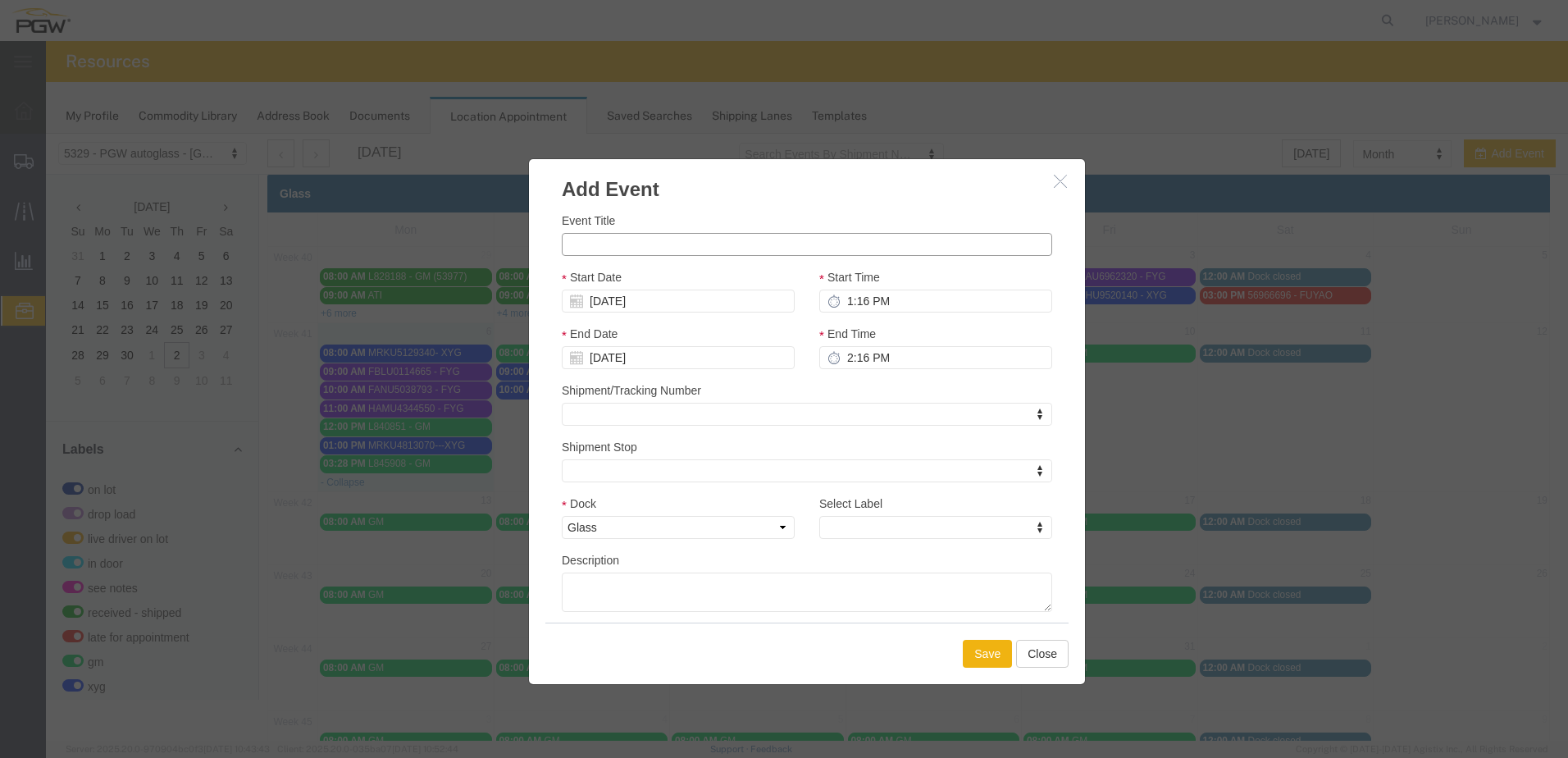
click at [638, 242] on input "Event Title" at bounding box center [807, 244] width 490 height 23
paste input "L849253"
type input "L849253--GM"
click at [910, 295] on input "1:16 PM" at bounding box center [935, 301] width 233 height 23
drag, startPoint x: 909, startPoint y: 298, endPoint x: 815, endPoint y: 302, distance: 94.1
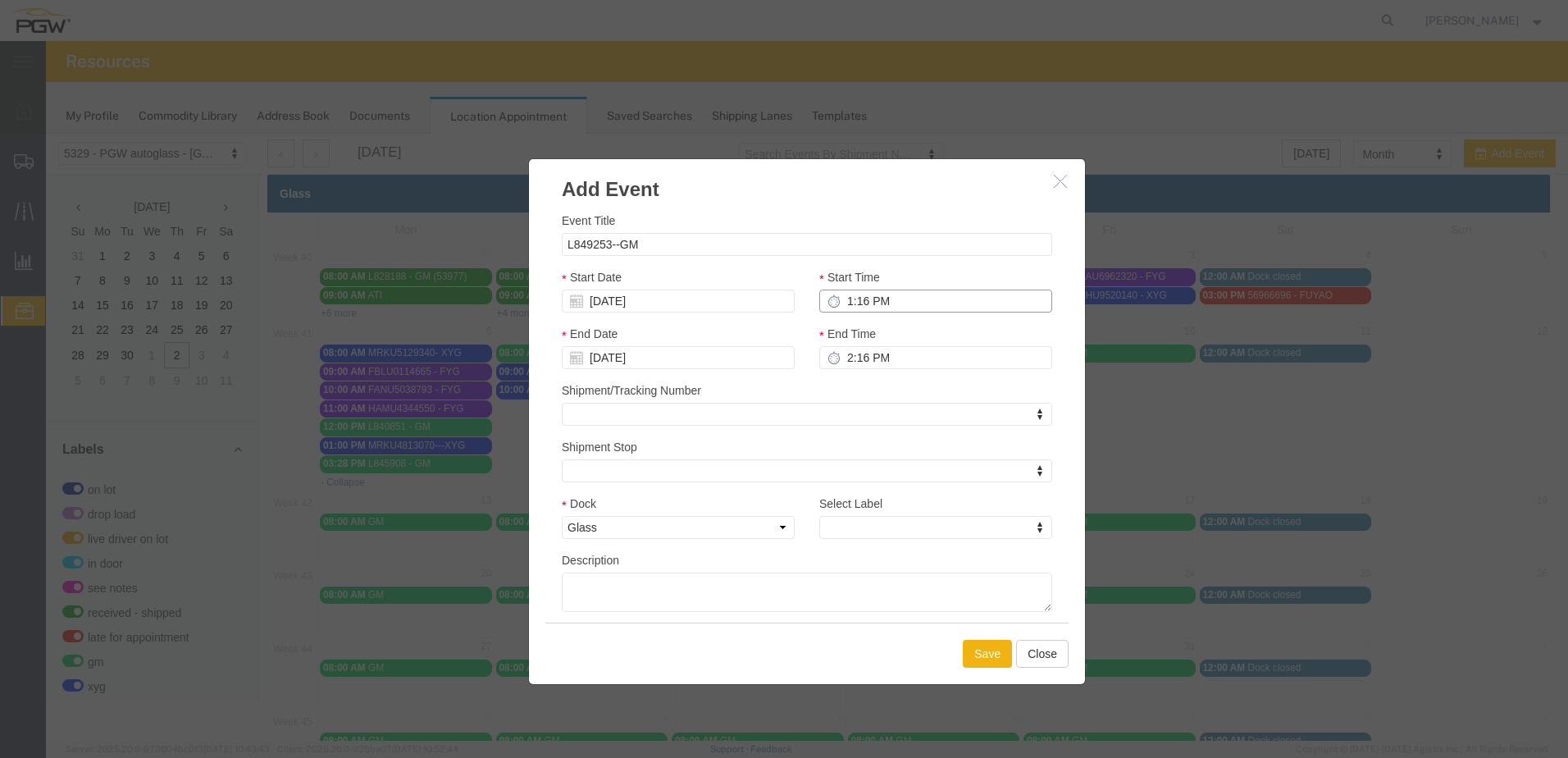
click at [819, 302] on input "1:16 PM" at bounding box center [935, 301] width 233 height 23
drag, startPoint x: 879, startPoint y: 294, endPoint x: 944, endPoint y: 298, distance: 65.1
click at [944, 298] on input "8:00 AM:16 PM" at bounding box center [935, 301] width 233 height 23
type input "8:00 :16 PM"
click at [938, 323] on div "Start Time 8:00 :16 PM" at bounding box center [935, 296] width 257 height 57
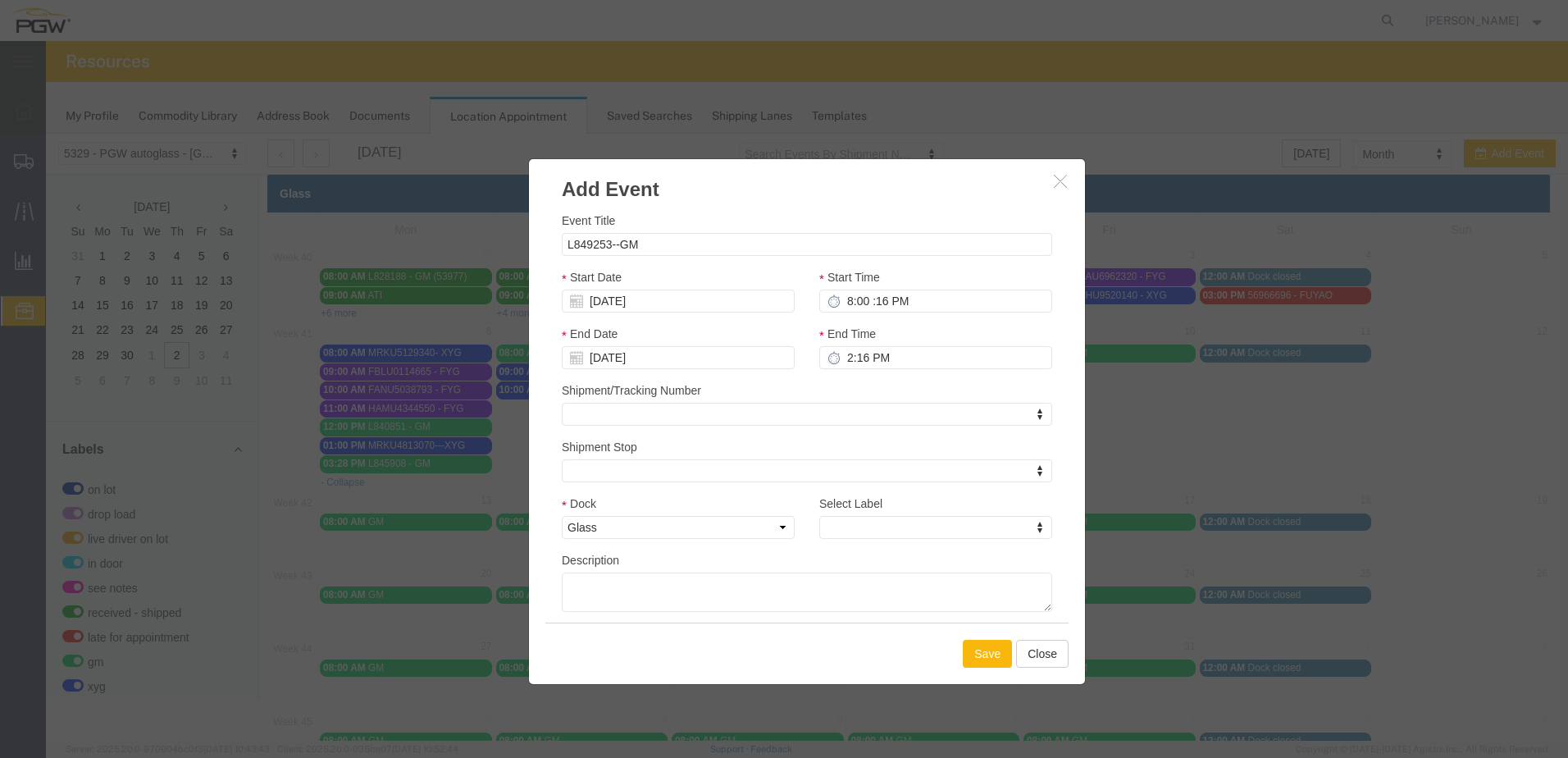
click at [992, 655] on button "Save" at bounding box center [987, 654] width 49 height 28
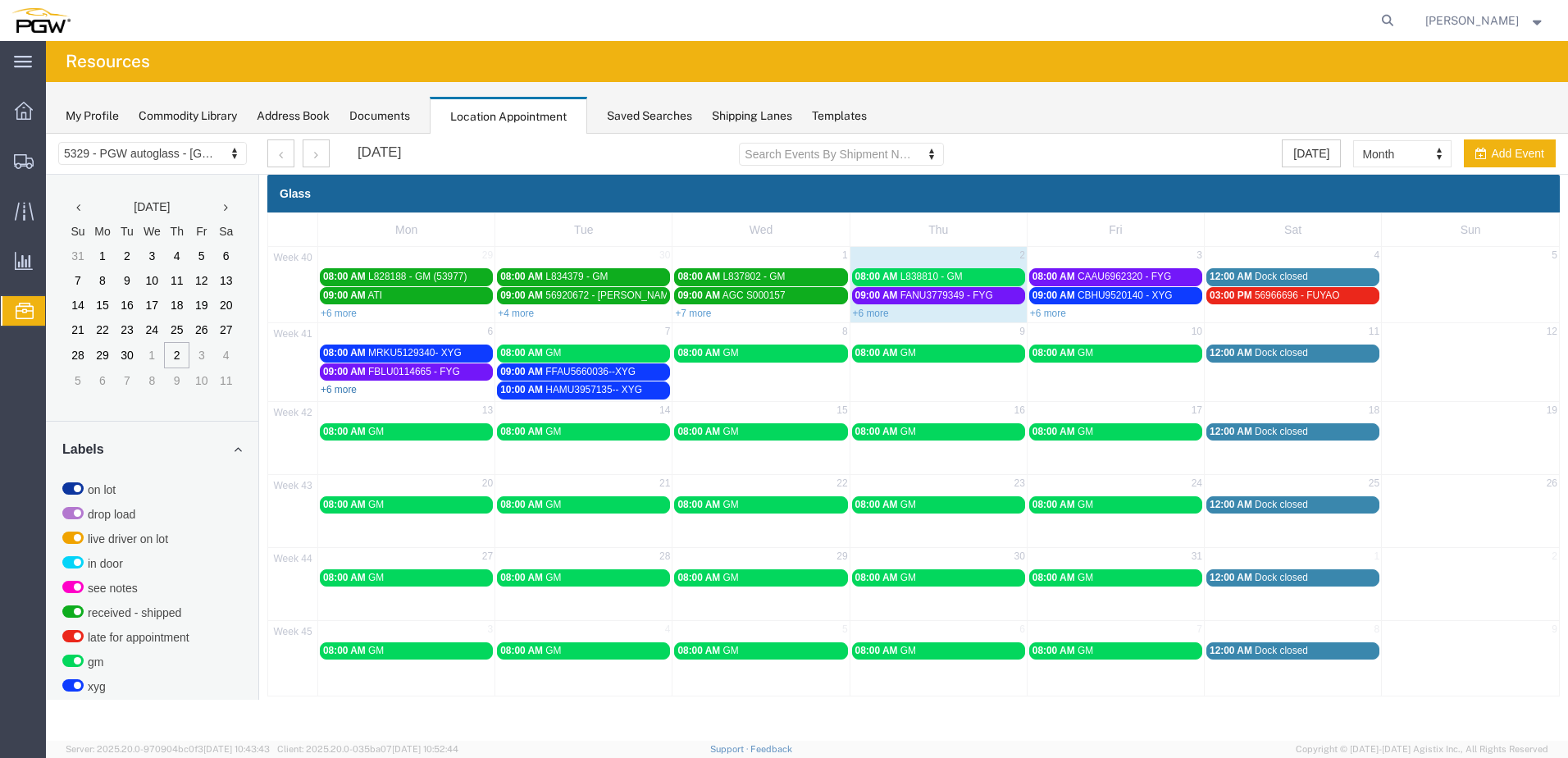
click at [341, 389] on link "+6 more" at bounding box center [338, 389] width 36 height 11
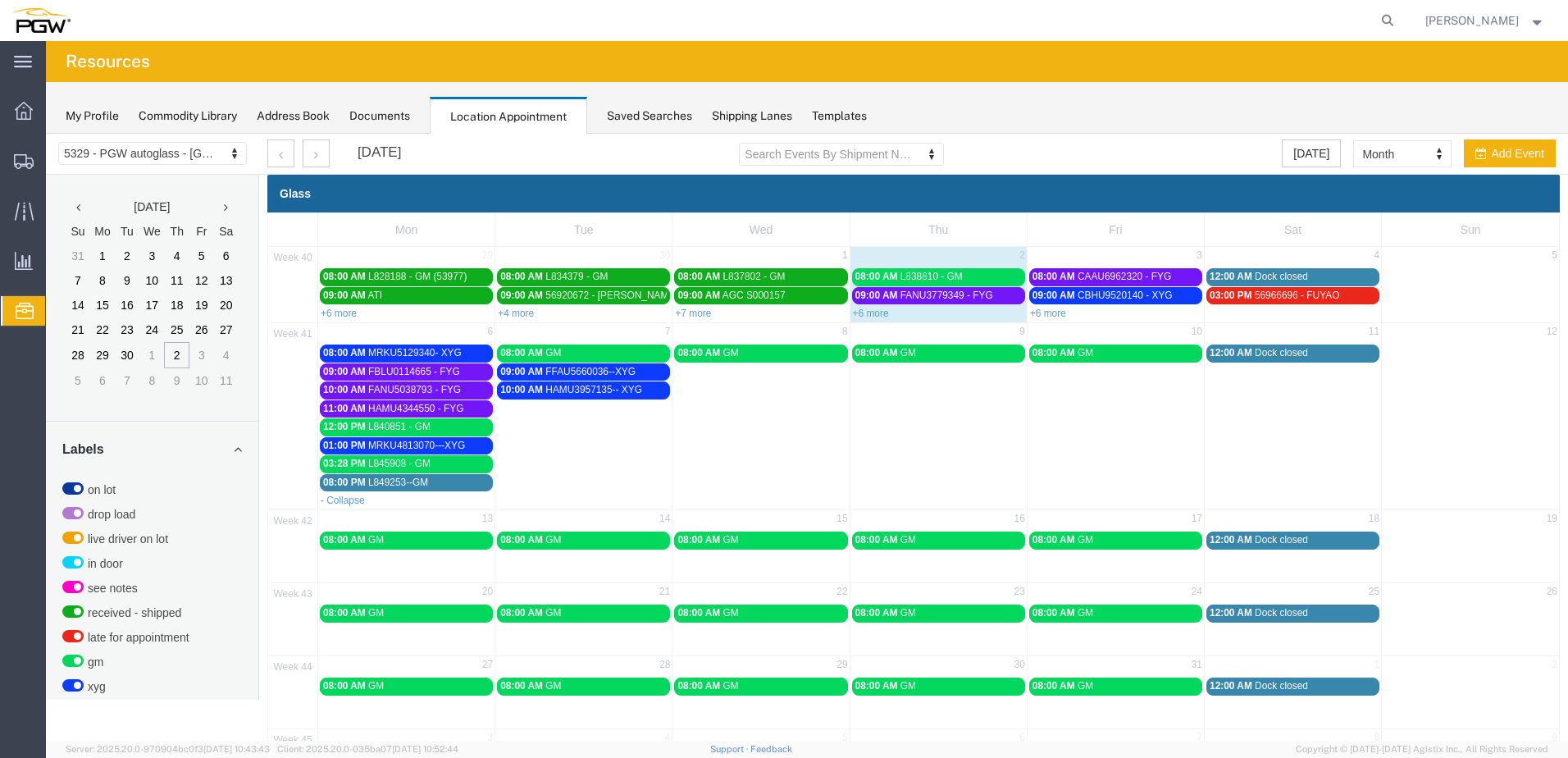
click at [454, 480] on div "08:00 PM L849253--GM" at bounding box center [406, 482] width 166 height 12
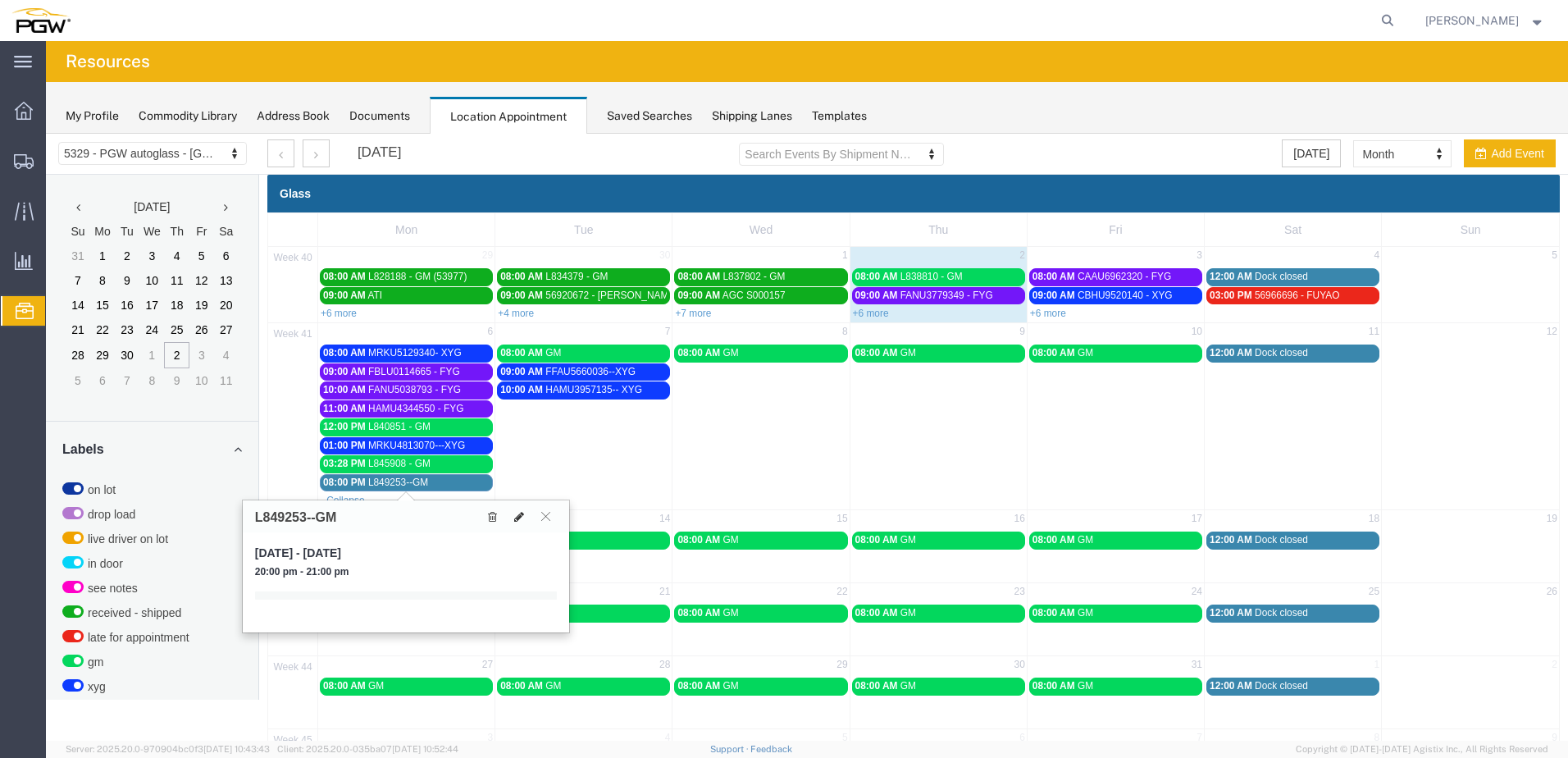
click at [516, 519] on icon at bounding box center [519, 516] width 10 height 11
select select "1"
select select
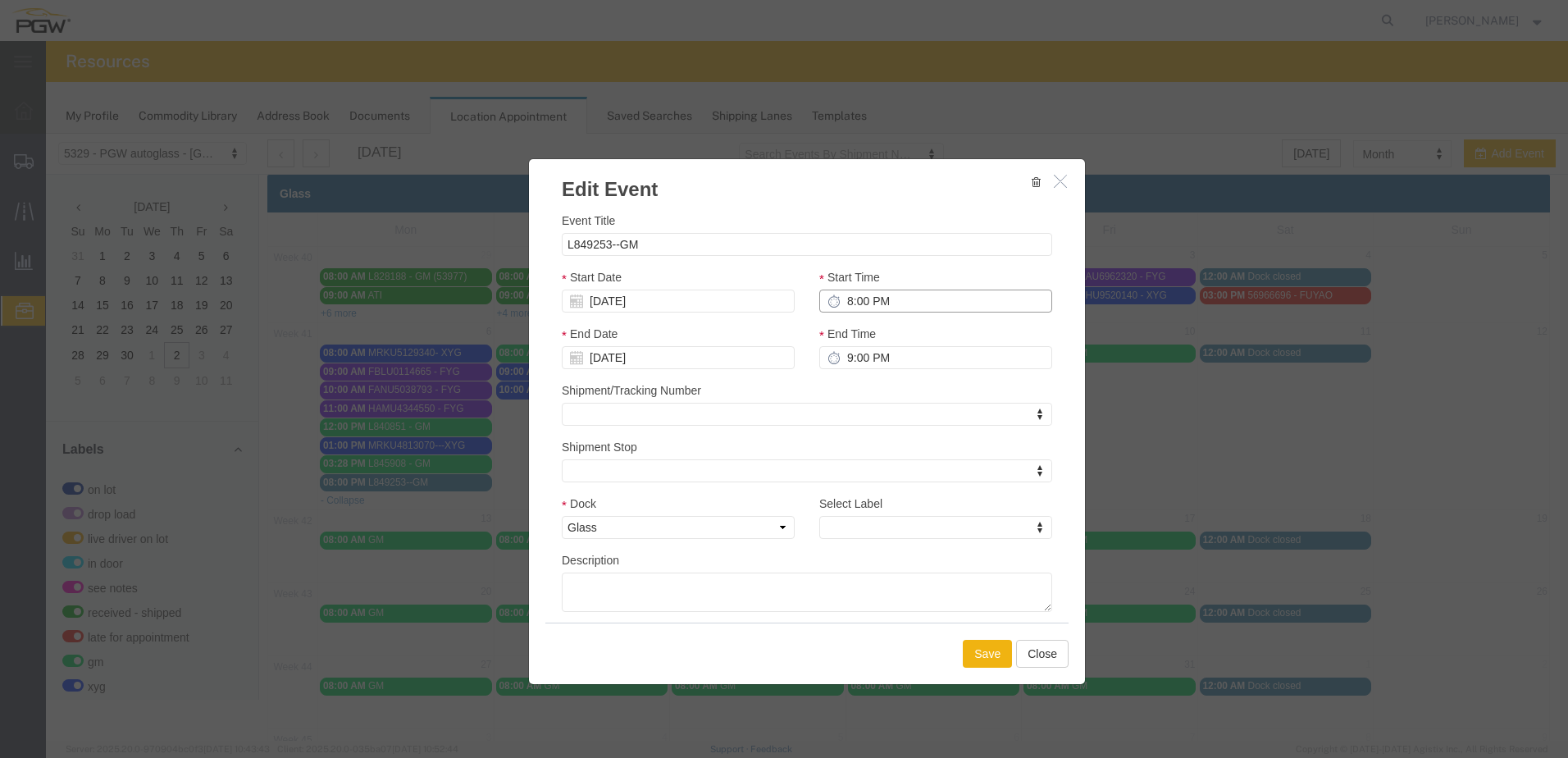
drag, startPoint x: 863, startPoint y: 298, endPoint x: 947, endPoint y: 310, distance: 84.9
click at [947, 310] on input "8:00 PM" at bounding box center [935, 301] width 233 height 23
click at [943, 306] on input "8:00 PM" at bounding box center [935, 301] width 233 height 23
type input "8:00 AM"
click at [929, 268] on div "Start Time 8:00 AM" at bounding box center [935, 291] width 233 height 45
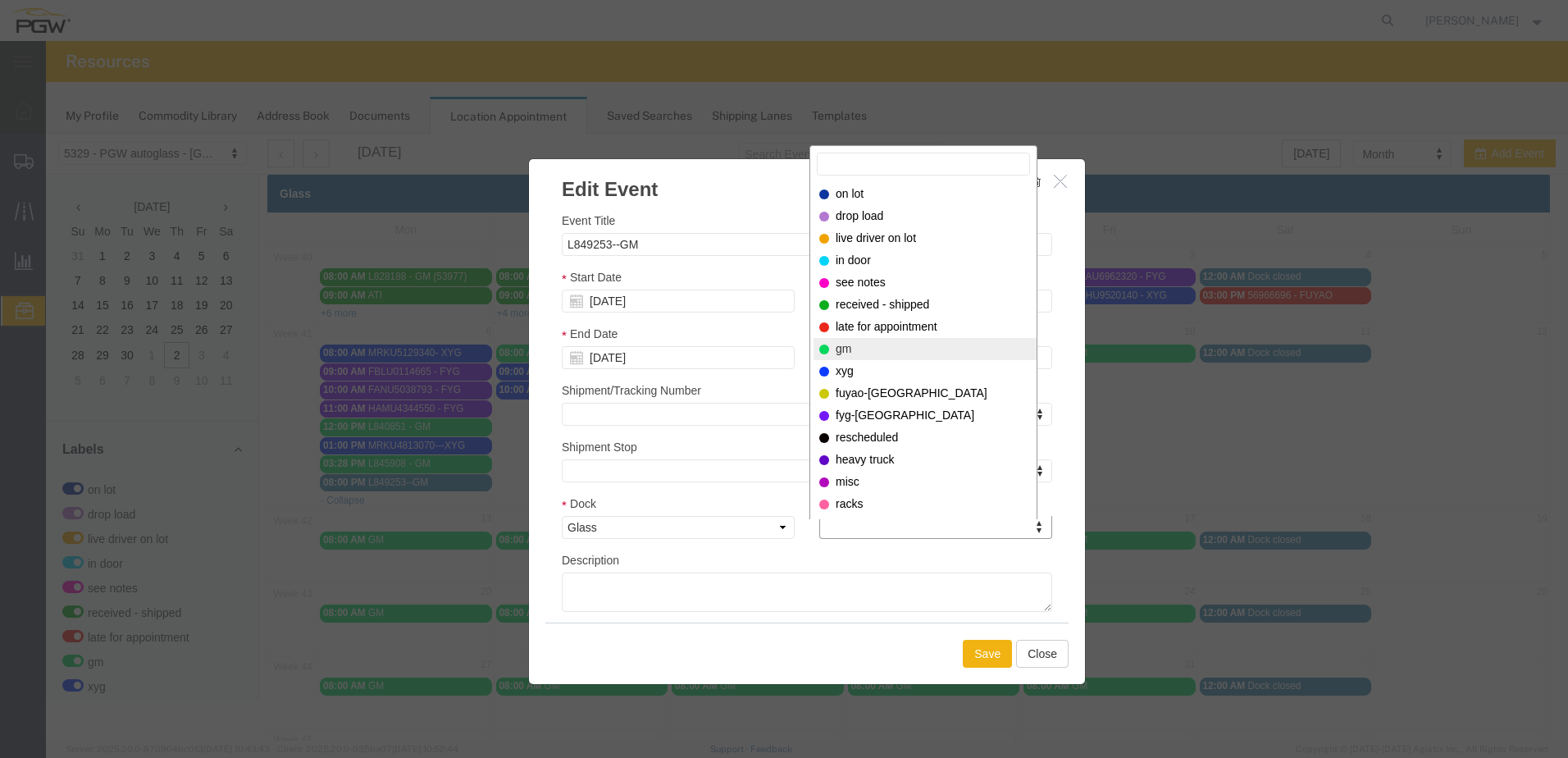
select select "340"
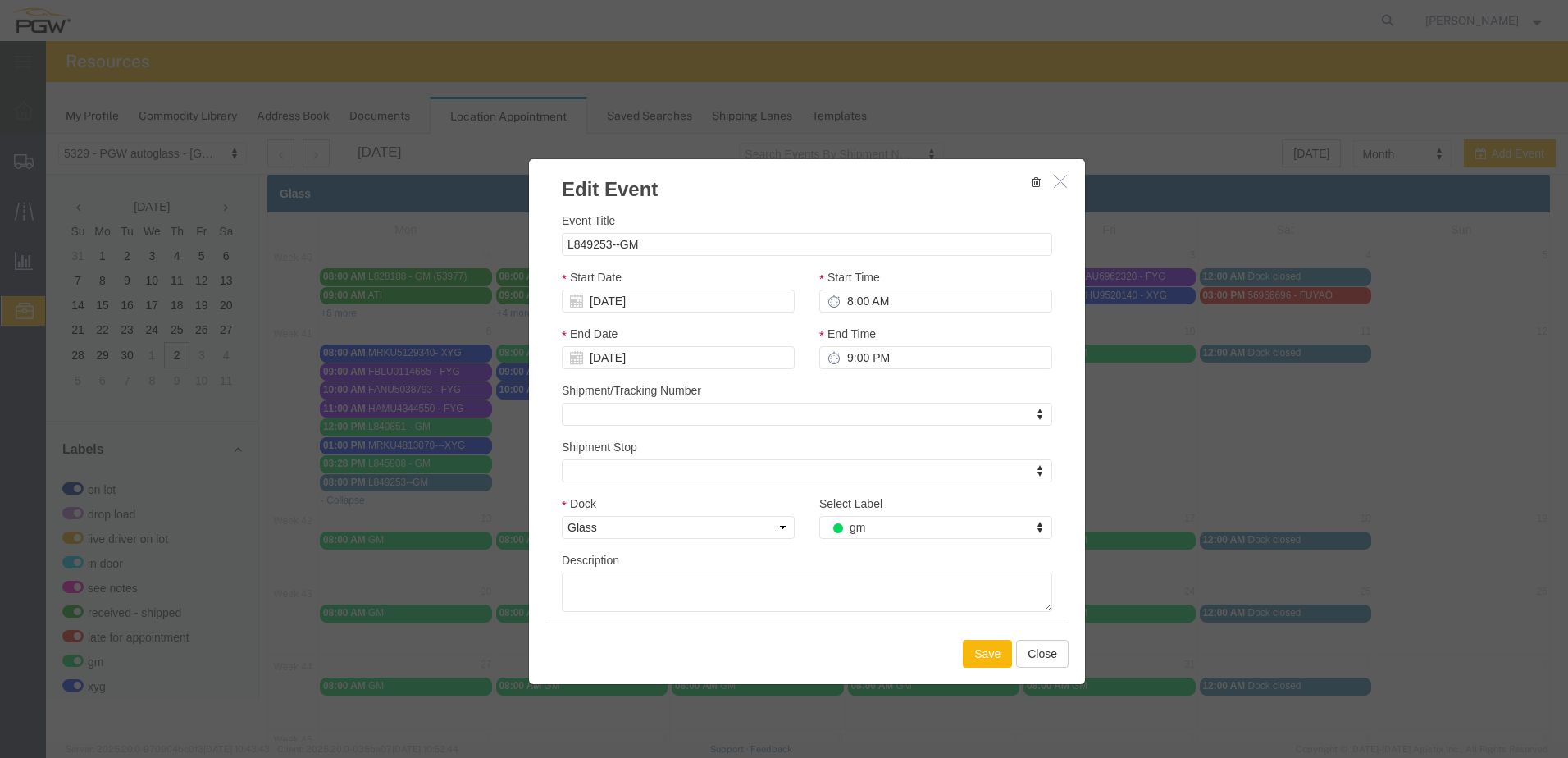
click at [992, 656] on button "Save" at bounding box center [987, 654] width 49 height 28
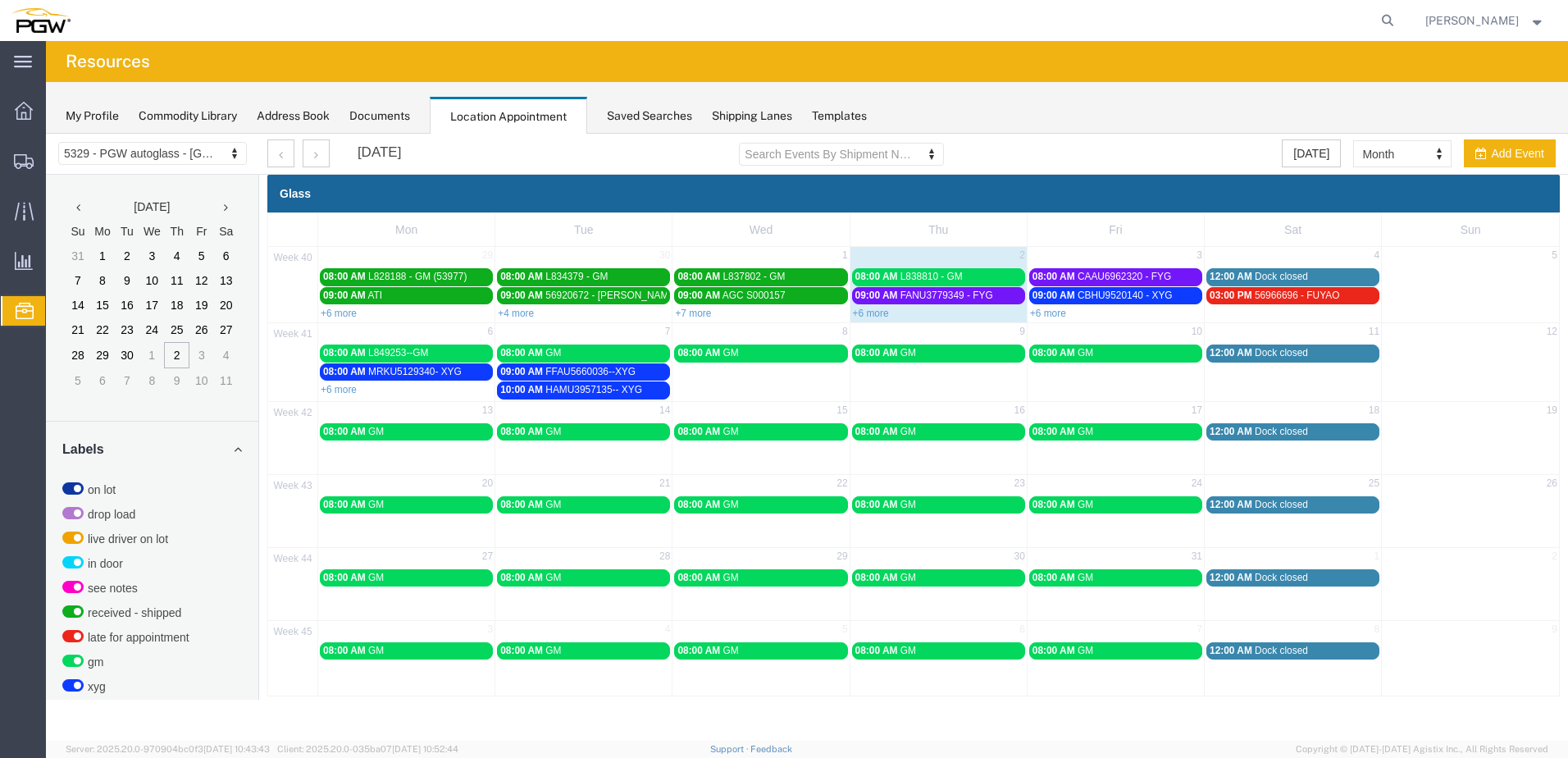
click at [333, 387] on link "+6 more" at bounding box center [338, 389] width 36 height 11
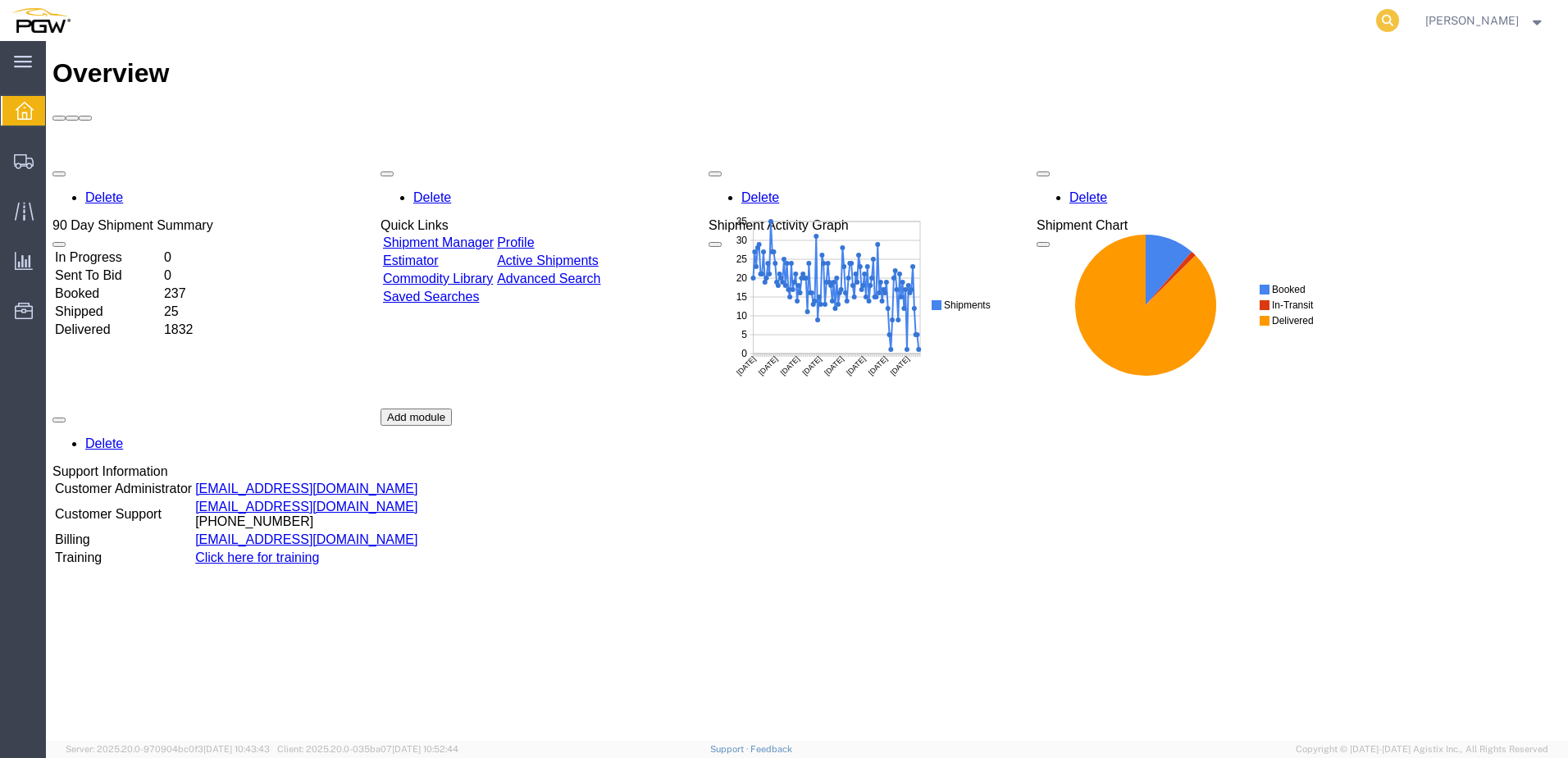
click at [1378, 21] on icon at bounding box center [1388, 20] width 23 height 23
click at [1088, 18] on input "search" at bounding box center [1127, 20] width 499 height 39
click at [947, 33] on input "669170" at bounding box center [1127, 20] width 499 height 39
type input "668724"
click at [1377, 18] on icon at bounding box center [1388, 20] width 23 height 23
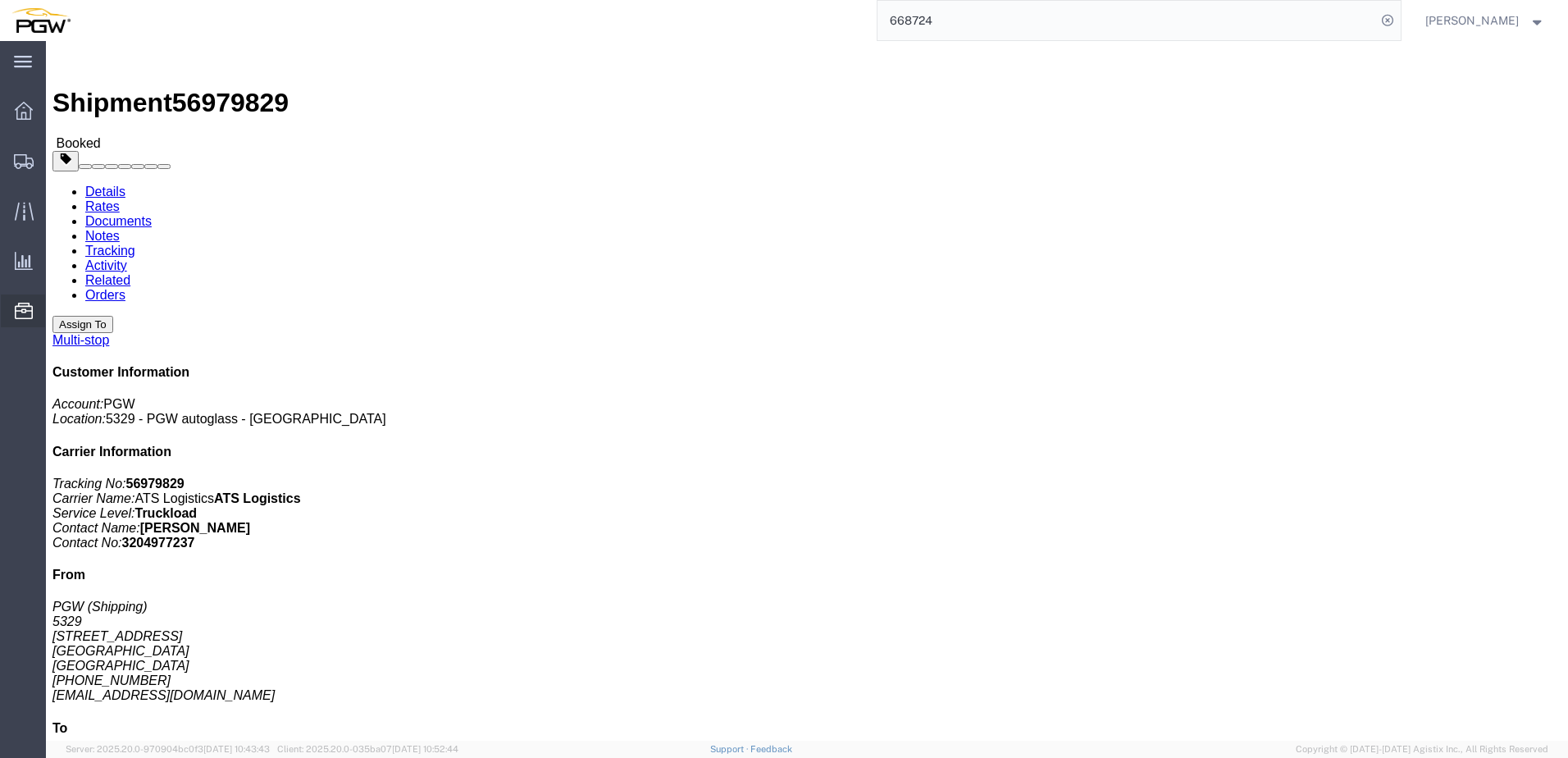
click at [0, 0] on span "Location Appointment" at bounding box center [0, 0] width 0 height 0
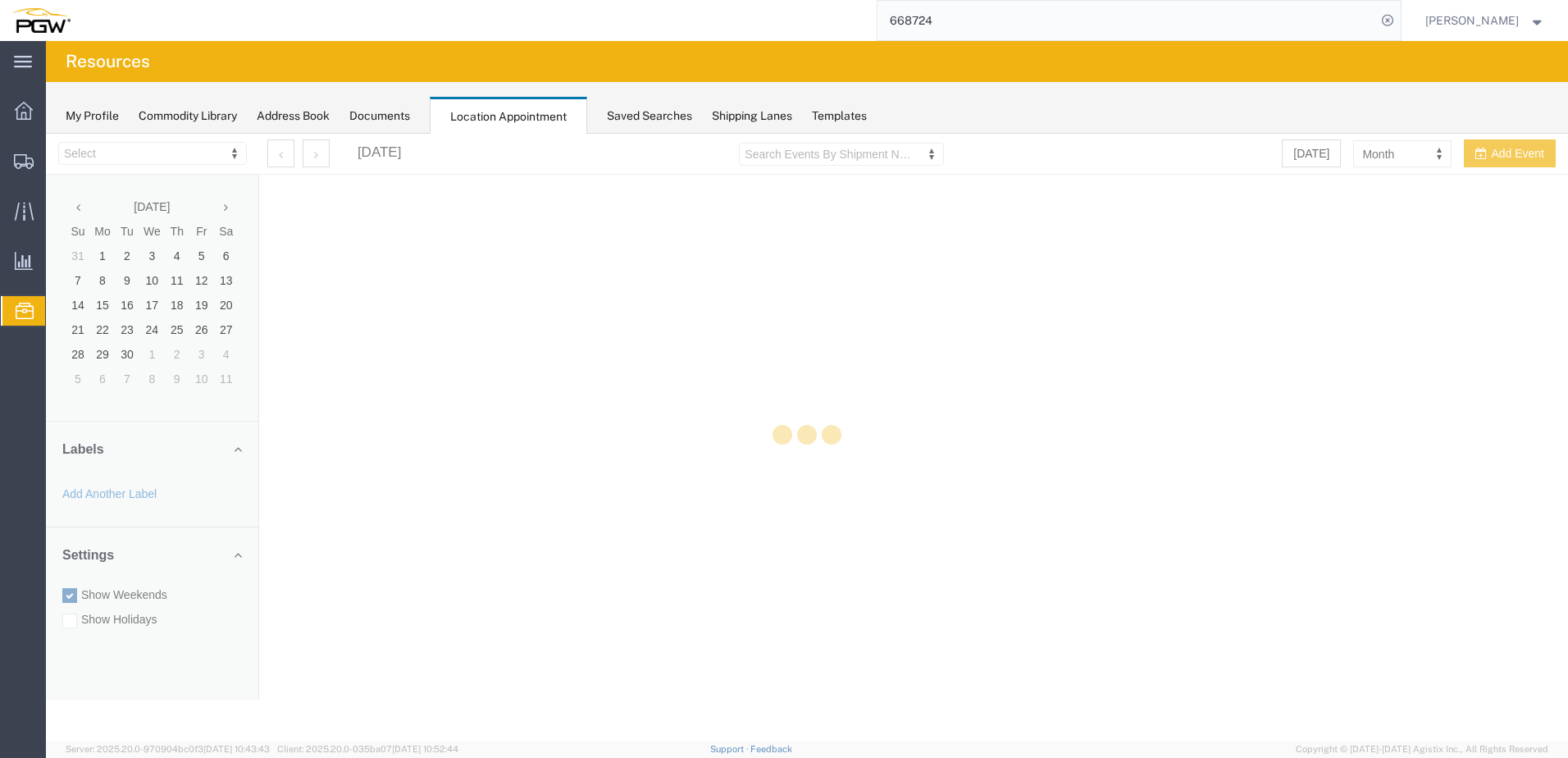
select select "28253"
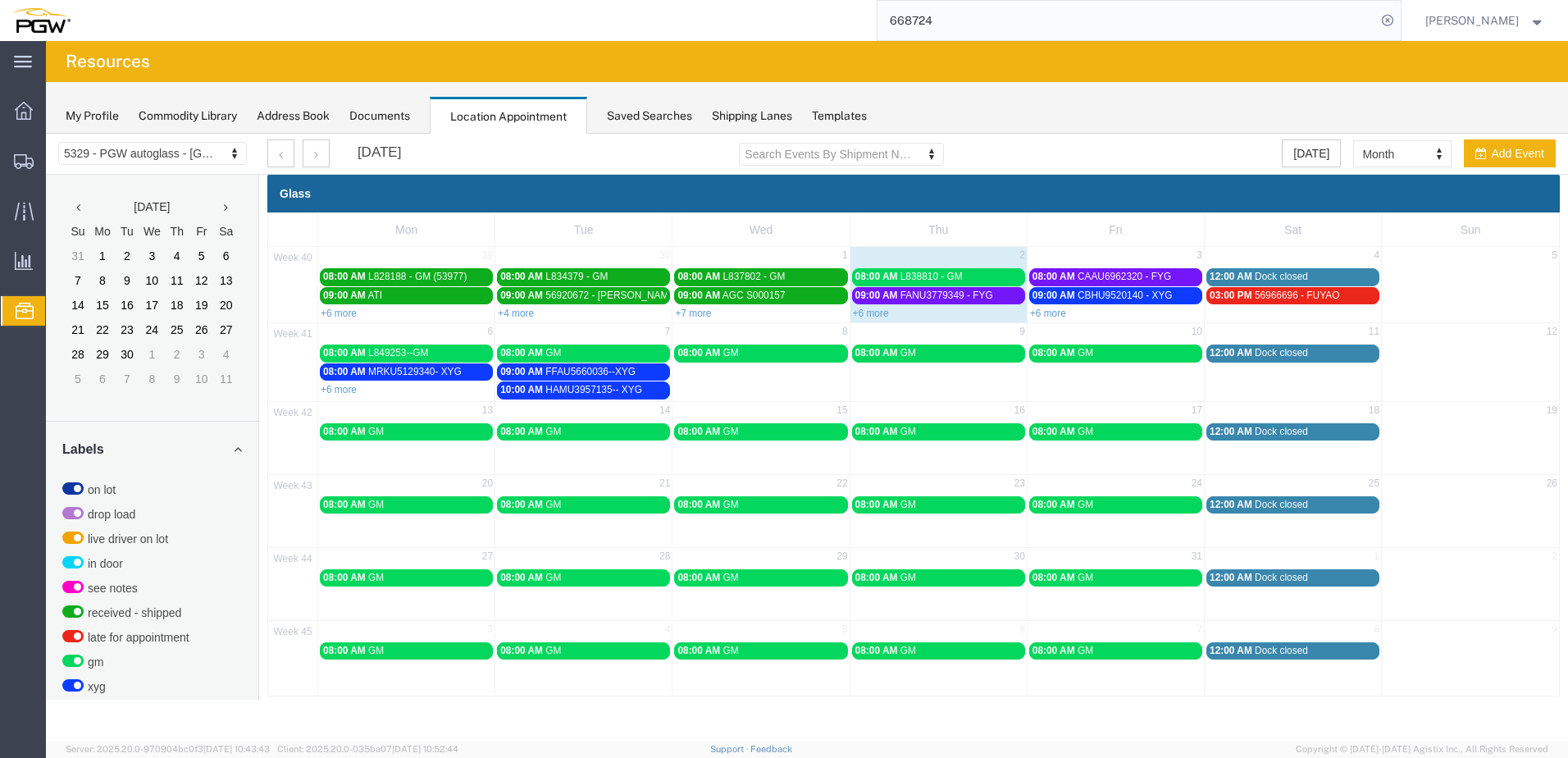
click at [1230, 19] on input "668724" at bounding box center [1127, 20] width 499 height 39
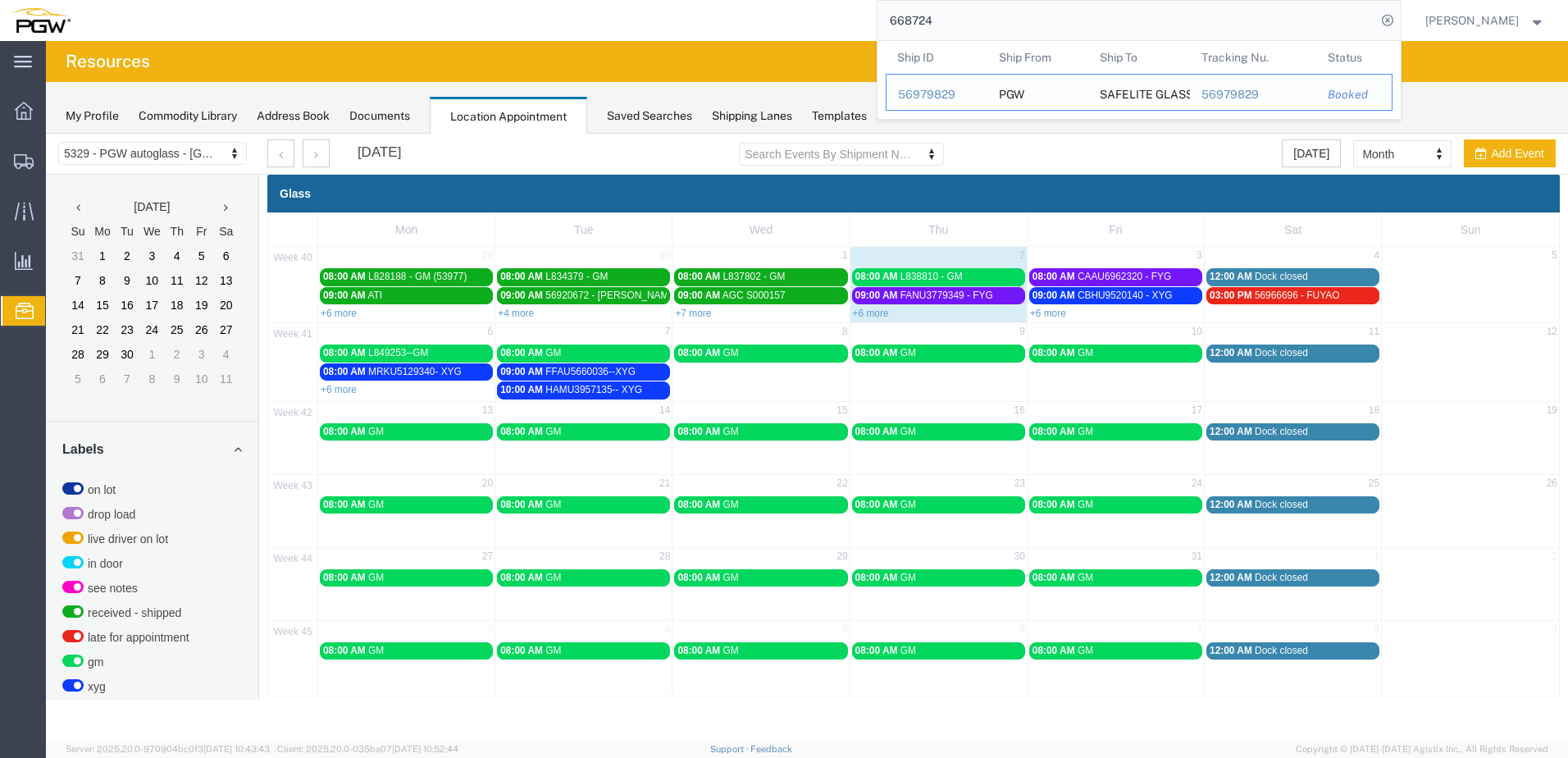
click at [913, 95] on div "56979829" at bounding box center [937, 95] width 78 height 18
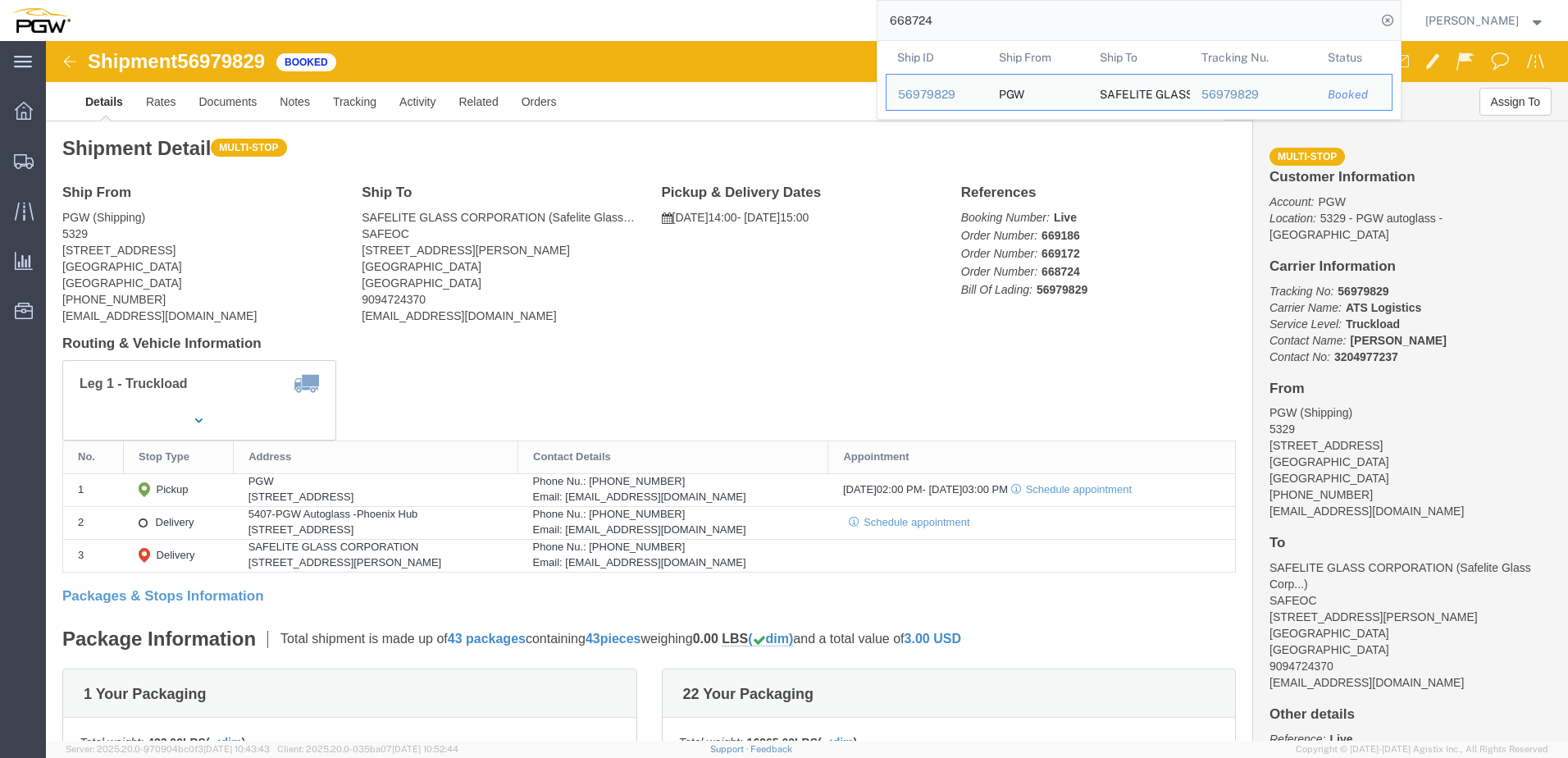
drag, startPoint x: 951, startPoint y: 27, endPoint x: 660, endPoint y: 14, distance: 291.3
click at [660, 14] on div "668724 Ship ID Ship From Ship To Tracking Nu. Status Ship ID 56979829 Ship From…" at bounding box center [741, 20] width 1320 height 41
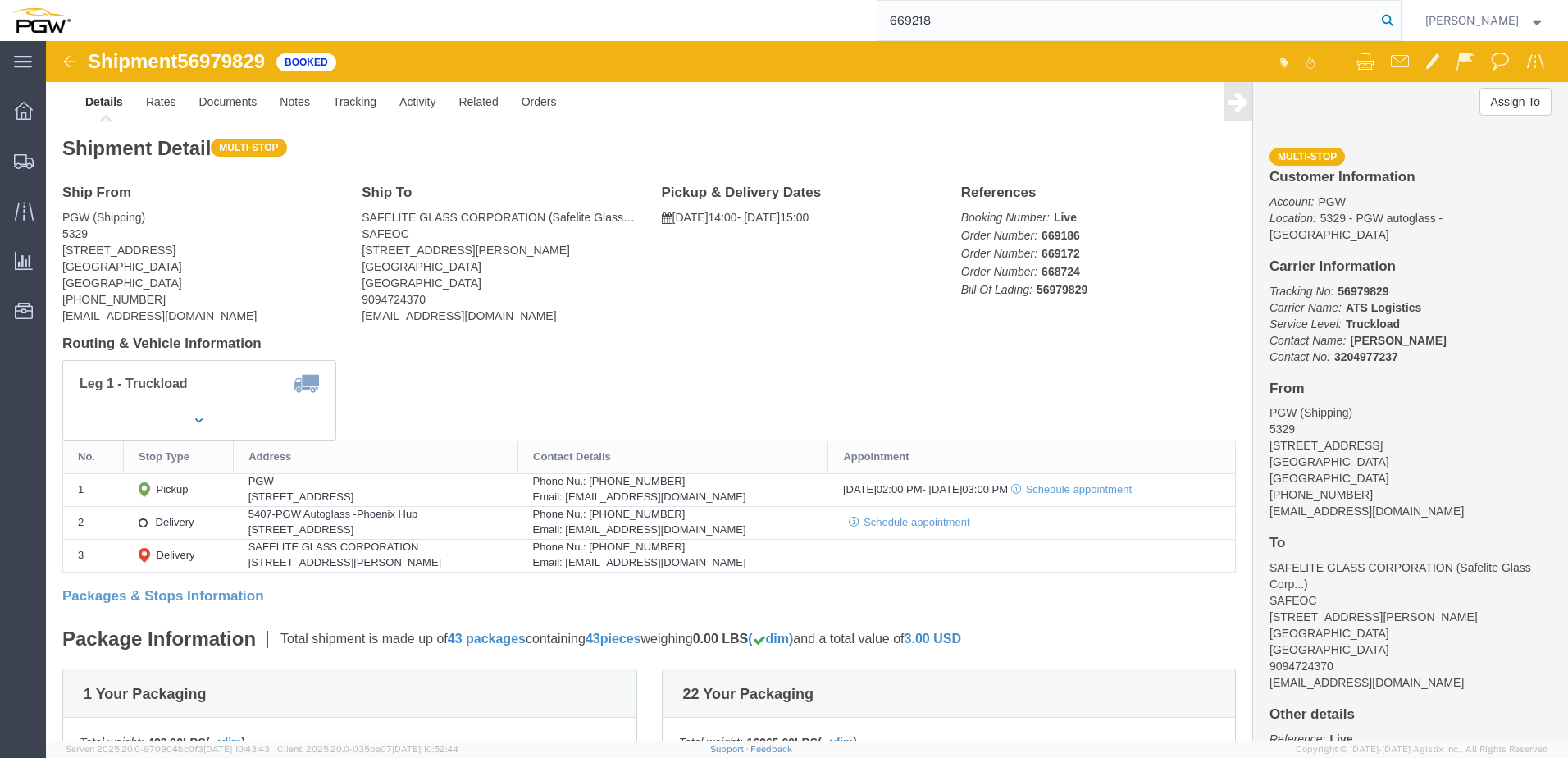
click at [1379, 14] on icon at bounding box center [1388, 20] width 23 height 23
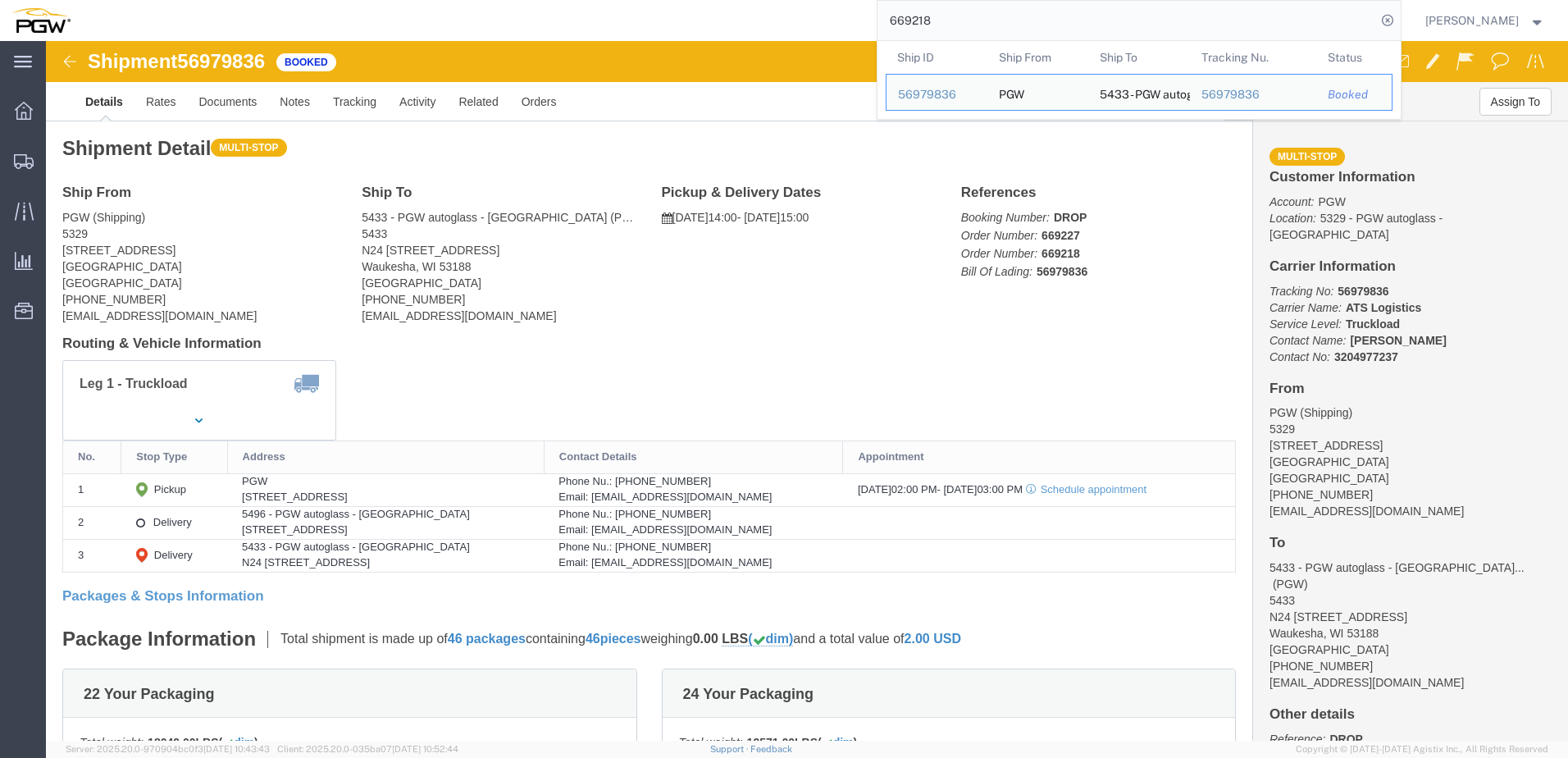
drag, startPoint x: 934, startPoint y: 22, endPoint x: 838, endPoint y: 13, distance: 96.4
click at [838, 13] on div "669218 Ship ID Ship From Ship To Tracking Nu. Status Ship ID 56979836 Ship From…" at bounding box center [741, 20] width 1320 height 41
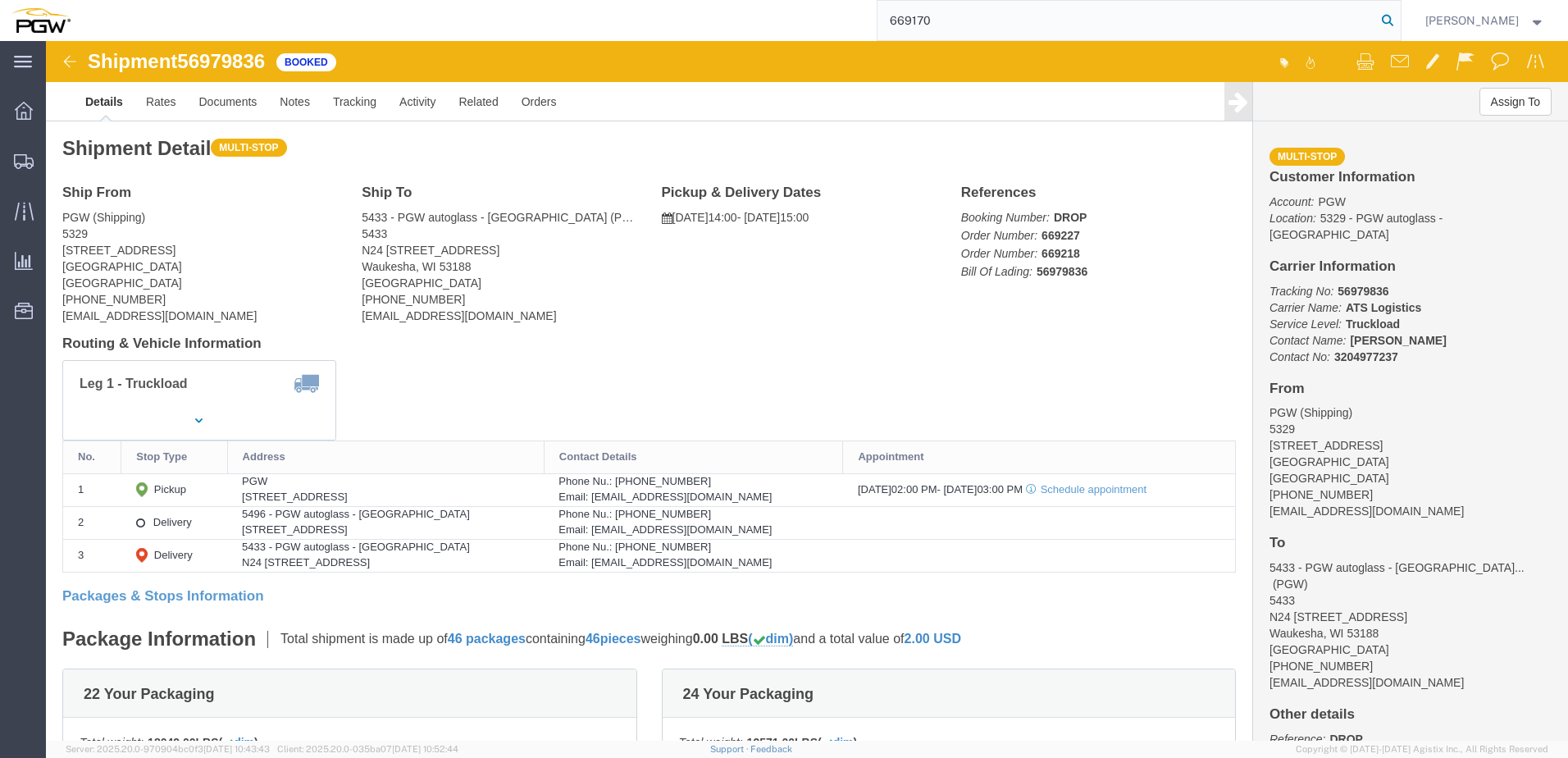
click at [1377, 20] on icon at bounding box center [1388, 20] width 23 height 23
click at [957, 15] on input "669170" at bounding box center [1127, 20] width 499 height 39
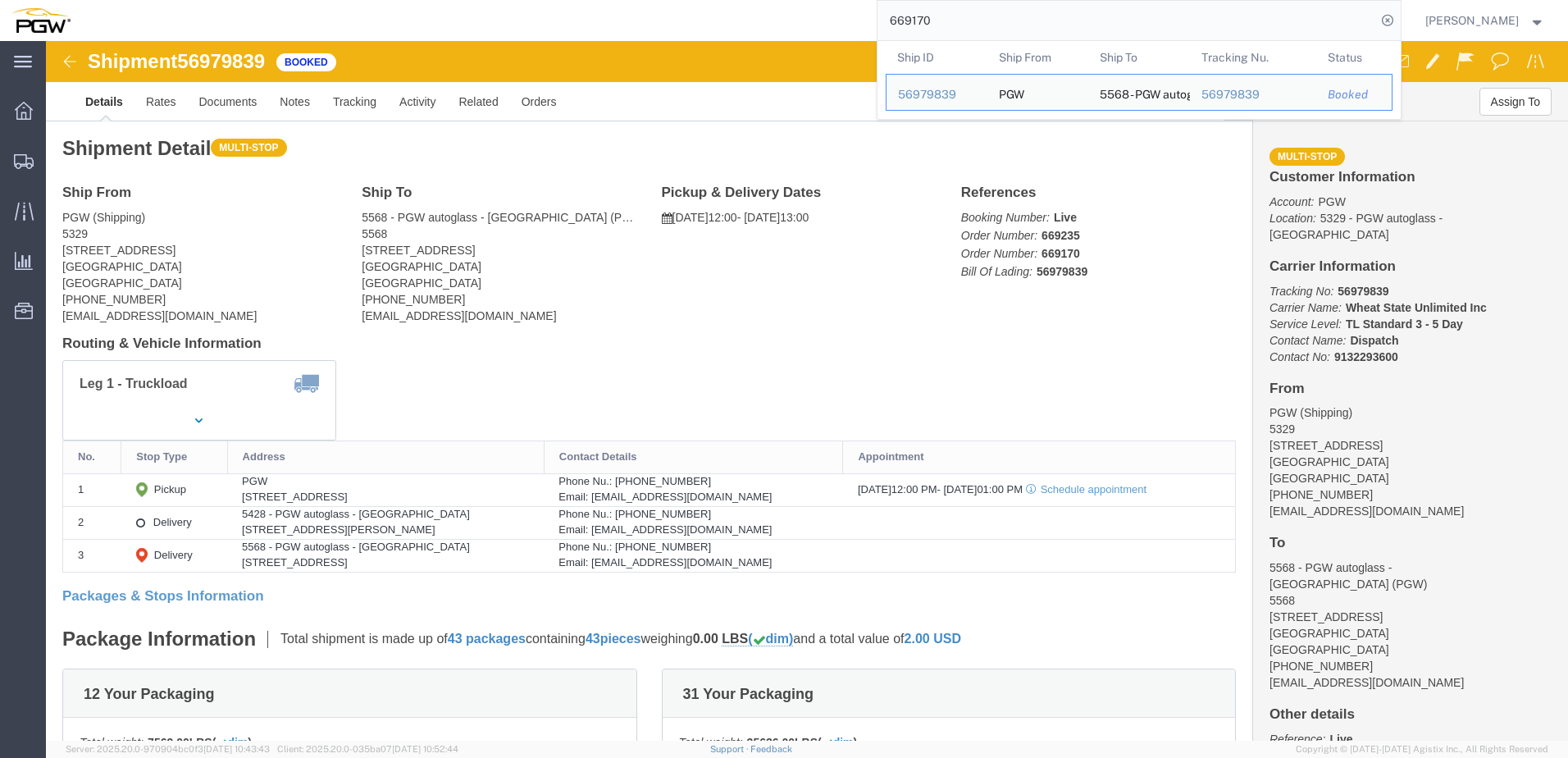
click at [953, 20] on input "669170" at bounding box center [1127, 20] width 499 height 39
click at [952, 25] on input "669170" at bounding box center [1127, 20] width 499 height 39
click at [951, 27] on input "669170" at bounding box center [1127, 20] width 499 height 39
click at [949, 26] on input "669170" at bounding box center [1127, 20] width 499 height 39
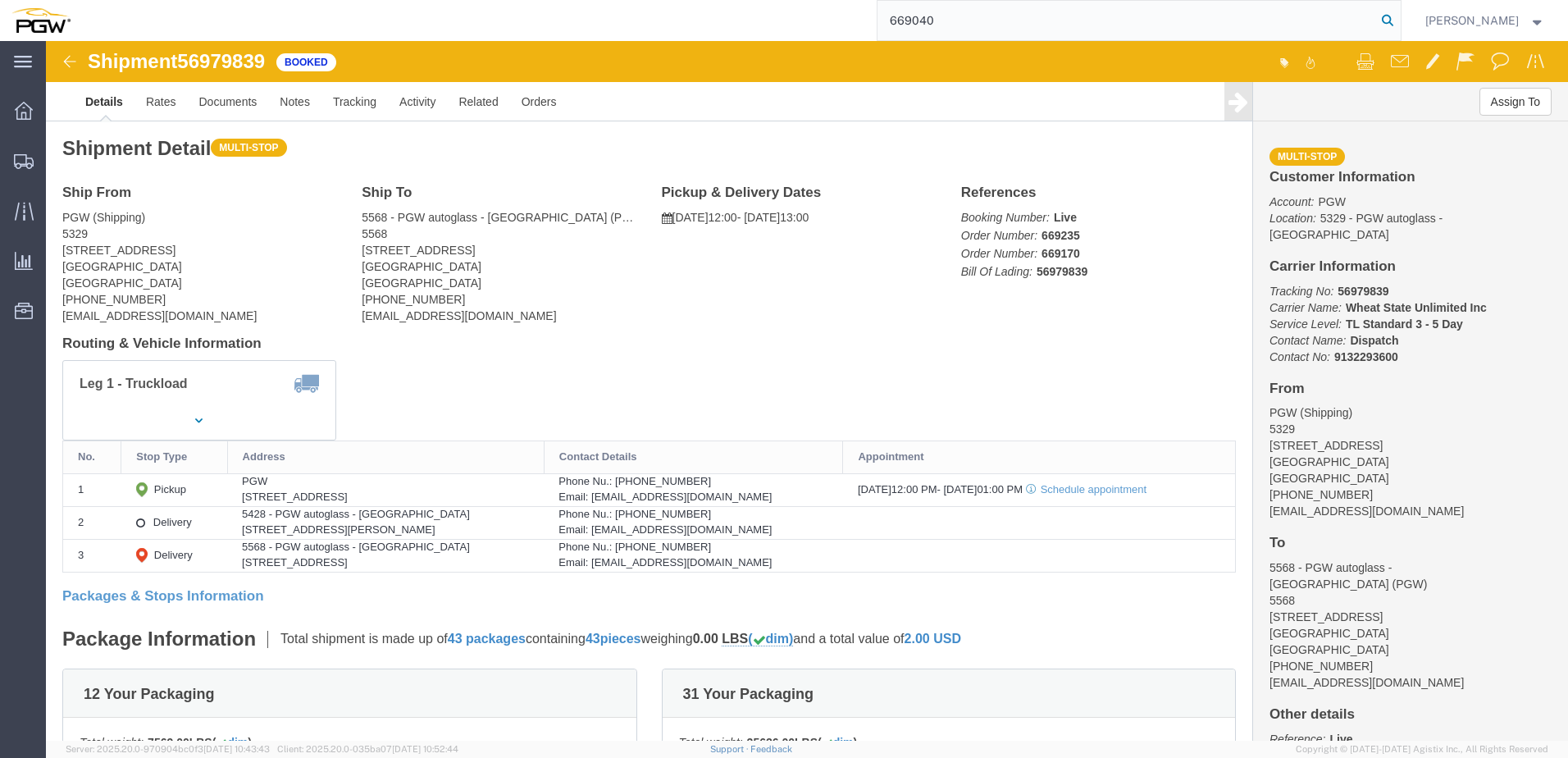
click at [1378, 17] on icon at bounding box center [1388, 20] width 23 height 23
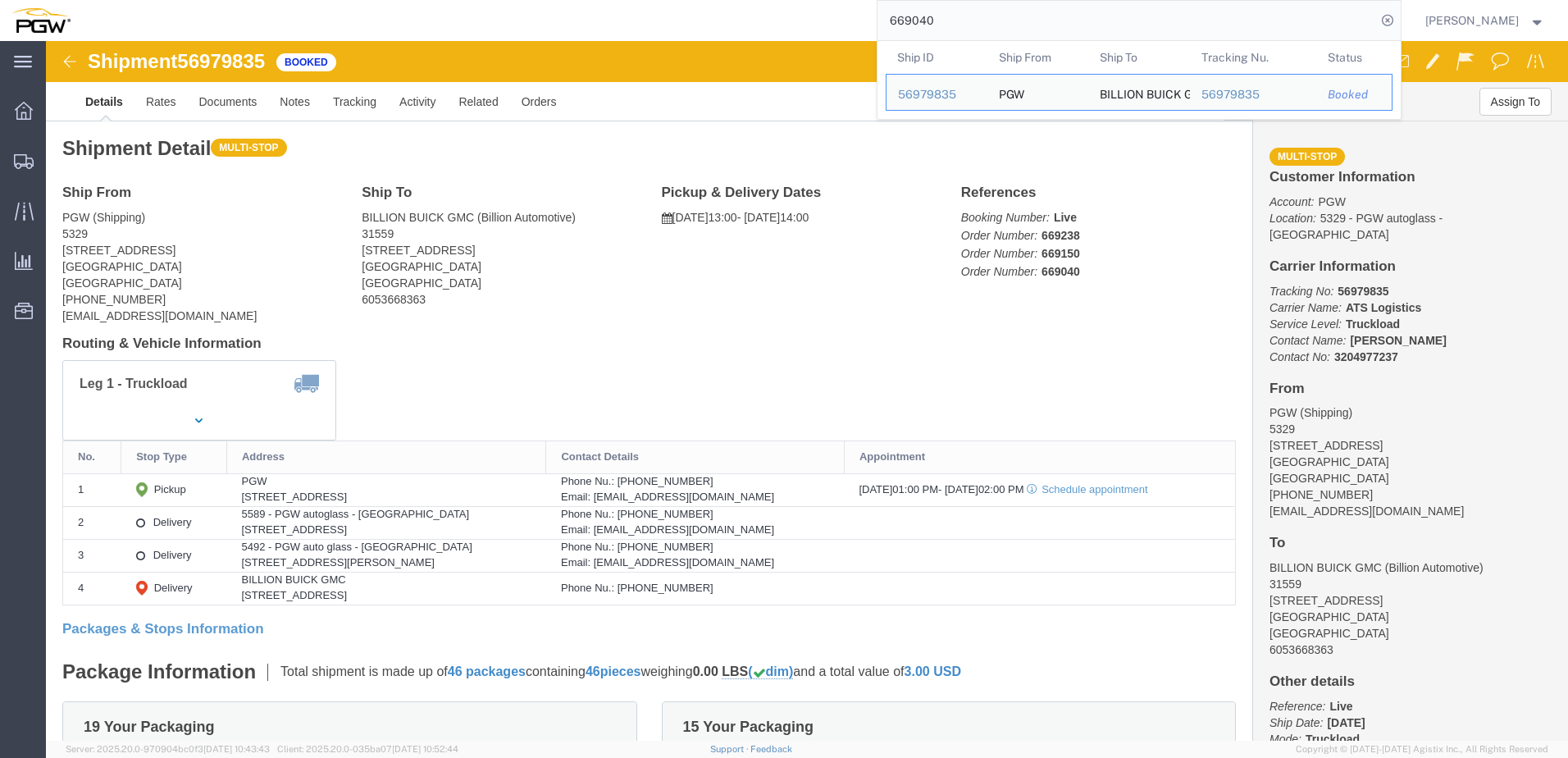
drag, startPoint x: 1023, startPoint y: 22, endPoint x: 679, endPoint y: 7, distance: 344.3
click at [679, 7] on div "669040 Ship ID Ship From Ship To Tracking Nu. Status Ship ID 56979835 Ship From…" at bounding box center [741, 20] width 1320 height 41
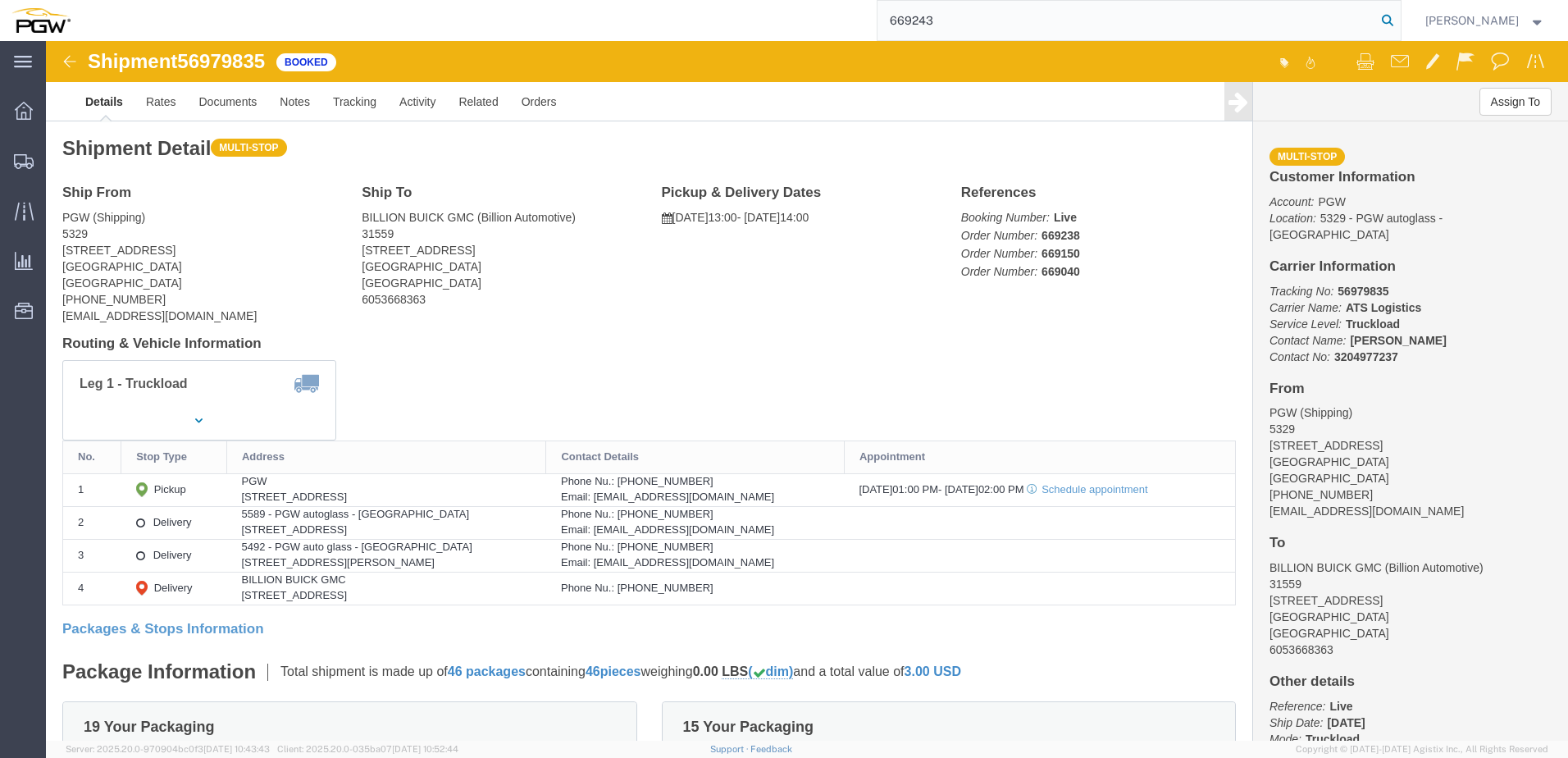
click at [1377, 19] on icon at bounding box center [1388, 20] width 23 height 23
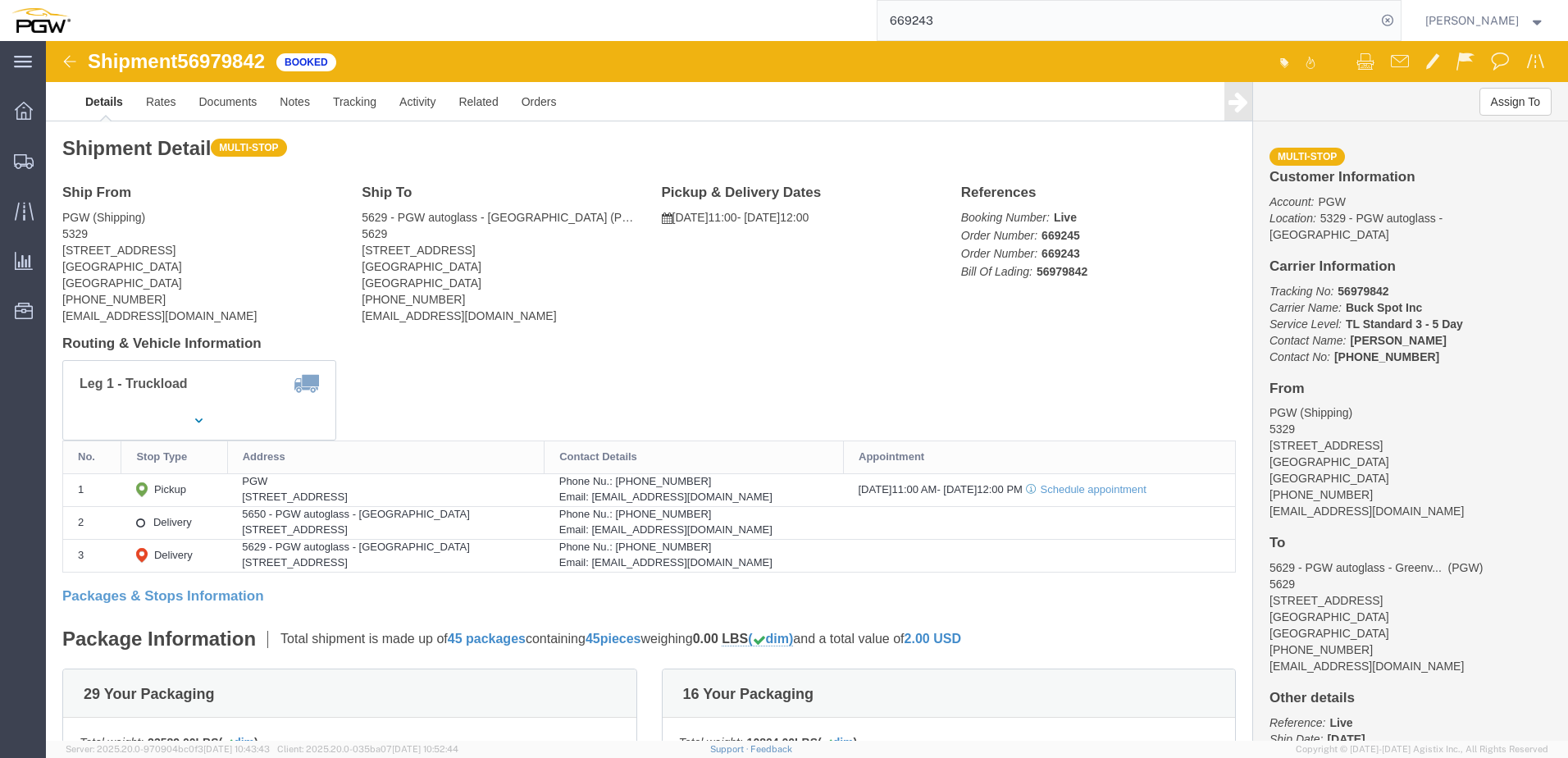
click at [992, 33] on input "669243" at bounding box center [1127, 20] width 499 height 39
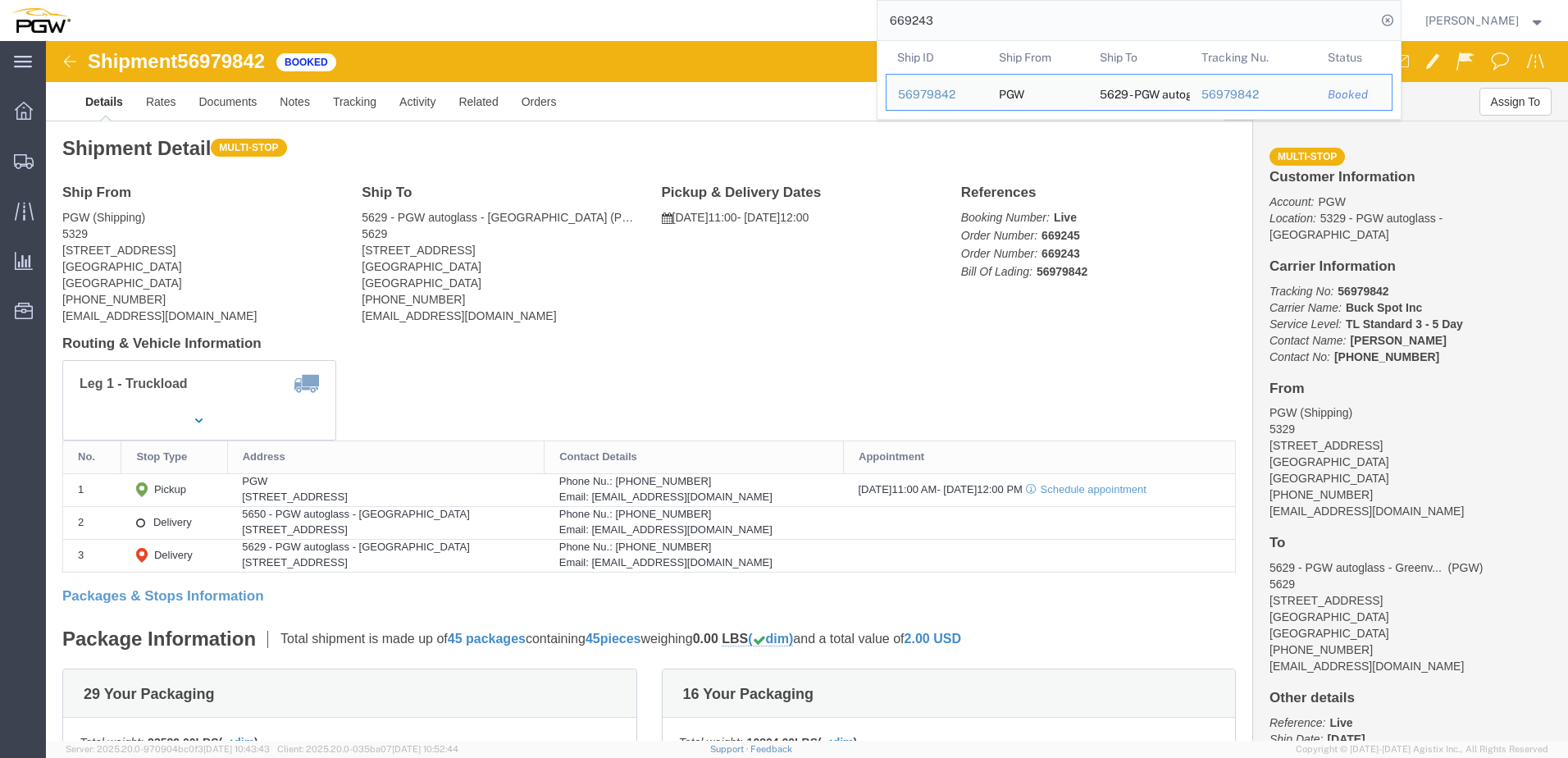
click at [986, 32] on input "669243" at bounding box center [1127, 20] width 499 height 39
click at [979, 26] on input "669243" at bounding box center [1127, 20] width 499 height 39
click at [979, 27] on input "669243" at bounding box center [1127, 20] width 499 height 39
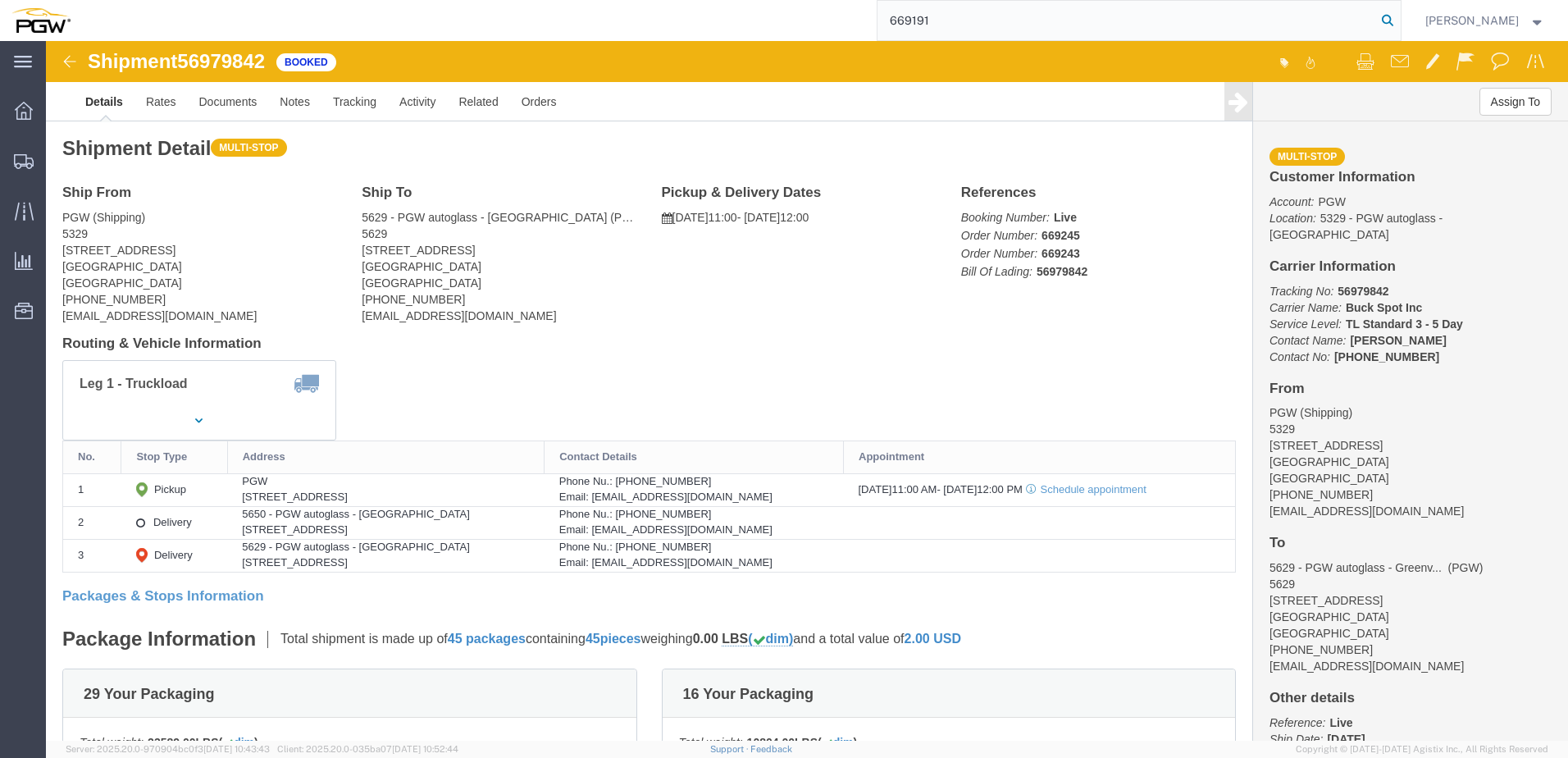
type input "669191"
click at [1377, 23] on icon at bounding box center [1388, 20] width 23 height 23
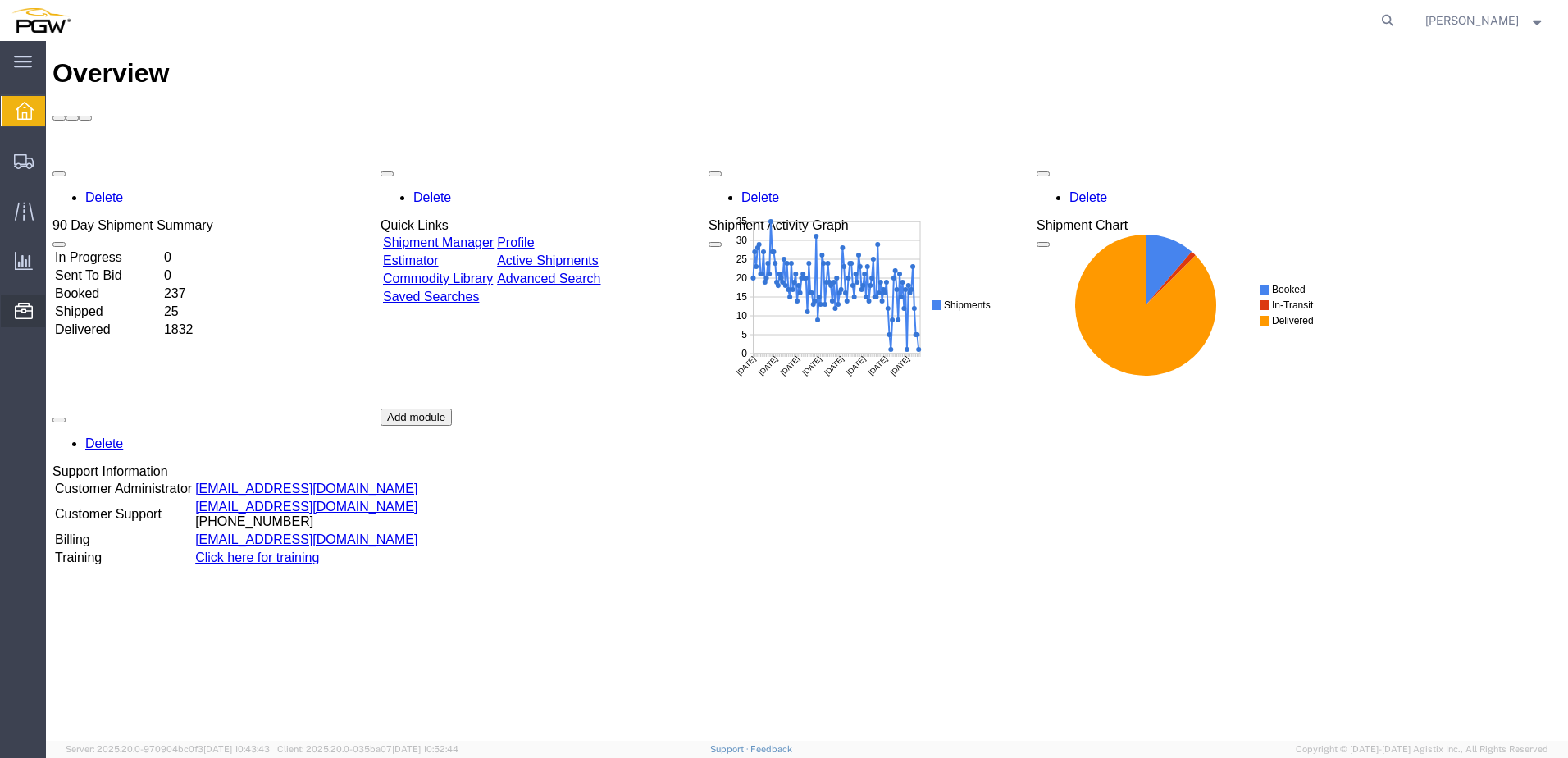
click at [19, 313] on icon at bounding box center [23, 311] width 18 height 17
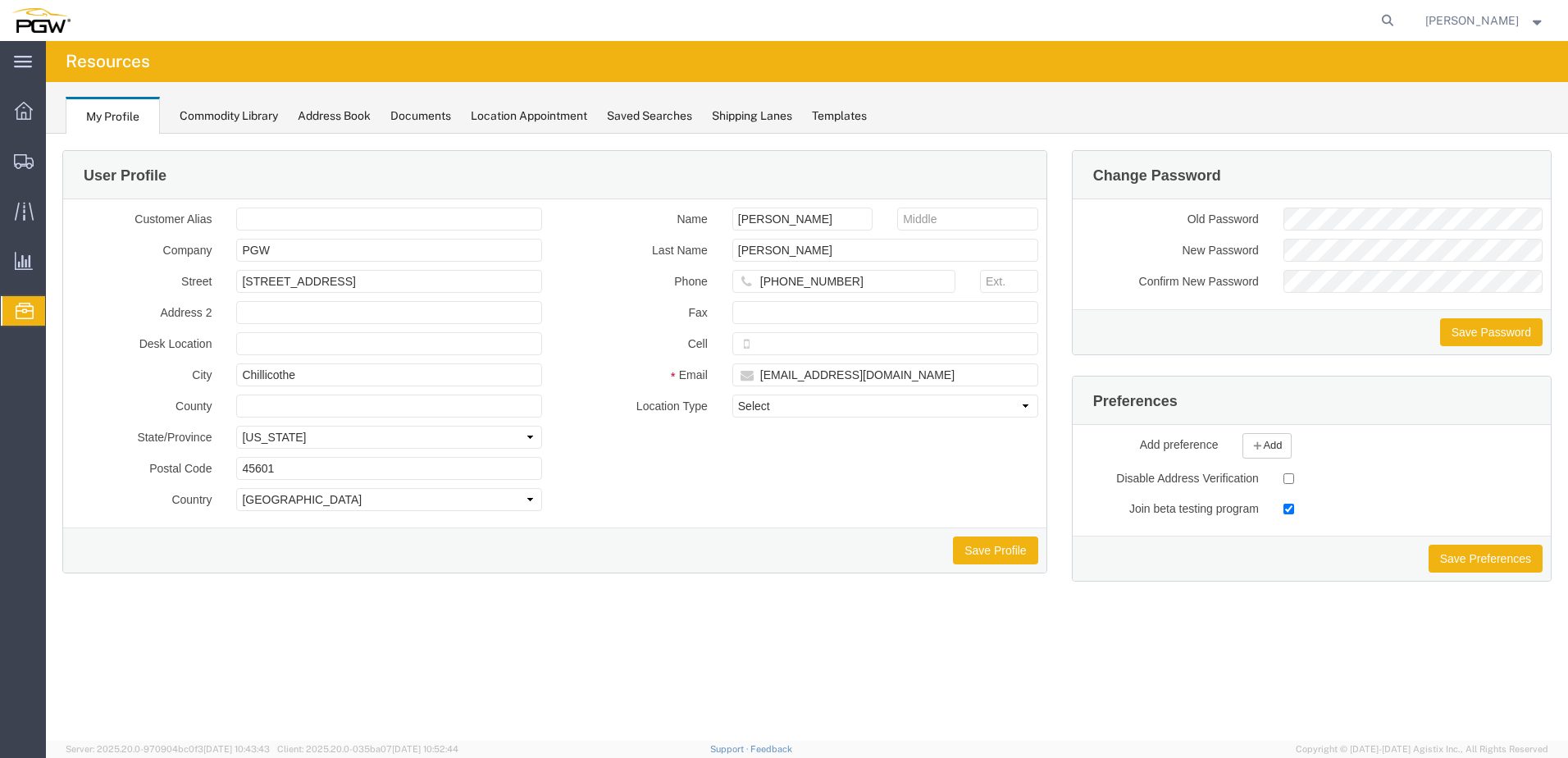
click at [0, 0] on span "Location Appointment" at bounding box center [0, 0] width 0 height 0
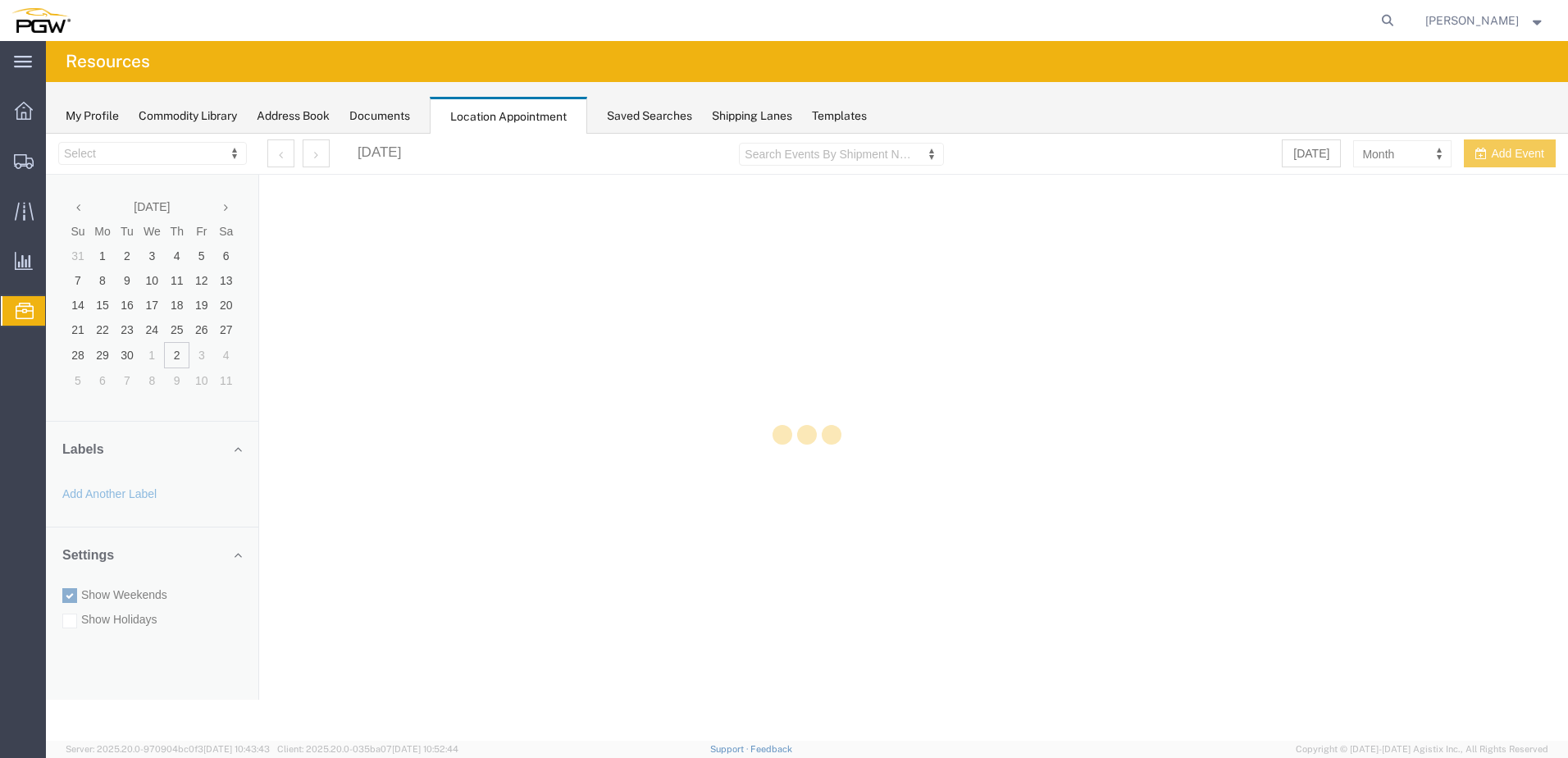
select select "28253"
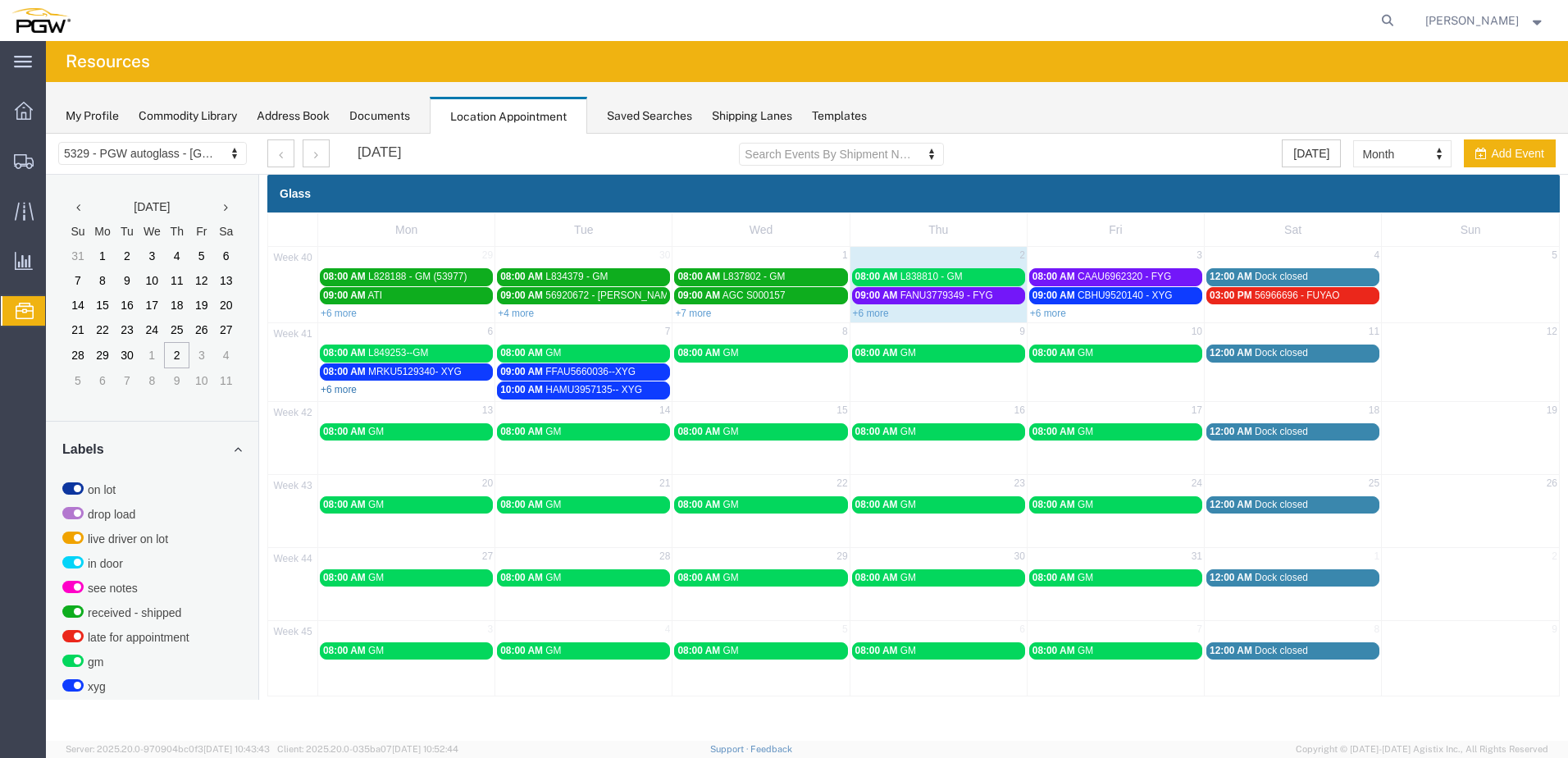
click at [337, 392] on link "+6 more" at bounding box center [338, 389] width 36 height 11
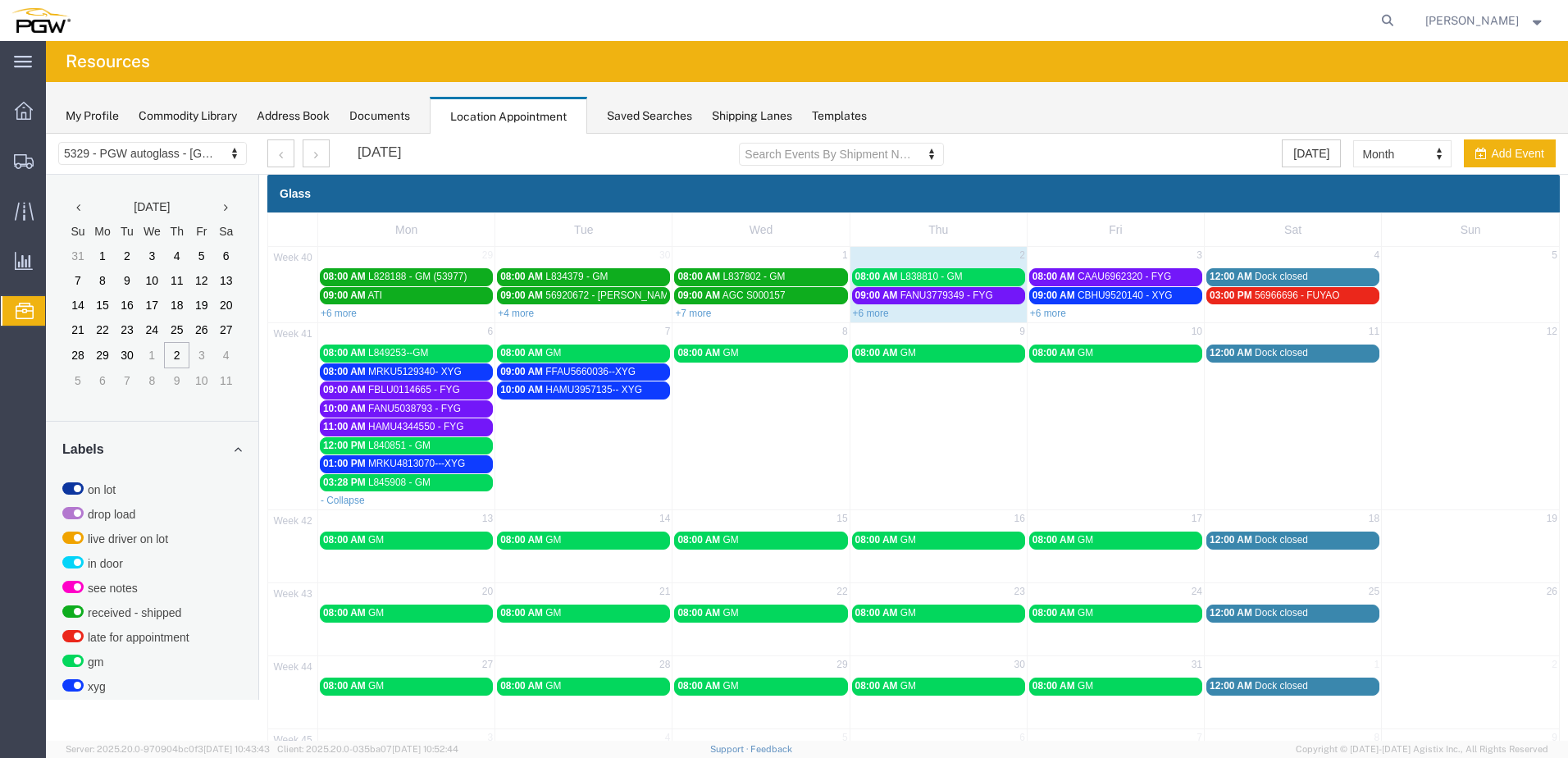
click at [372, 351] on span "L849253--GM" at bounding box center [398, 353] width 59 height 11
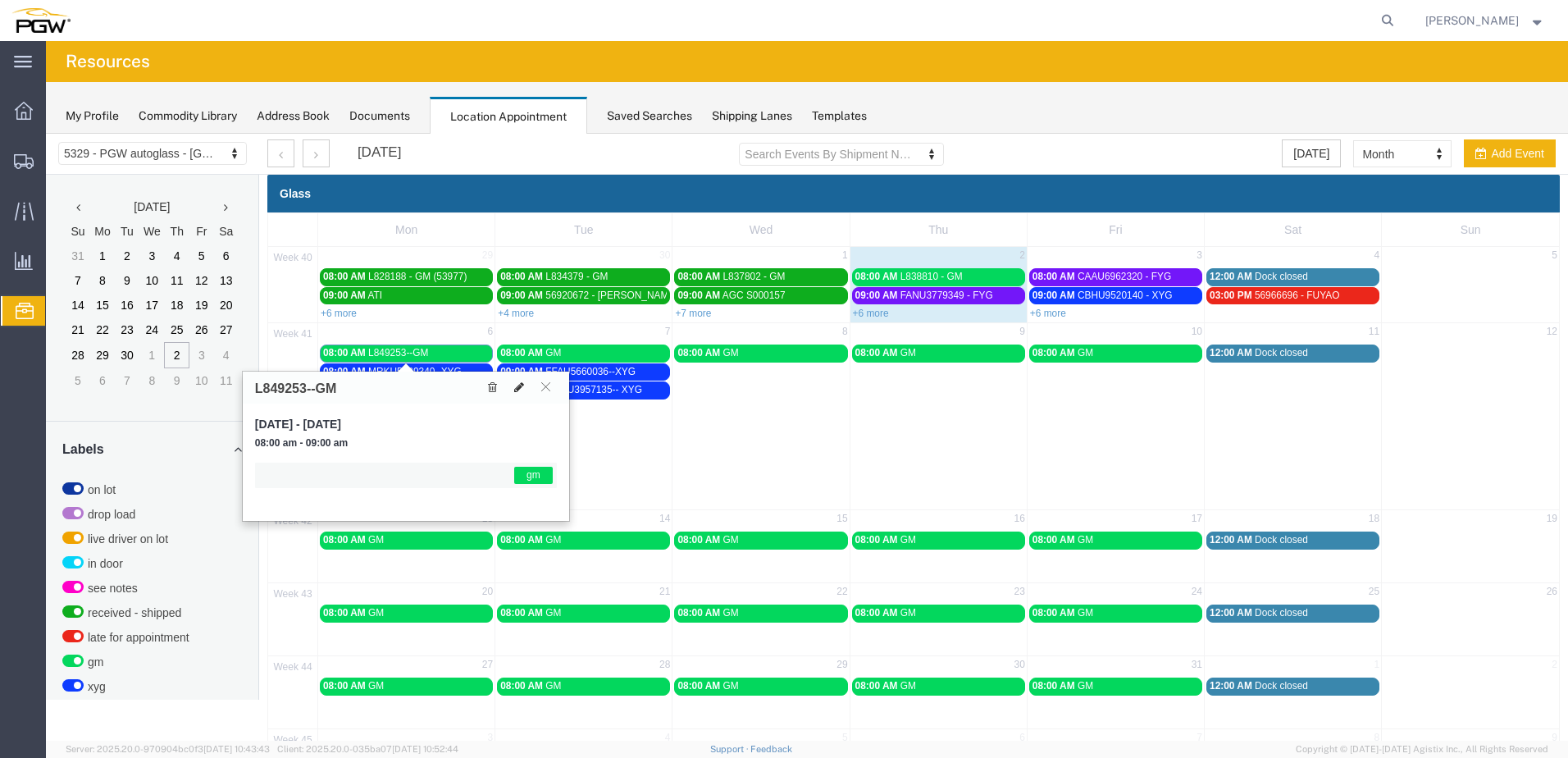
click at [518, 385] on icon at bounding box center [519, 387] width 10 height 11
select select "1"
select select "340"
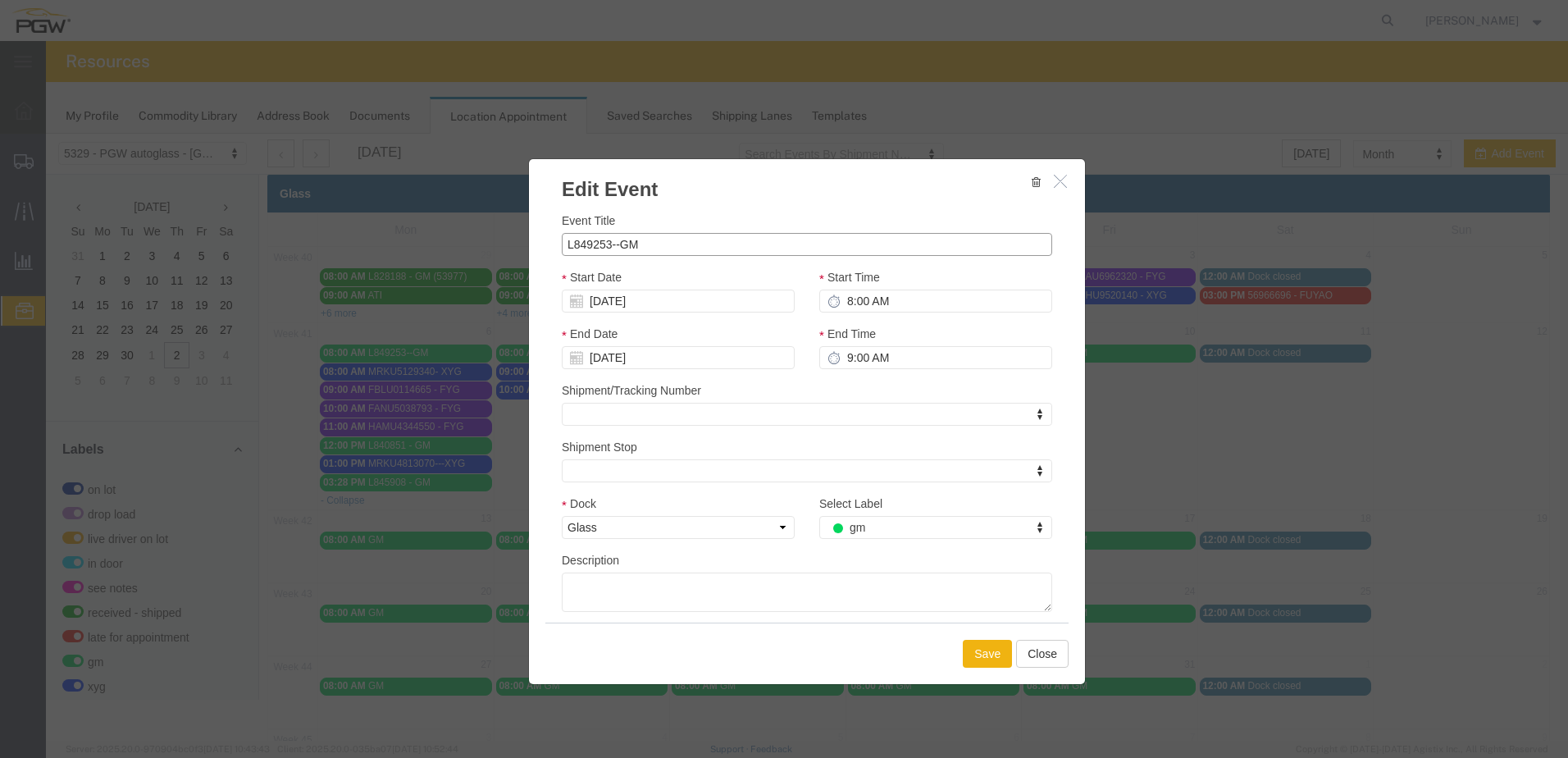
click at [686, 241] on input "L849253--GM" at bounding box center [807, 244] width 490 height 23
click at [895, 298] on input "8:00 AM" at bounding box center [935, 301] width 233 height 23
click at [895, 298] on input "8:00 AM" at bounding box center [935, 301] width 233 height 23
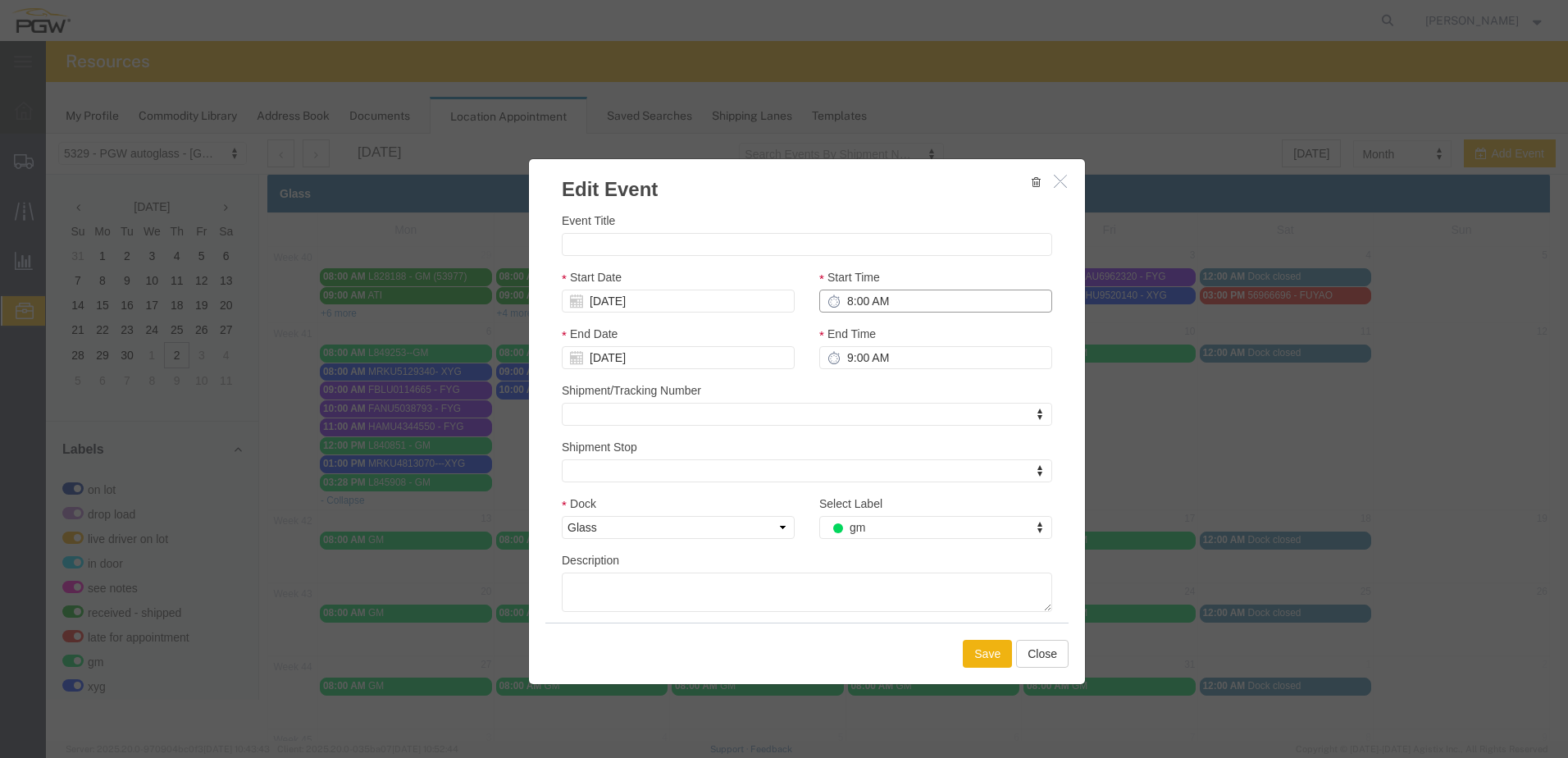
click at [895, 298] on input "8:00 AM" at bounding box center [935, 301] width 233 height 23
type input ":00 AM"
click at [888, 359] on input "9:00 AM" at bounding box center [935, 358] width 233 height 23
click at [888, 361] on input "9:00 AM" at bounding box center [935, 358] width 233 height 23
type input ":00 AM"
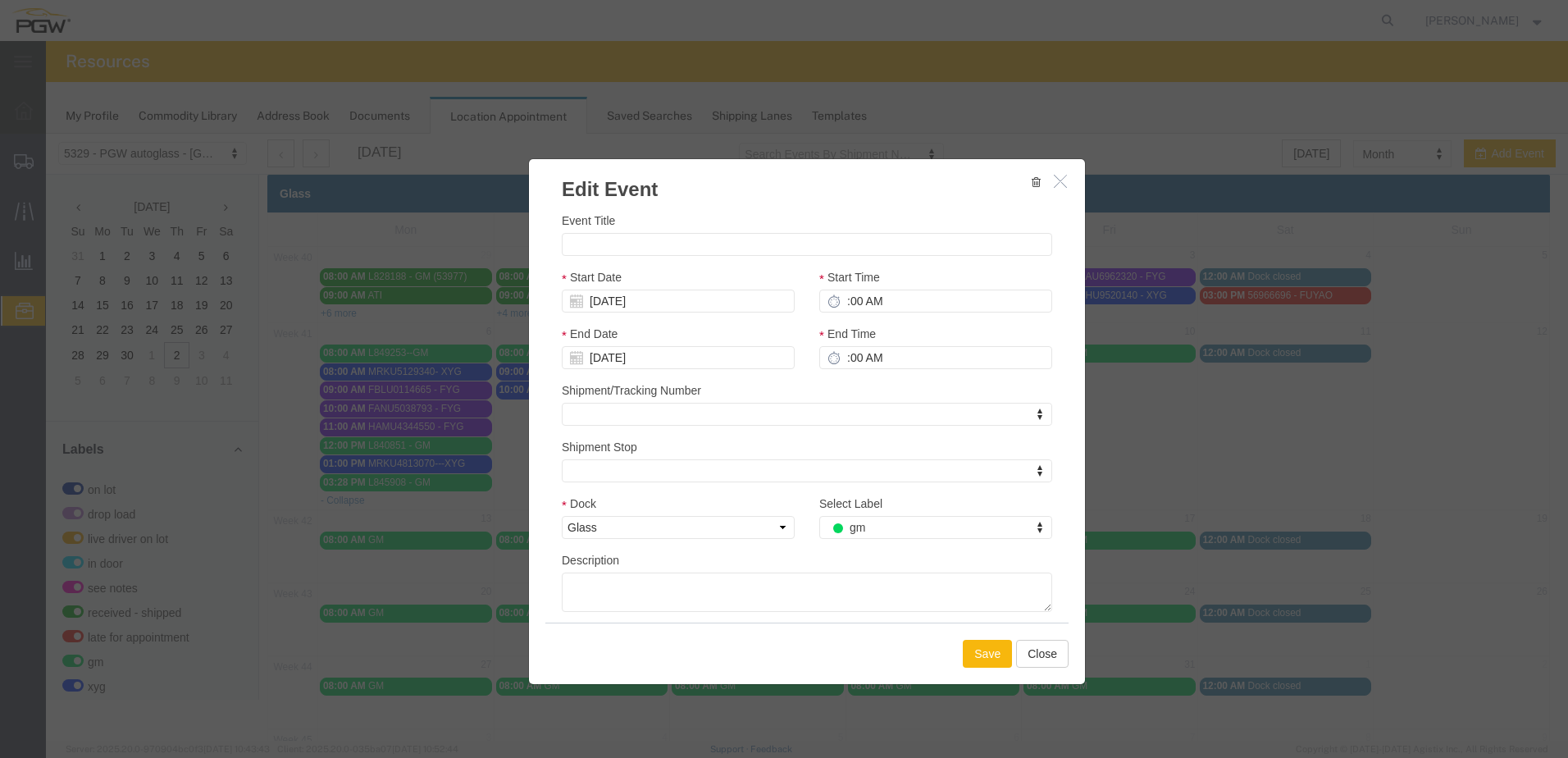
drag, startPoint x: 975, startPoint y: 647, endPoint x: 985, endPoint y: 649, distance: 10.2
click at [982, 649] on button "Save" at bounding box center [987, 654] width 49 height 28
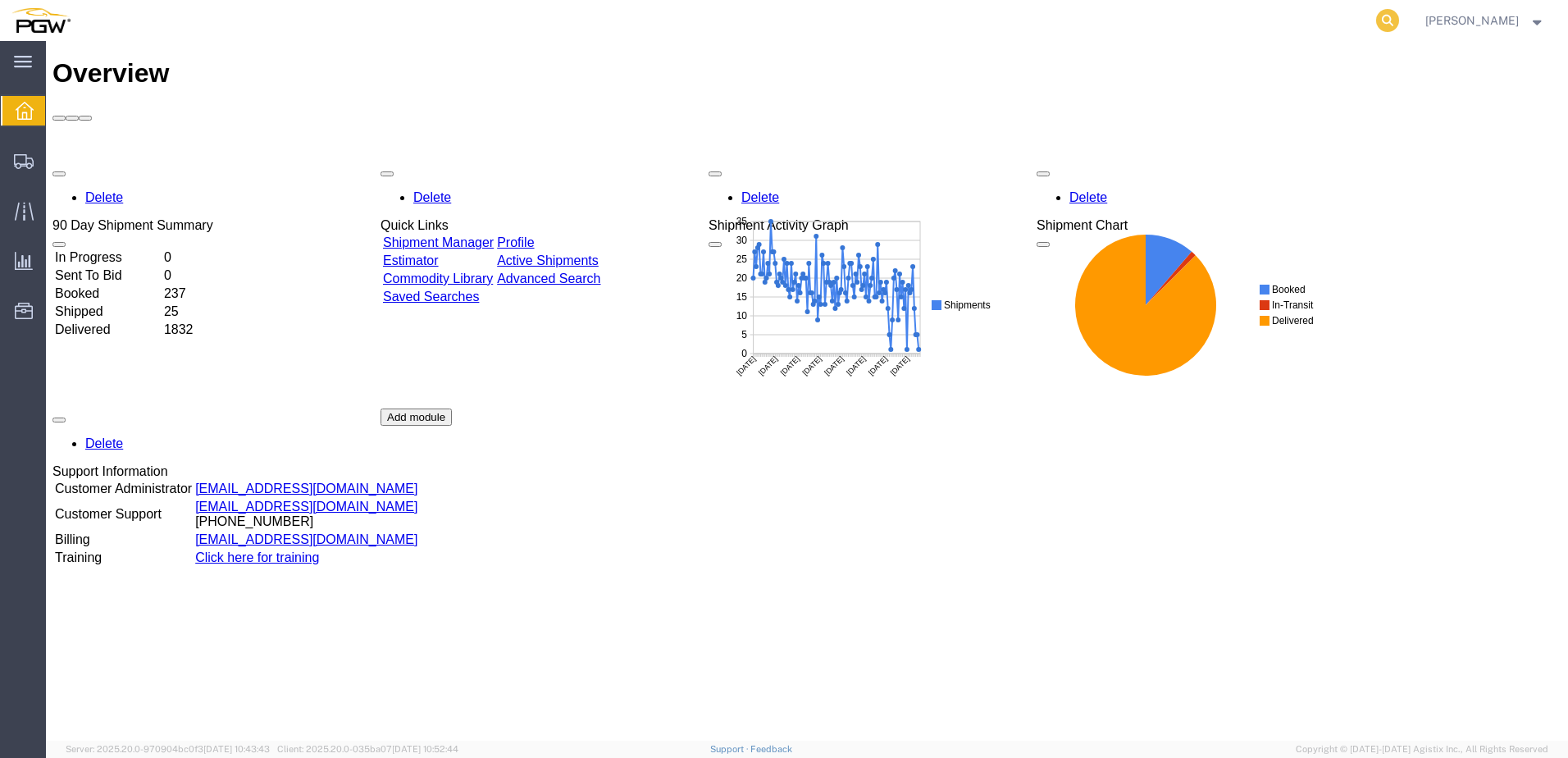
click at [1389, 16] on icon at bounding box center [1388, 20] width 23 height 23
click at [970, 27] on input "search" at bounding box center [1127, 20] width 499 height 39
click at [994, 18] on input "5698" at bounding box center [1127, 20] width 499 height 39
type input "56983875"
click at [1377, 20] on icon at bounding box center [1388, 20] width 23 height 23
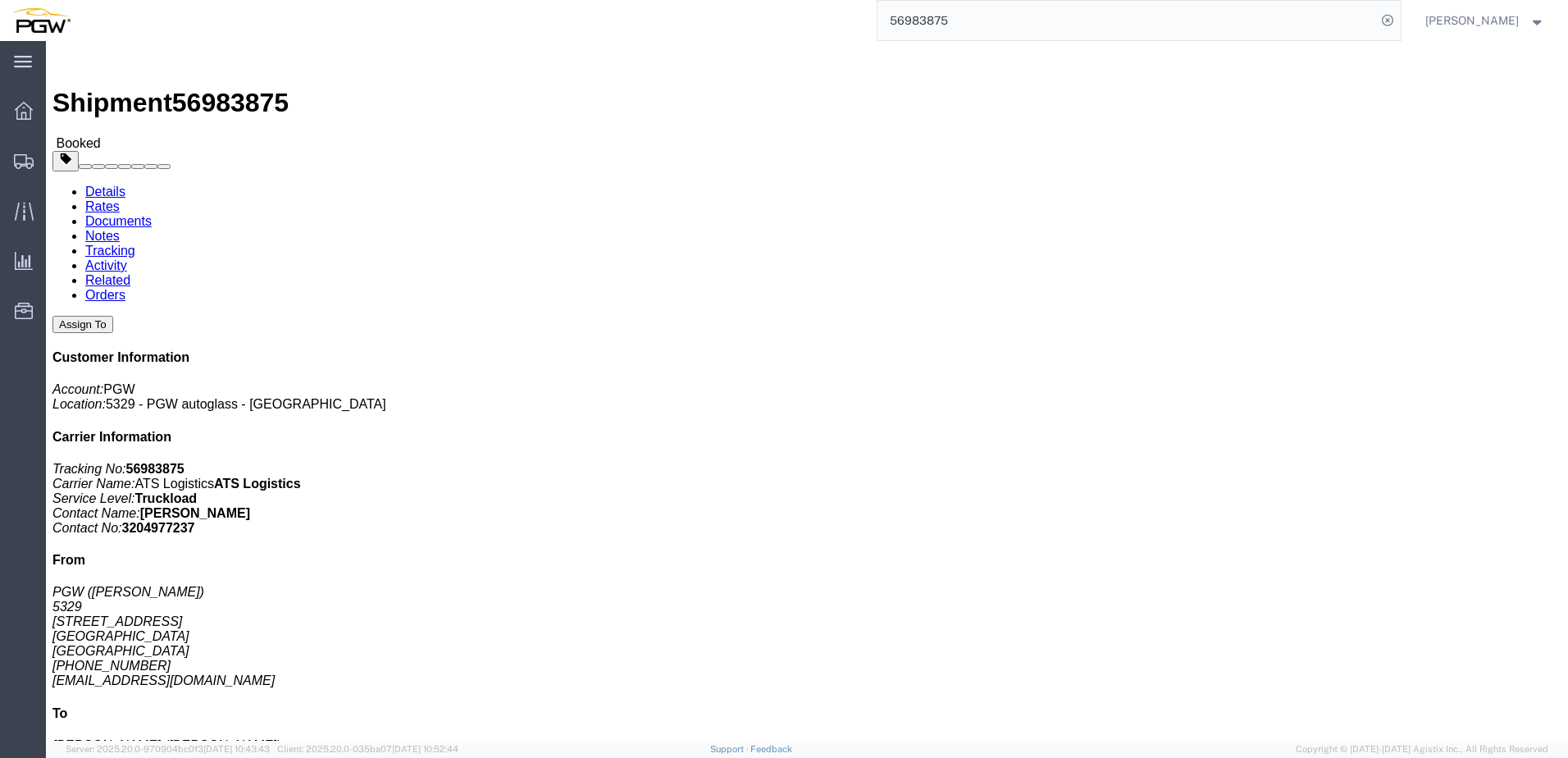
click link "Documents"
